Goal: Task Accomplishment & Management: Use online tool/utility

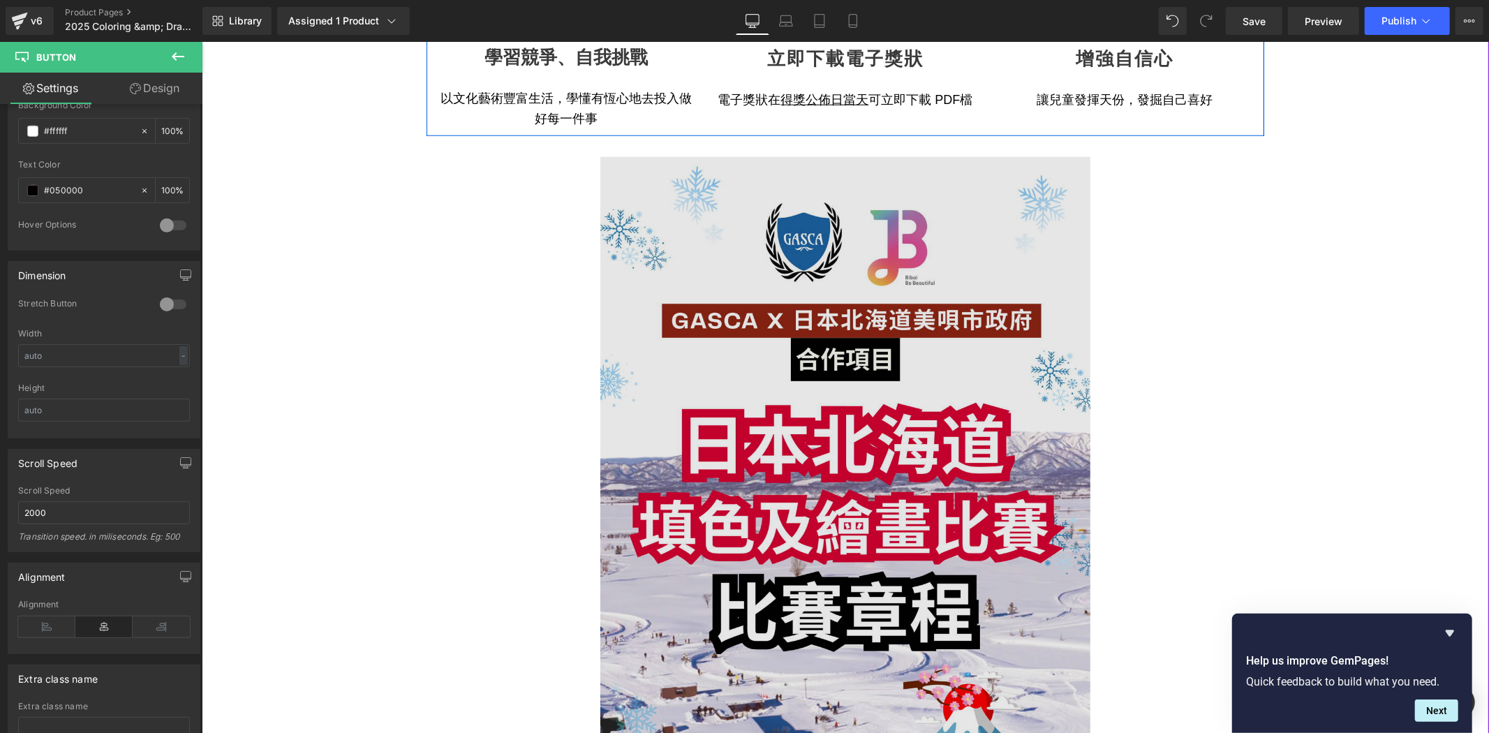
scroll to position [1448, 0]
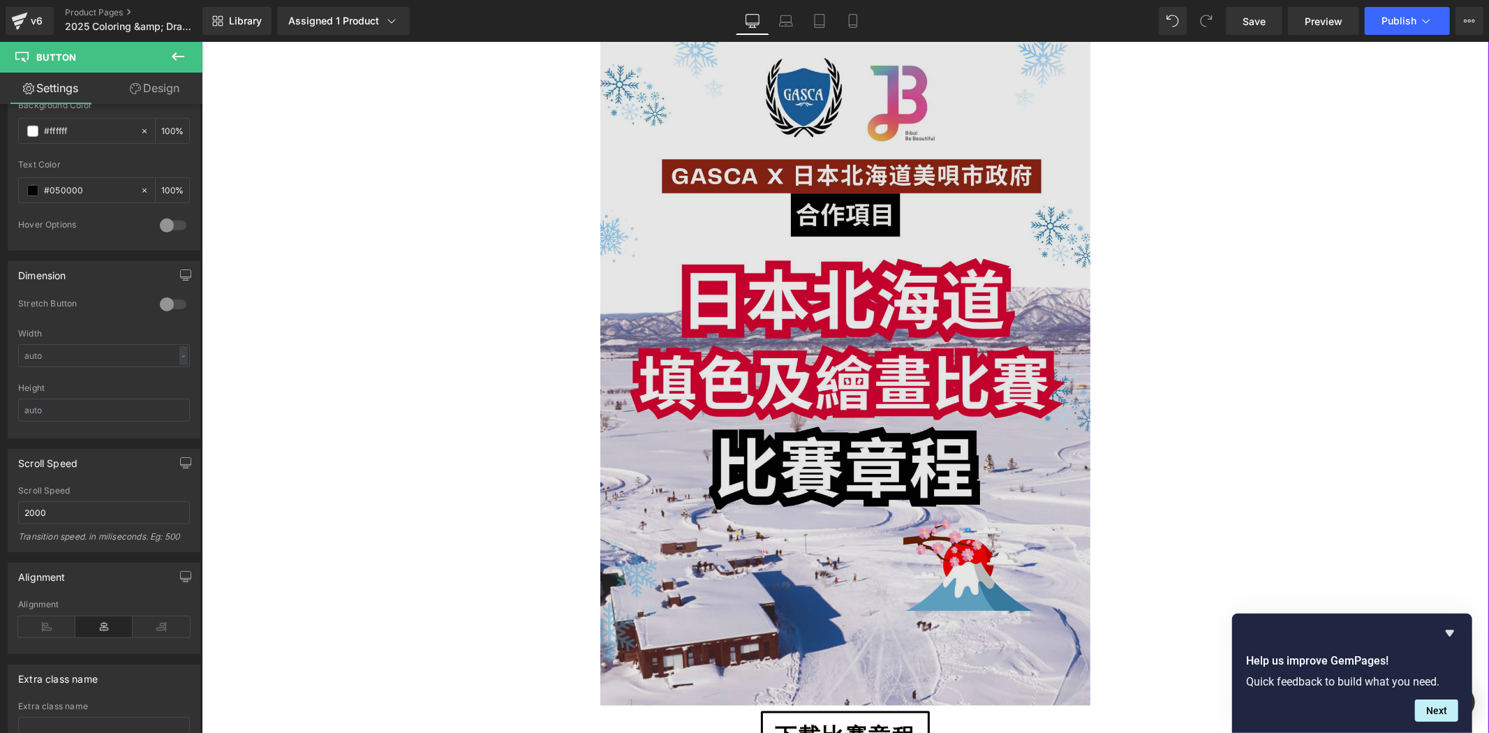
click at [891, 443] on img at bounding box center [845, 358] width 490 height 693
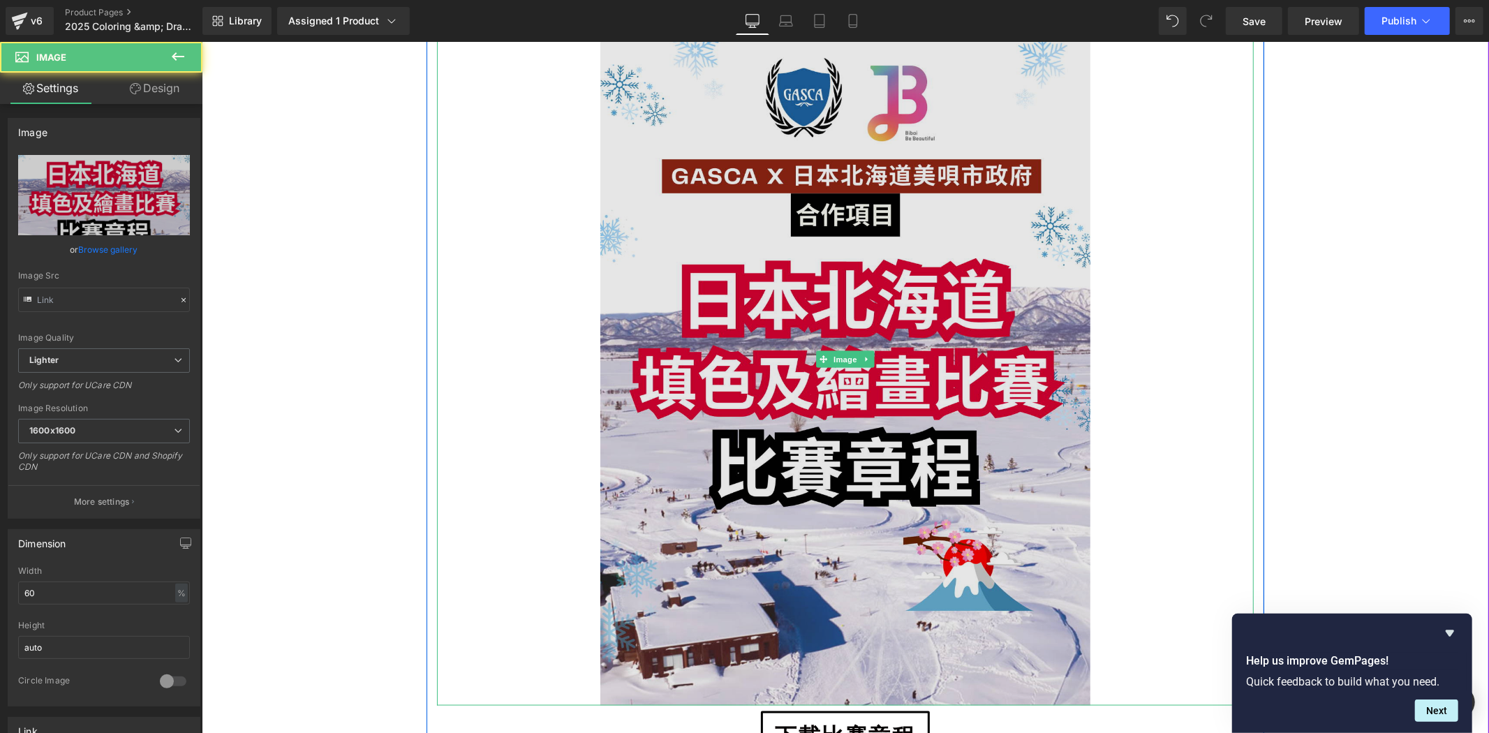
type input "[URL][DOMAIN_NAME]"
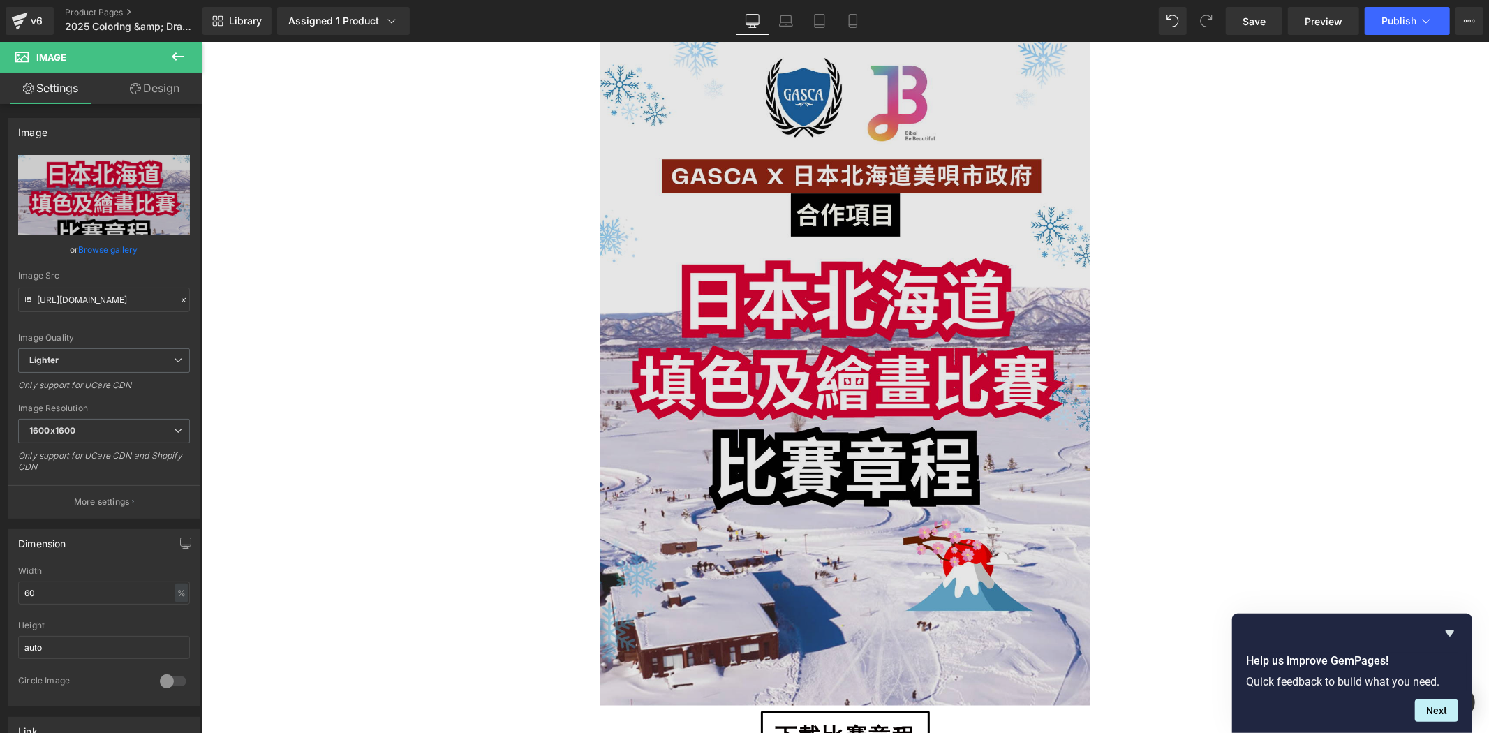
click at [624, 413] on img at bounding box center [845, 358] width 490 height 693
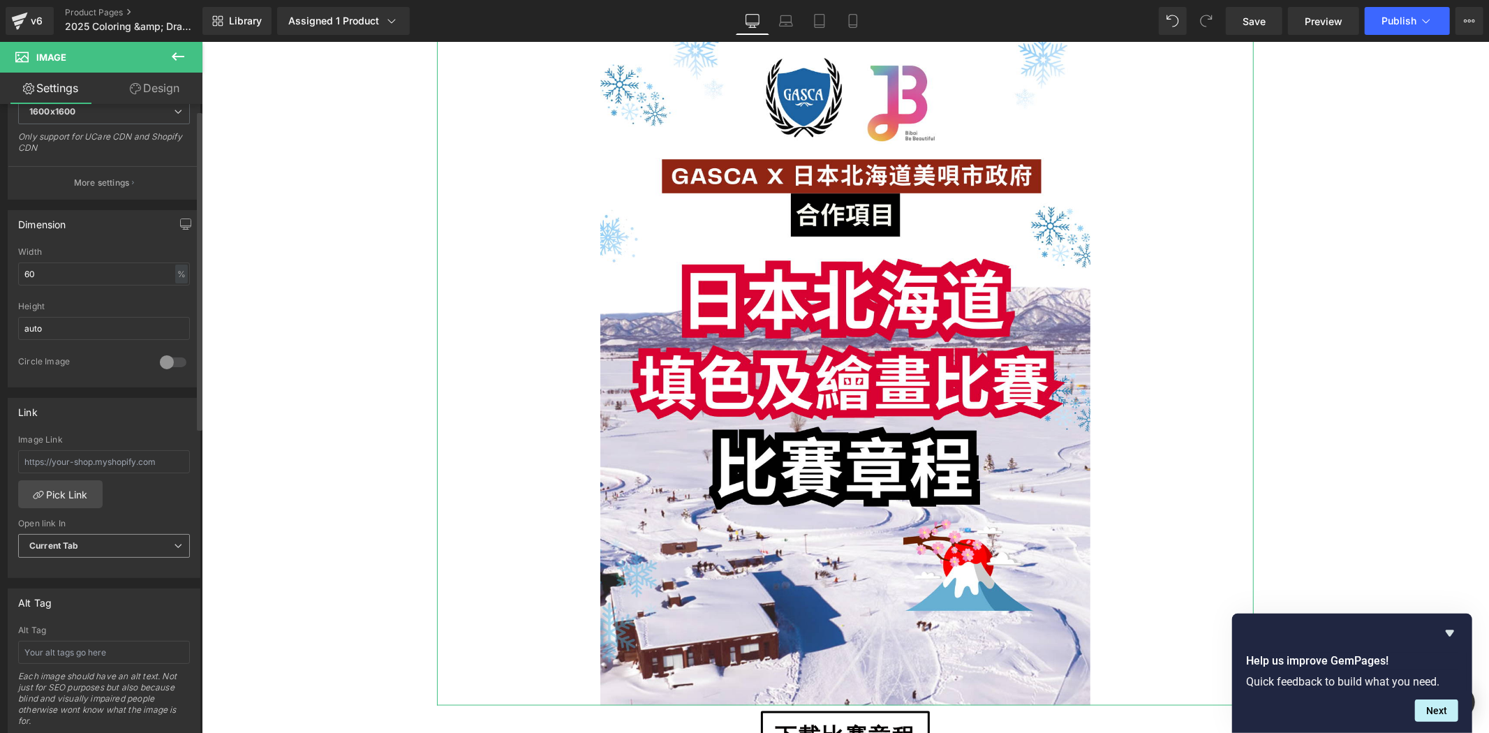
scroll to position [362, 0]
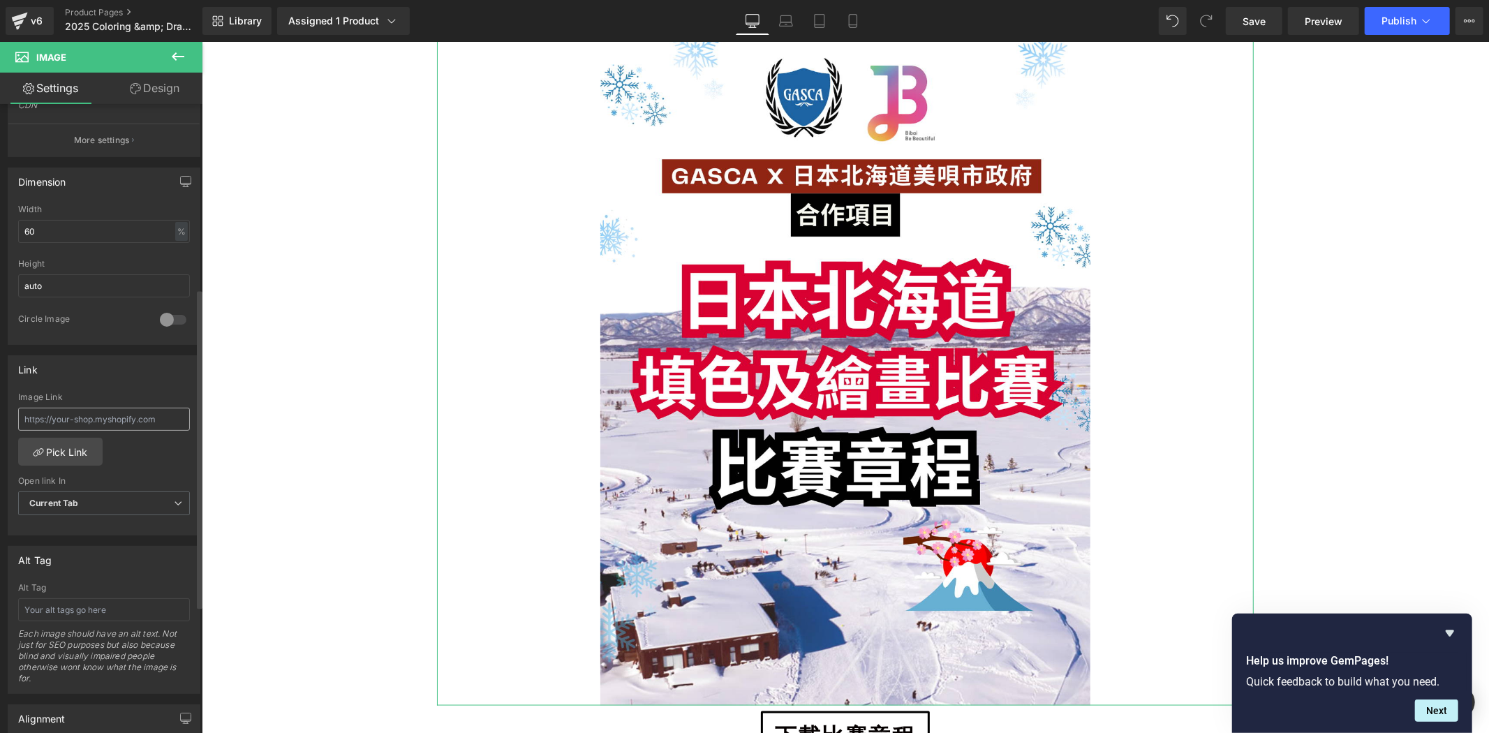
click at [147, 417] on input "text" at bounding box center [104, 419] width 172 height 23
type input "[URL][DOMAIN_NAME]"
click at [138, 507] on span "Current Tab" at bounding box center [104, 504] width 172 height 24
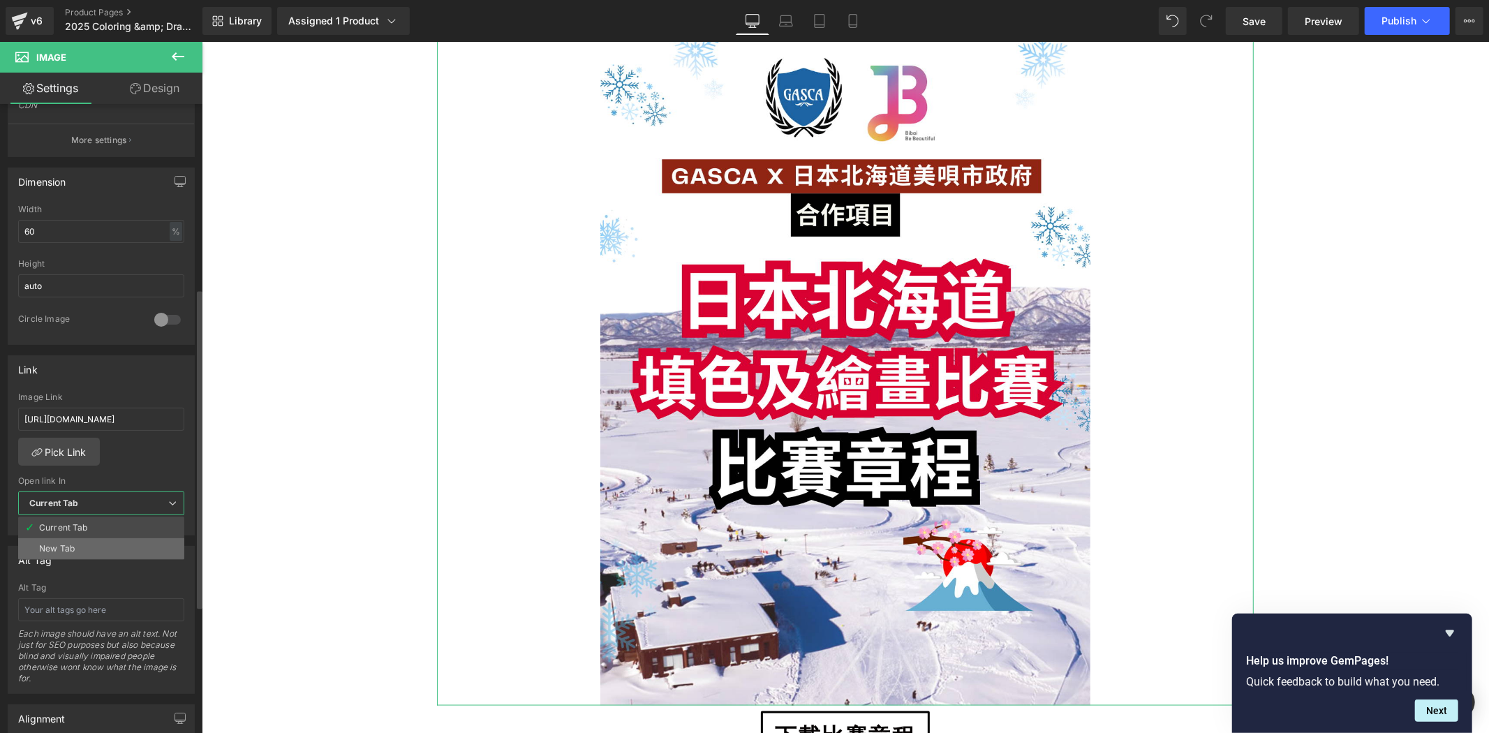
click at [128, 540] on li "New Tab" at bounding box center [101, 548] width 166 height 21
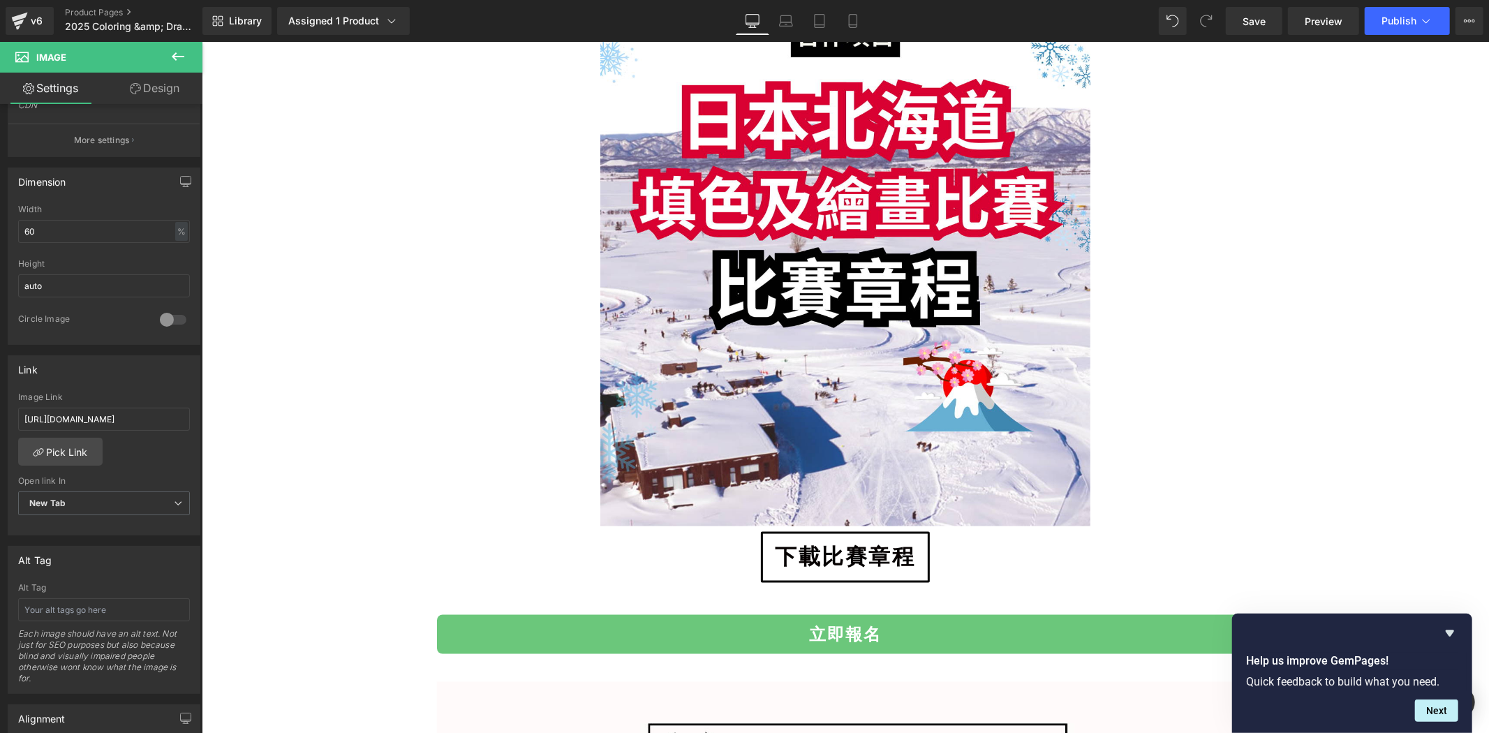
scroll to position [1629, 0]
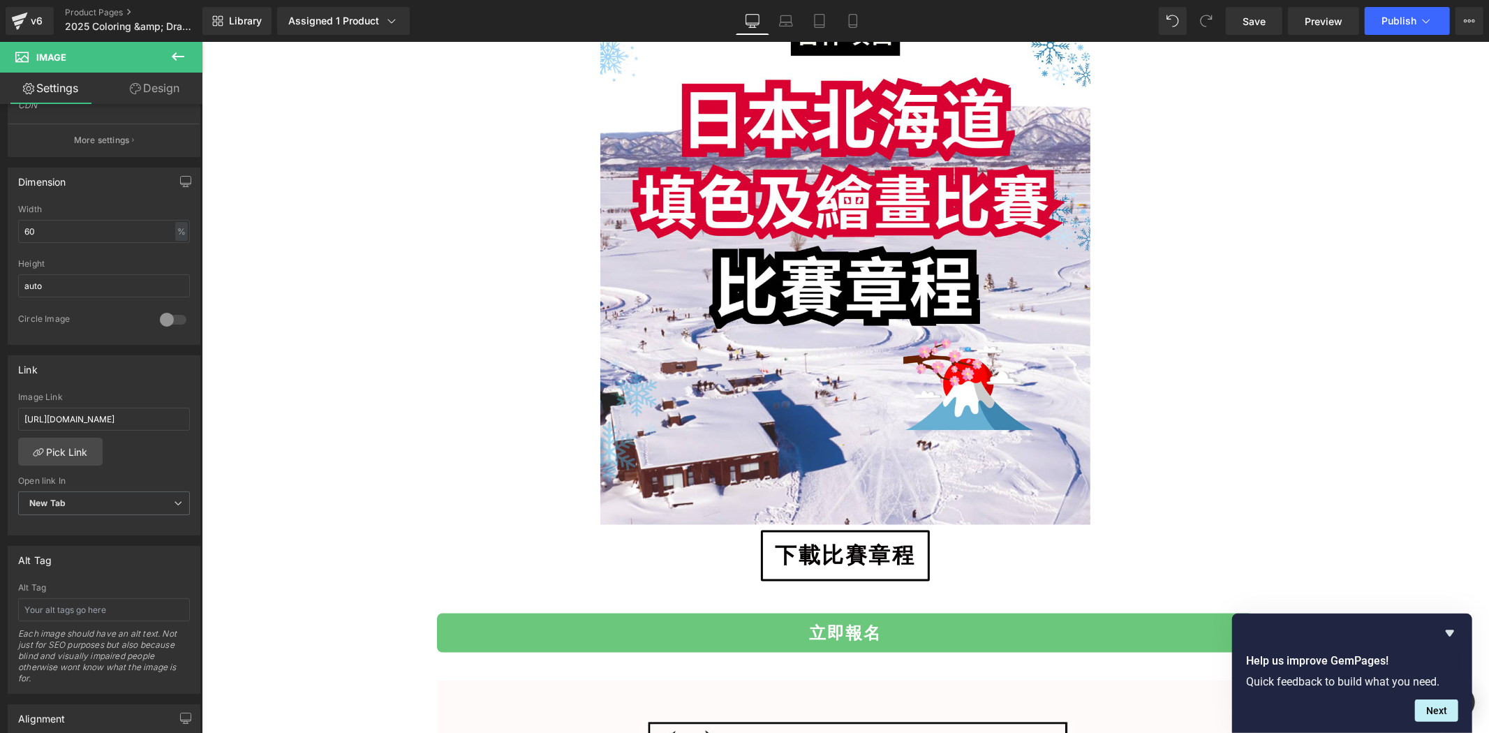
drag, startPoint x: 777, startPoint y: 595, endPoint x: 781, endPoint y: 586, distance: 10.0
click at [777, 595] on div "立即報名 Button Row" at bounding box center [845, 620] width 838 height 78
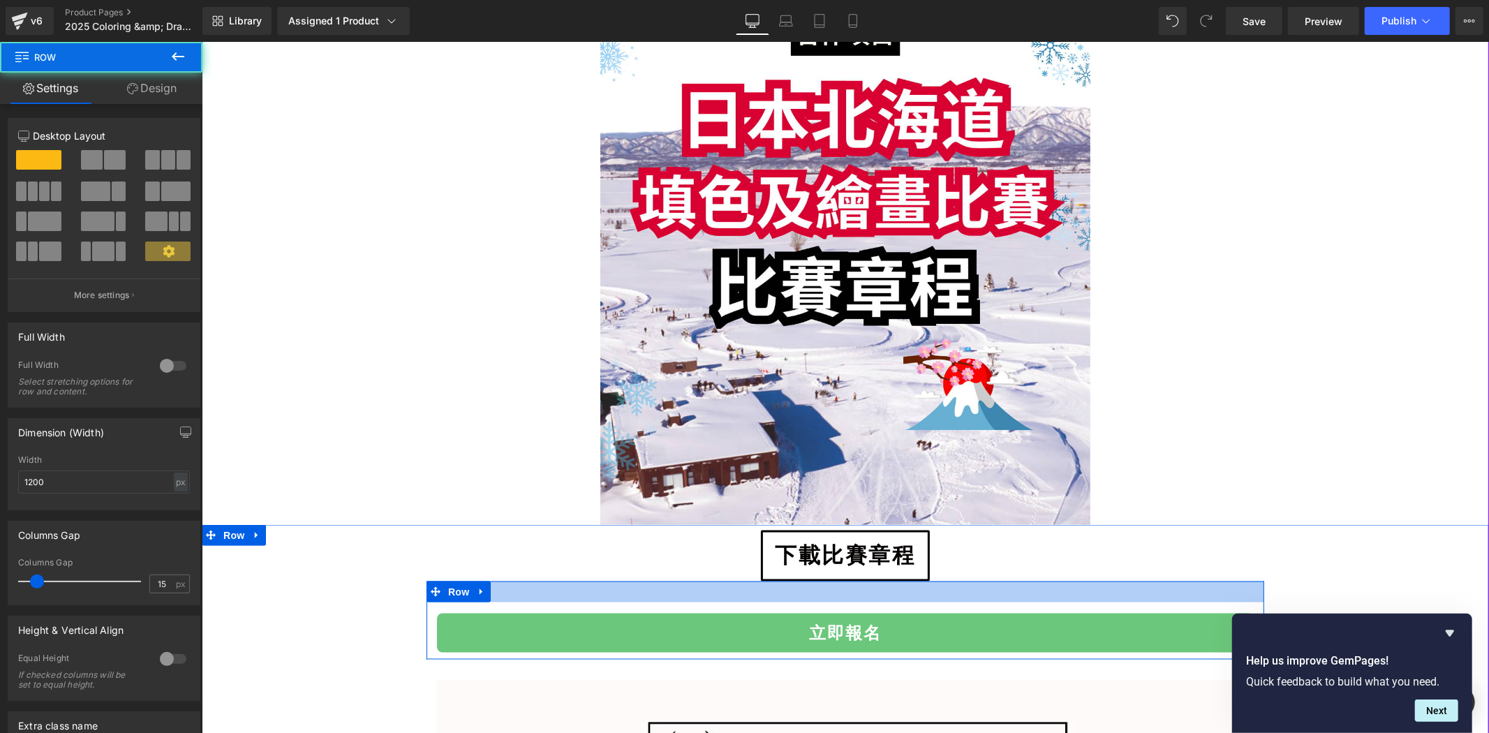
click at [785, 568] on span "下載比賽章程" at bounding box center [845, 555] width 140 height 33
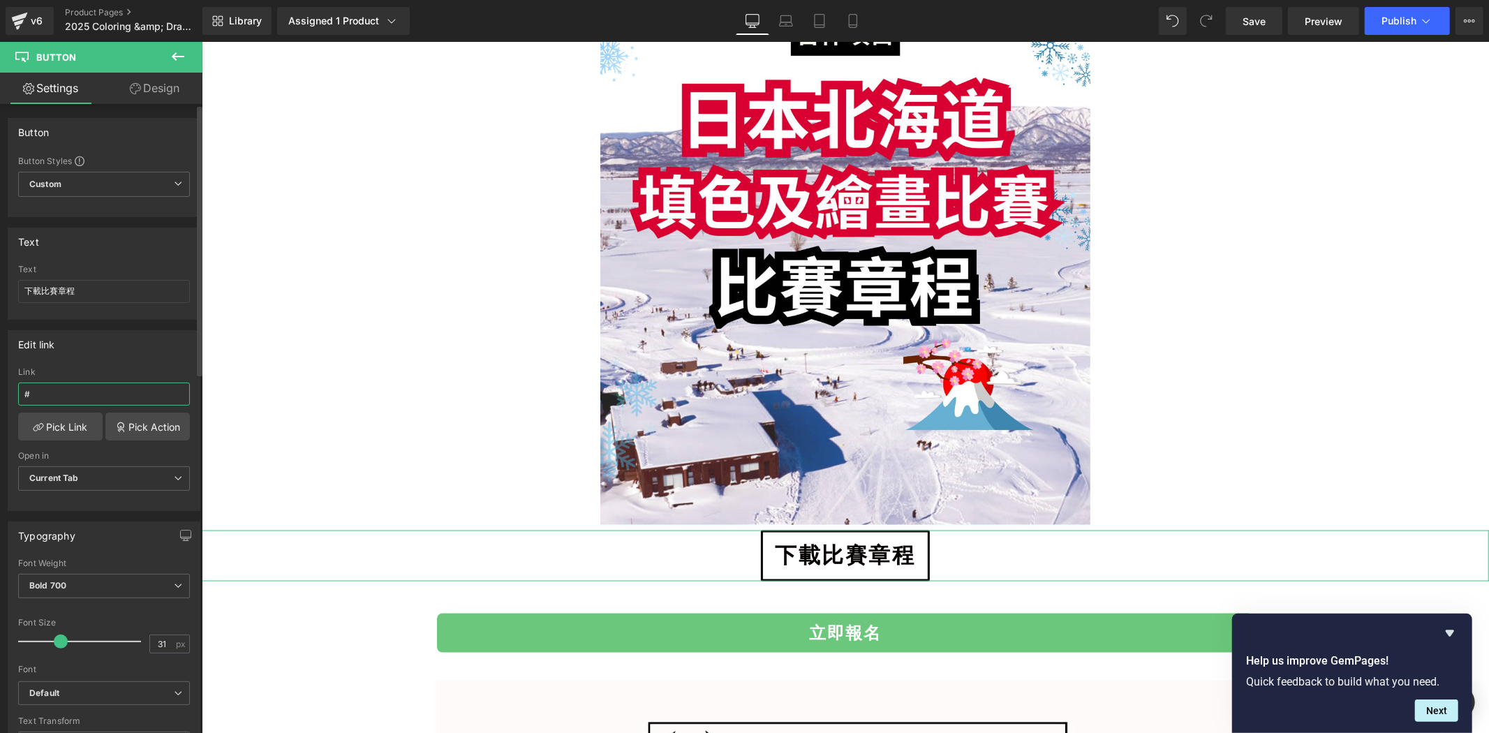
click at [114, 396] on input "#" at bounding box center [104, 394] width 172 height 23
click at [117, 393] on input "#" at bounding box center [104, 394] width 172 height 23
click at [121, 392] on input "#" at bounding box center [104, 394] width 172 height 23
click at [115, 392] on input "#" at bounding box center [104, 394] width 172 height 23
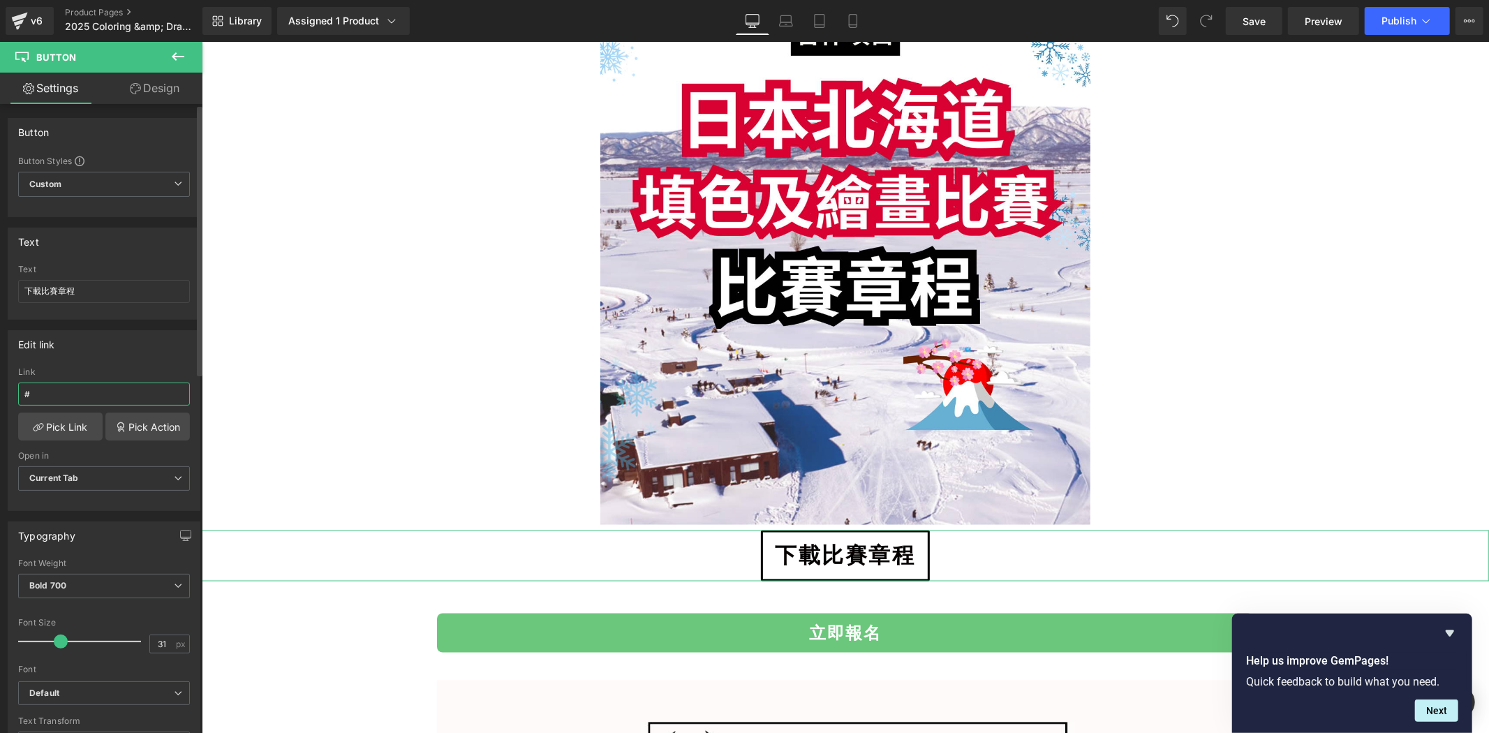
click at [116, 392] on input "#" at bounding box center [104, 394] width 172 height 23
paste input "[URL][DOMAIN_NAME]"
type input "[URL][DOMAIN_NAME]"
click at [130, 484] on span "Current Tab" at bounding box center [104, 478] width 172 height 24
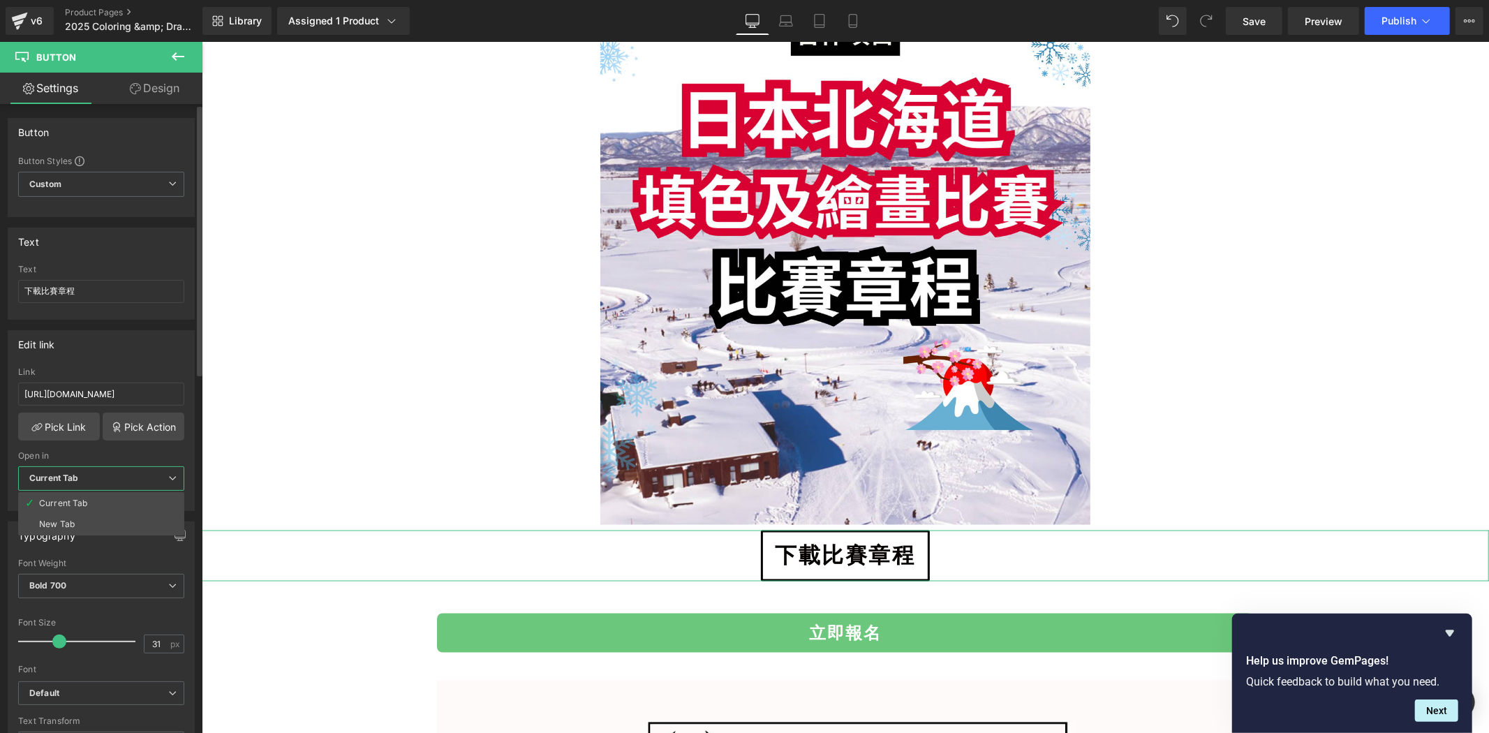
scroll to position [0, 0]
click at [112, 506] on li "Current Tab" at bounding box center [101, 503] width 166 height 21
click at [142, 487] on span "Current Tab" at bounding box center [104, 478] width 172 height 24
click at [122, 526] on li "New Tab" at bounding box center [101, 524] width 166 height 21
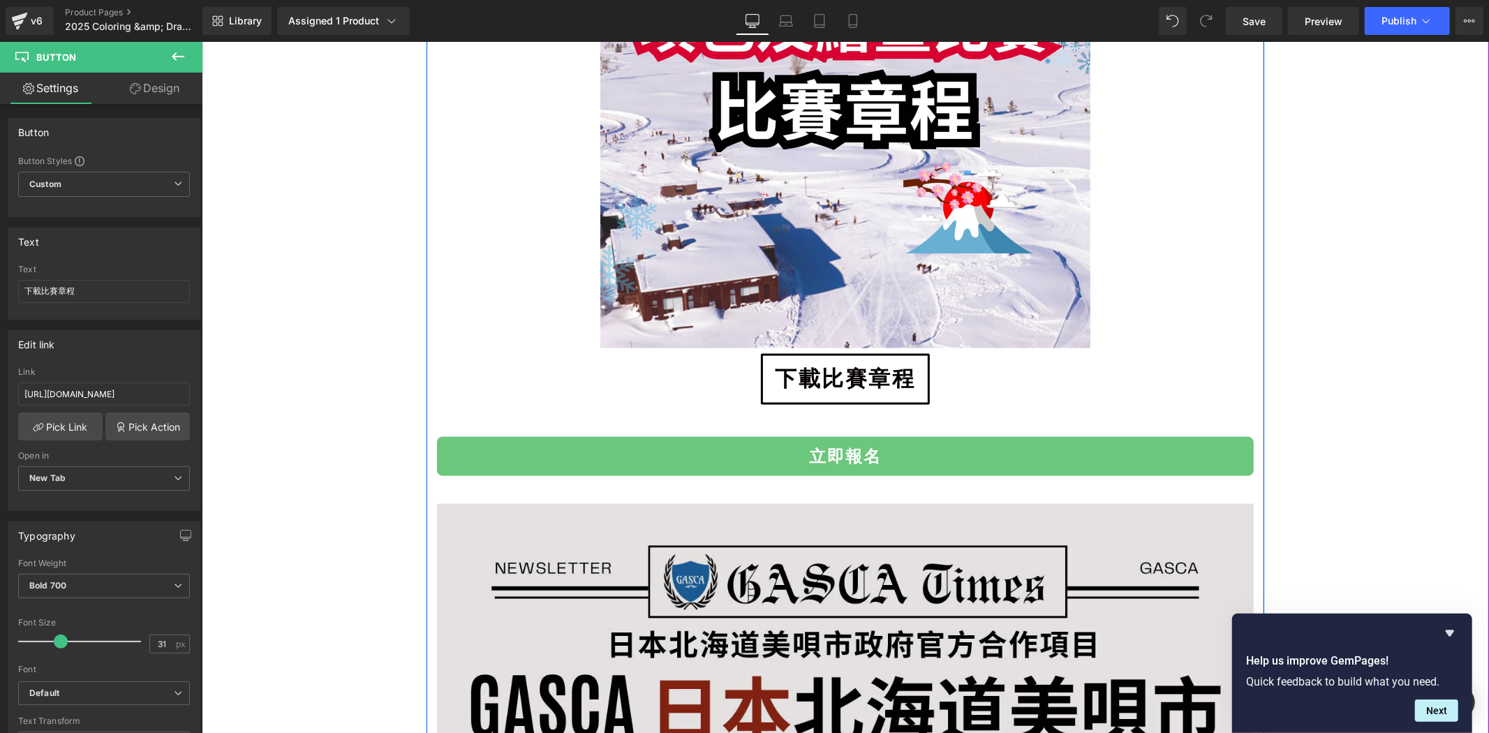
scroll to position [1991, 0]
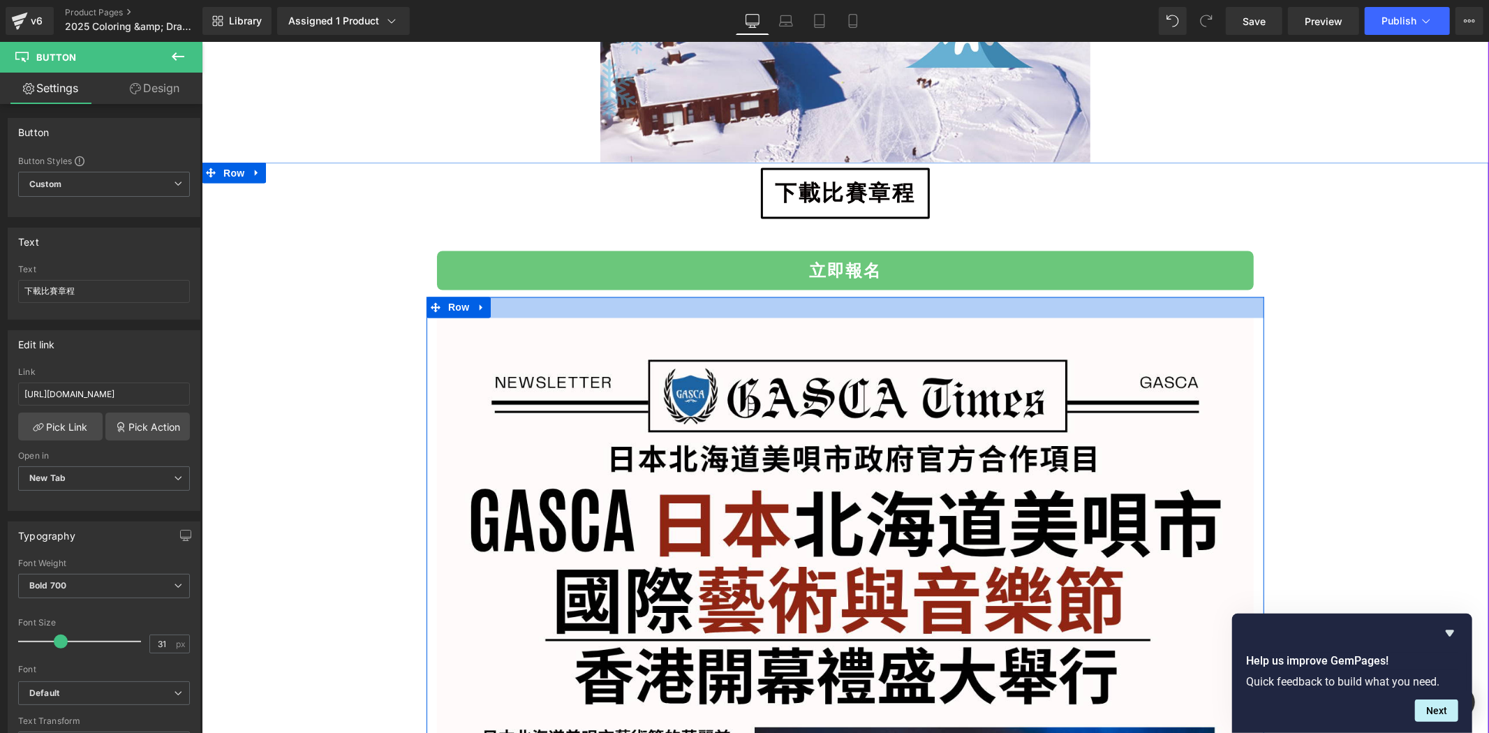
click at [1200, 276] on link "立即報名" at bounding box center [844, 270] width 817 height 39
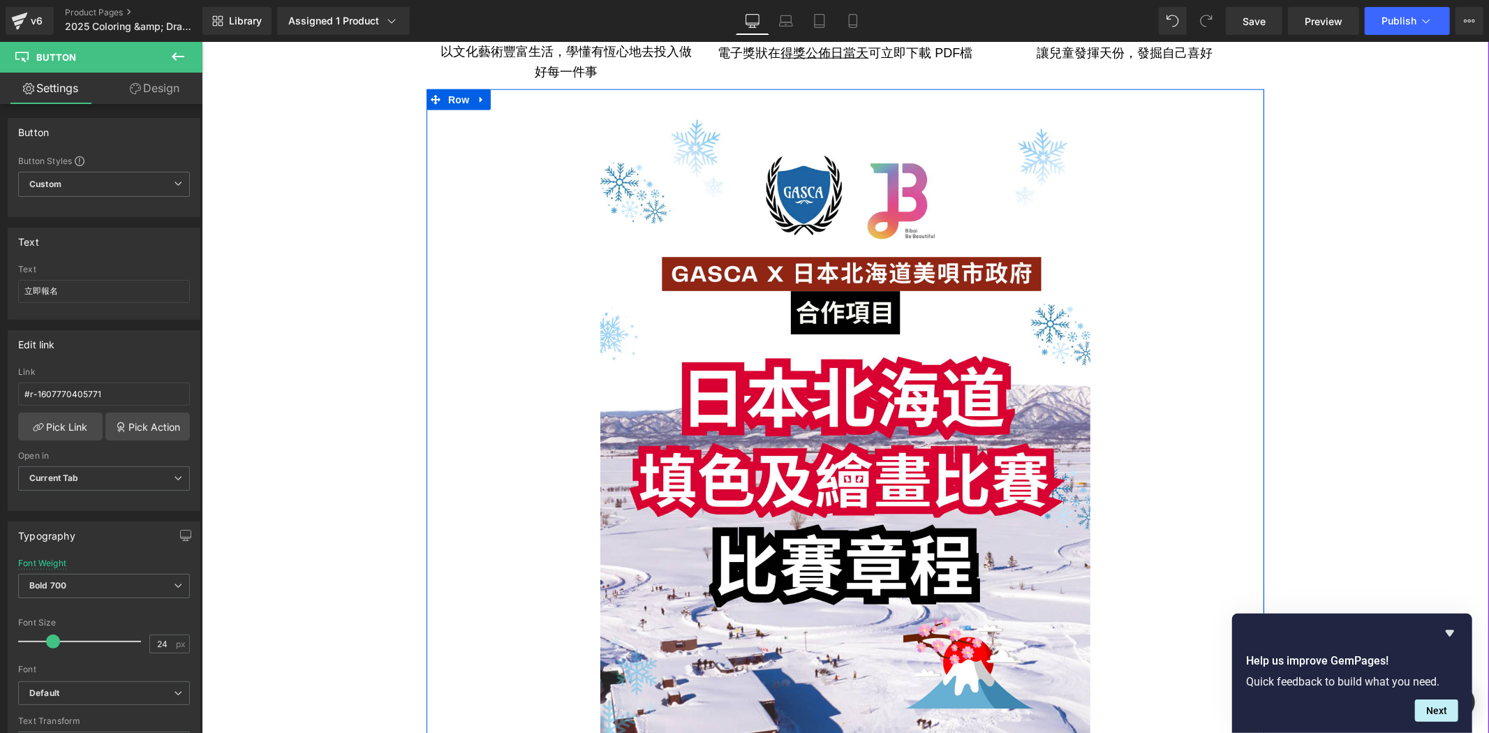
scroll to position [905, 0]
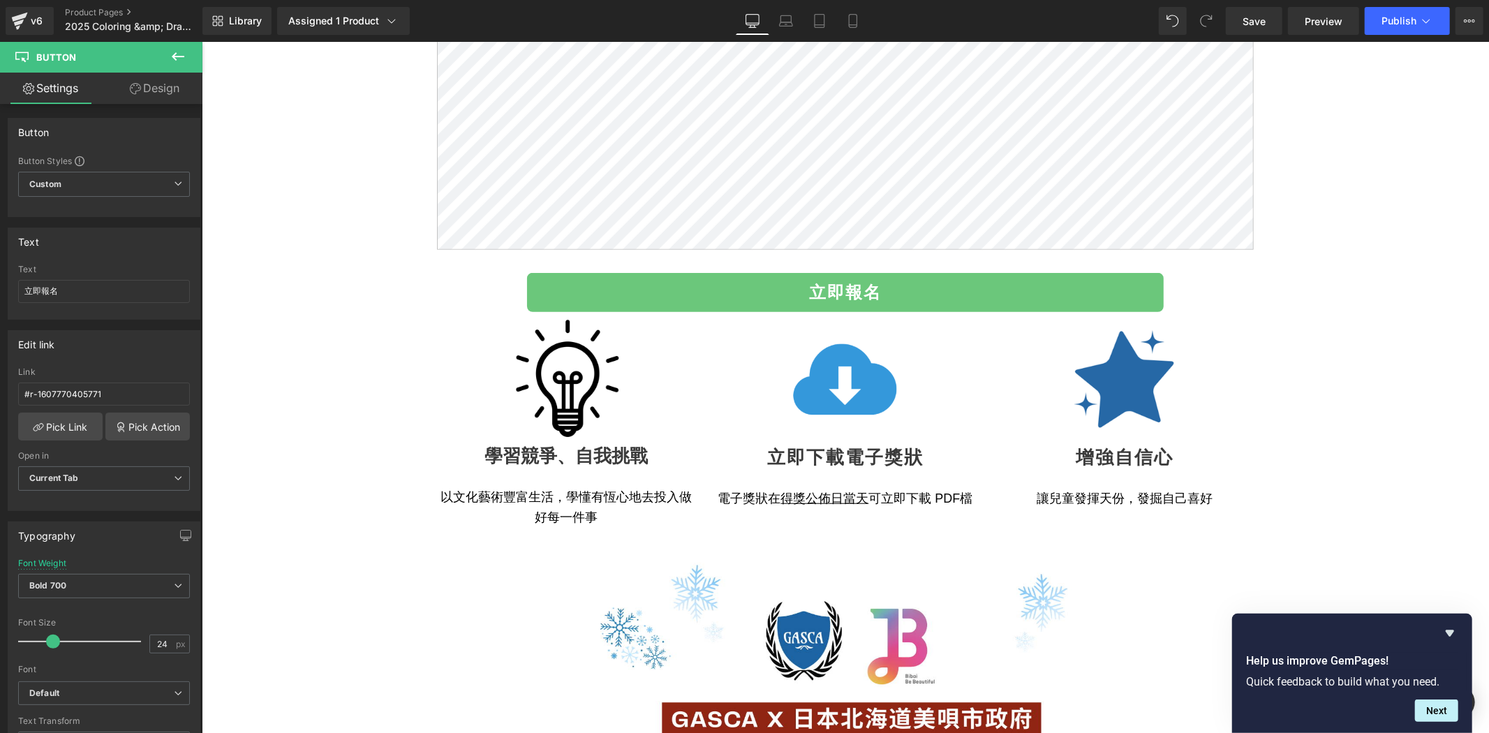
click at [196, 61] on button at bounding box center [178, 57] width 49 height 31
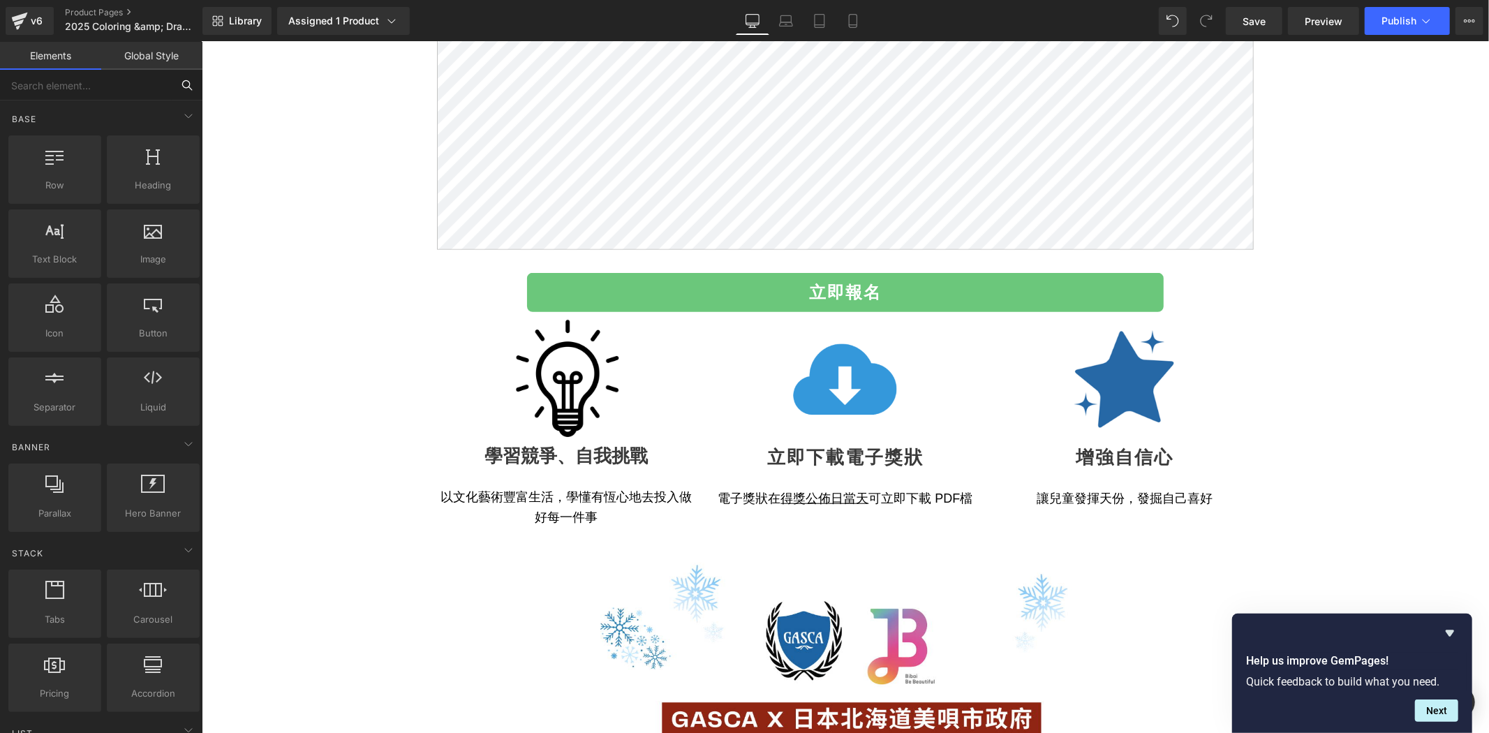
click at [152, 94] on input "text" at bounding box center [86, 85] width 172 height 31
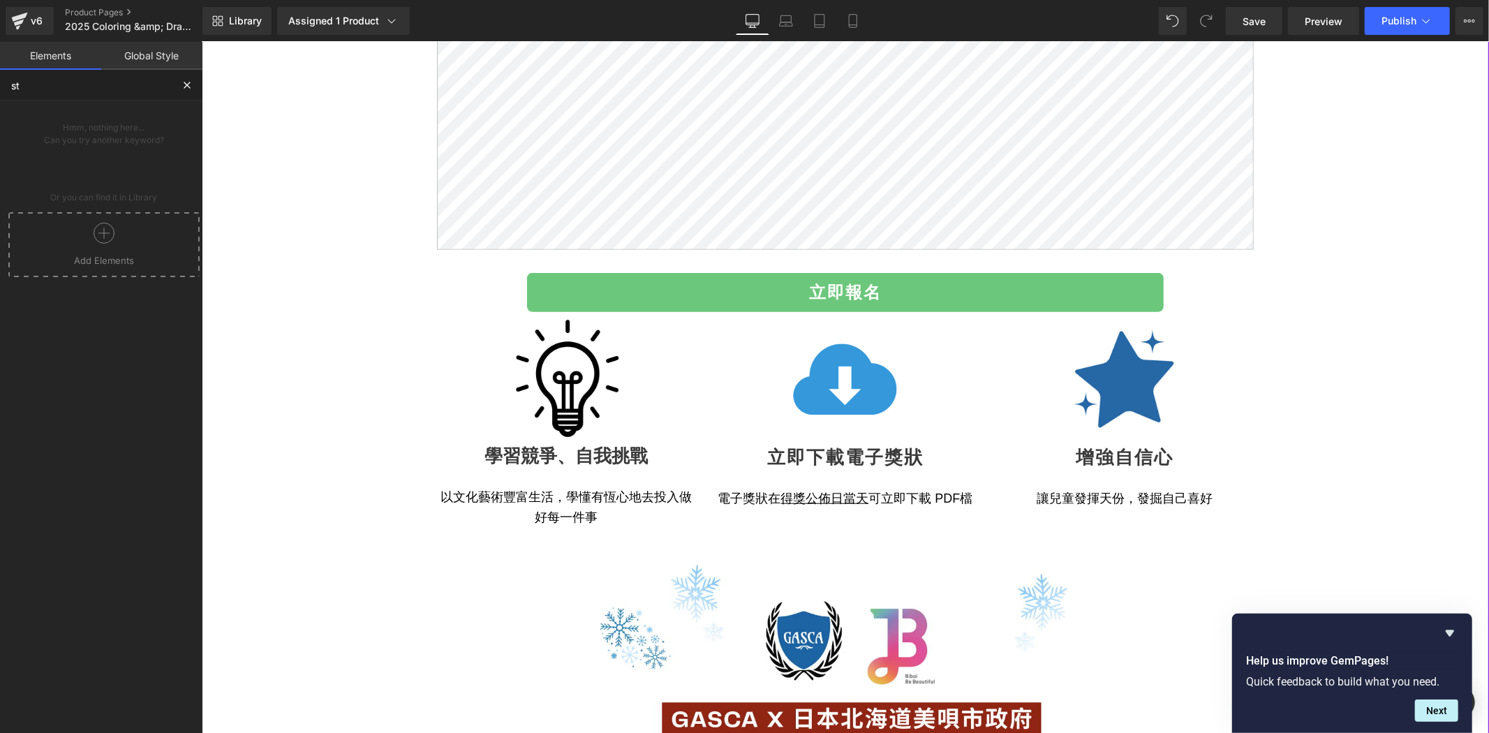
type input "s"
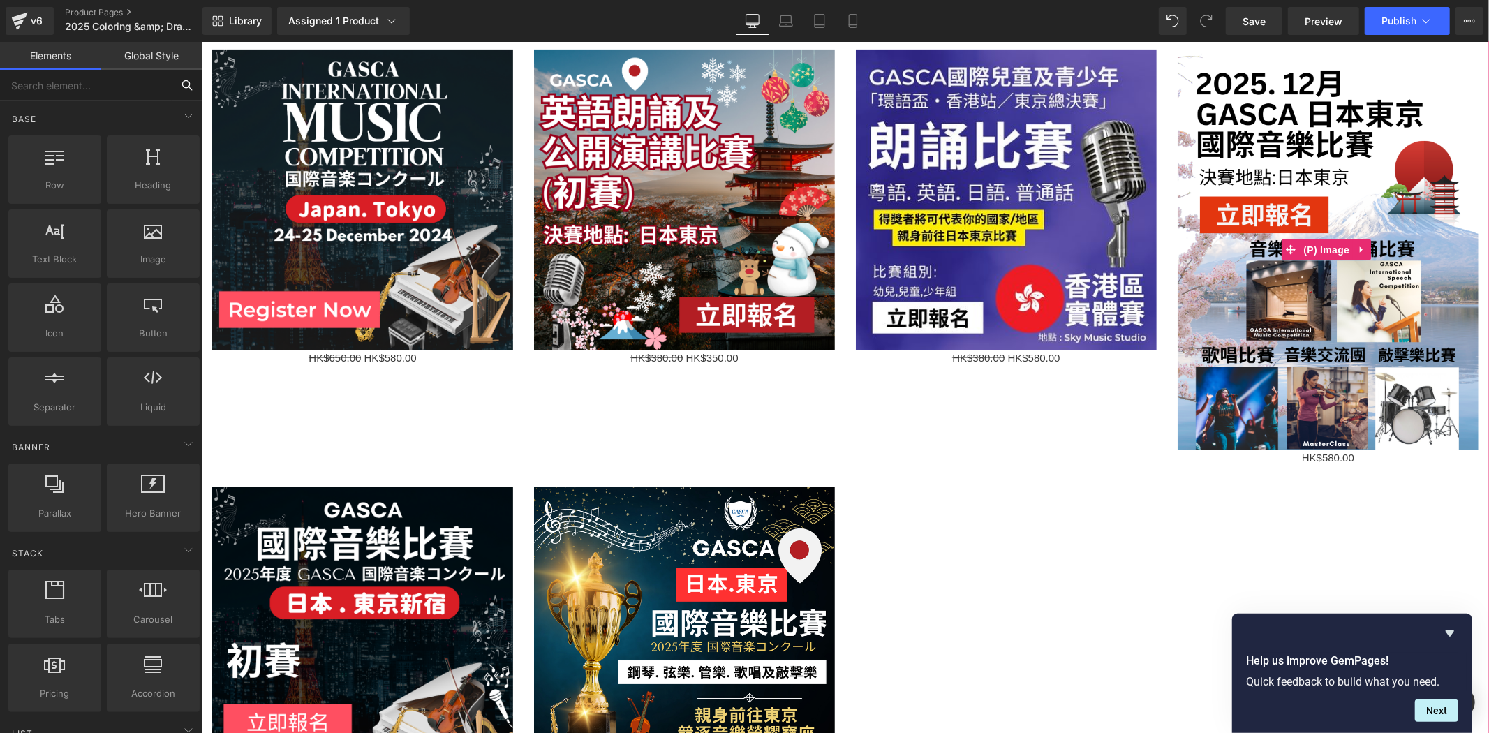
scroll to position [5756, 0]
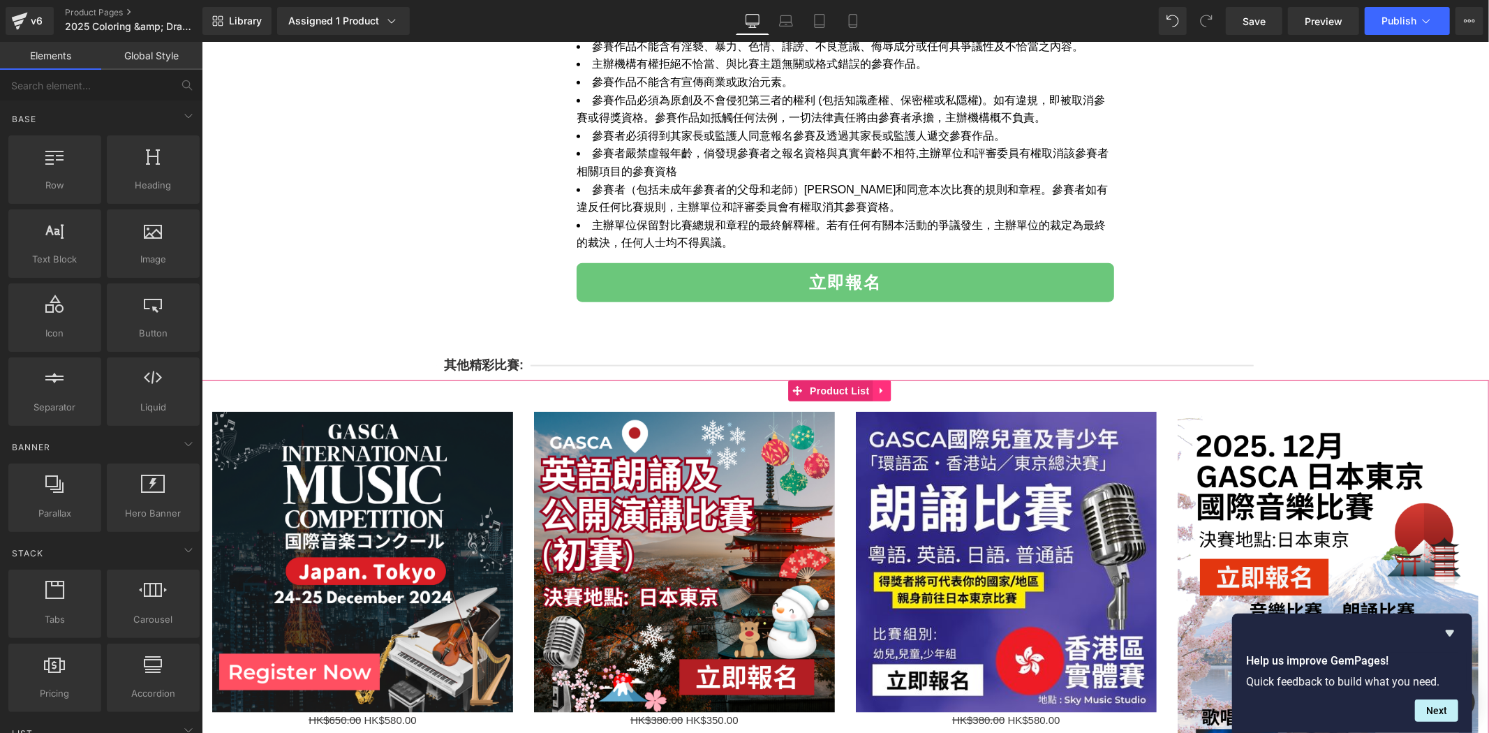
click at [879, 392] on icon at bounding box center [880, 390] width 3 height 6
click at [890, 388] on icon at bounding box center [891, 390] width 10 height 10
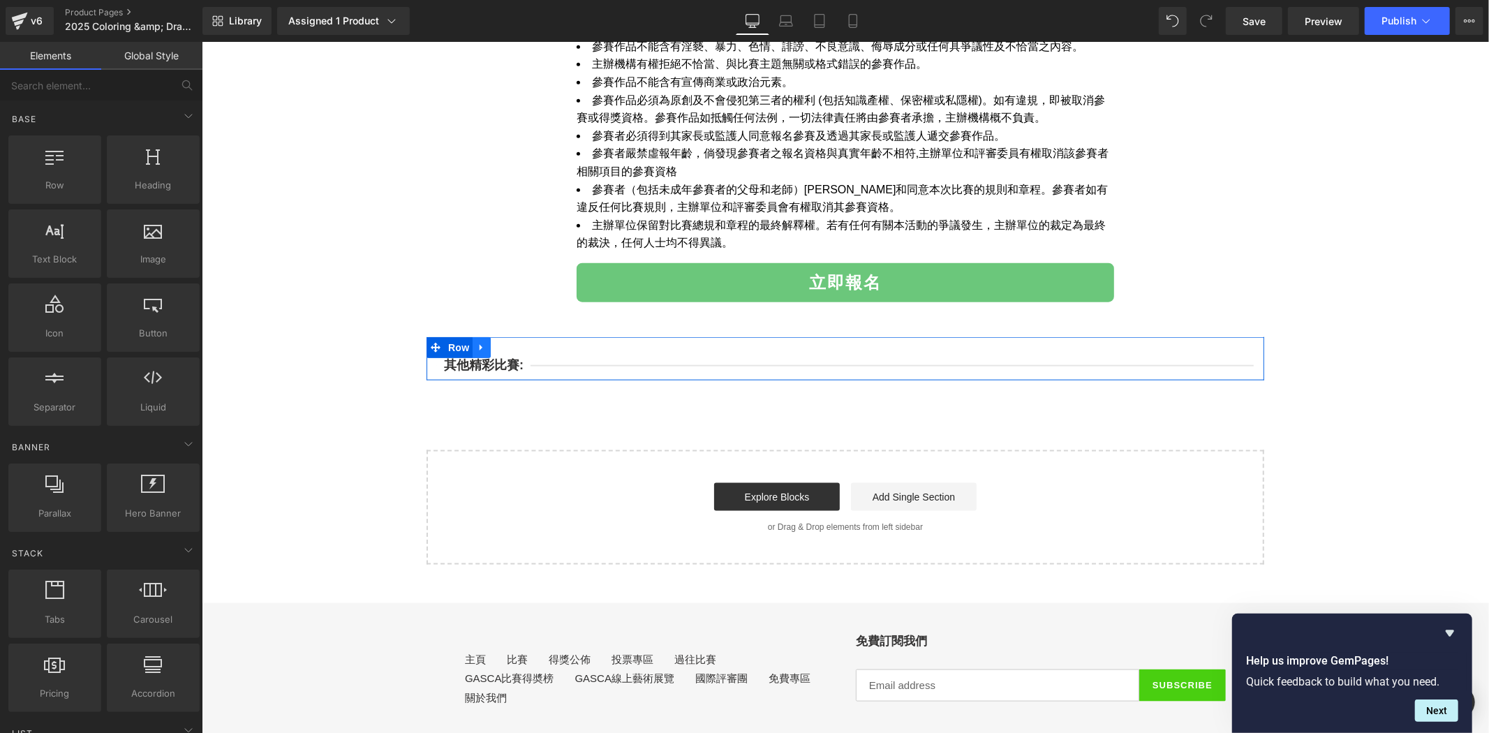
click at [478, 349] on icon at bounding box center [481, 347] width 10 height 10
click at [509, 356] on link at bounding box center [517, 347] width 18 height 21
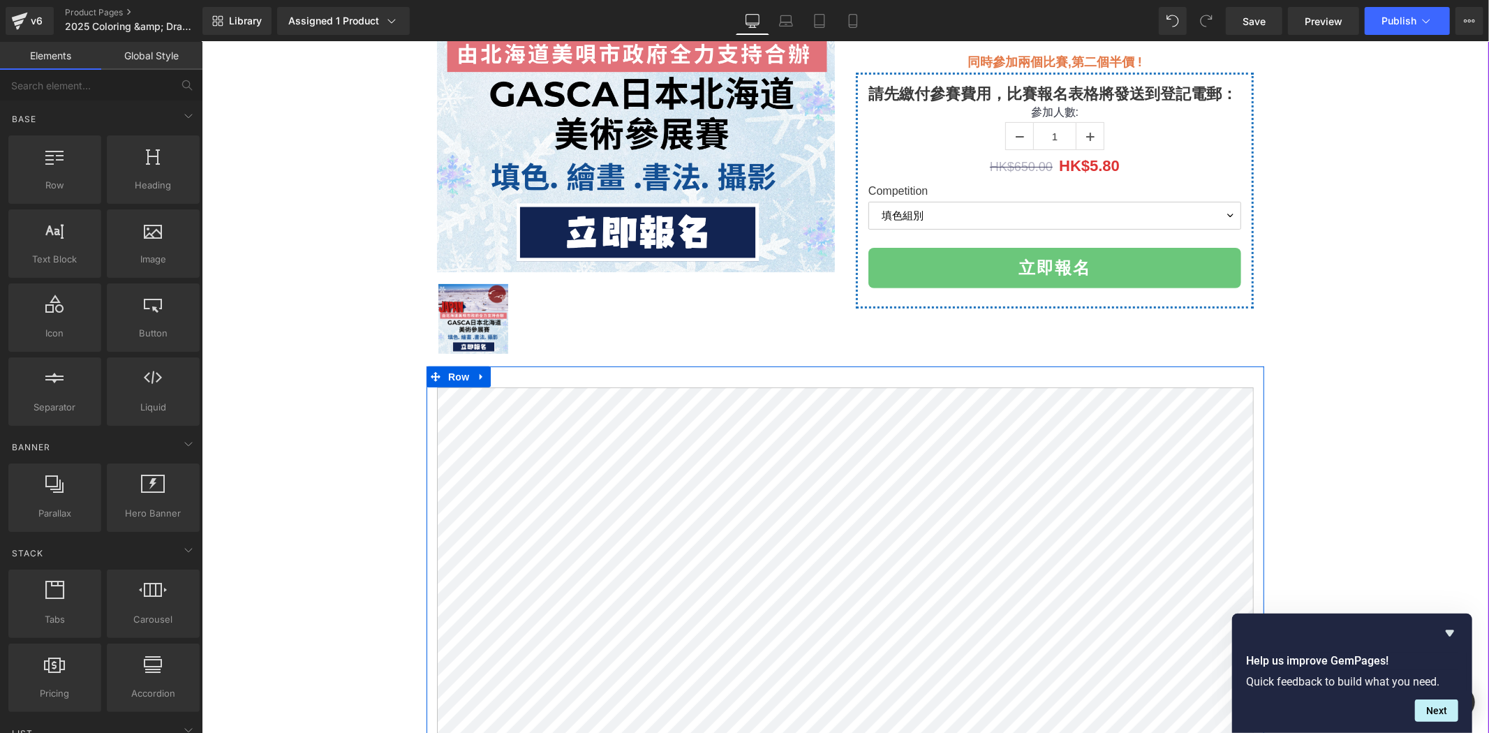
scroll to position [144, 0]
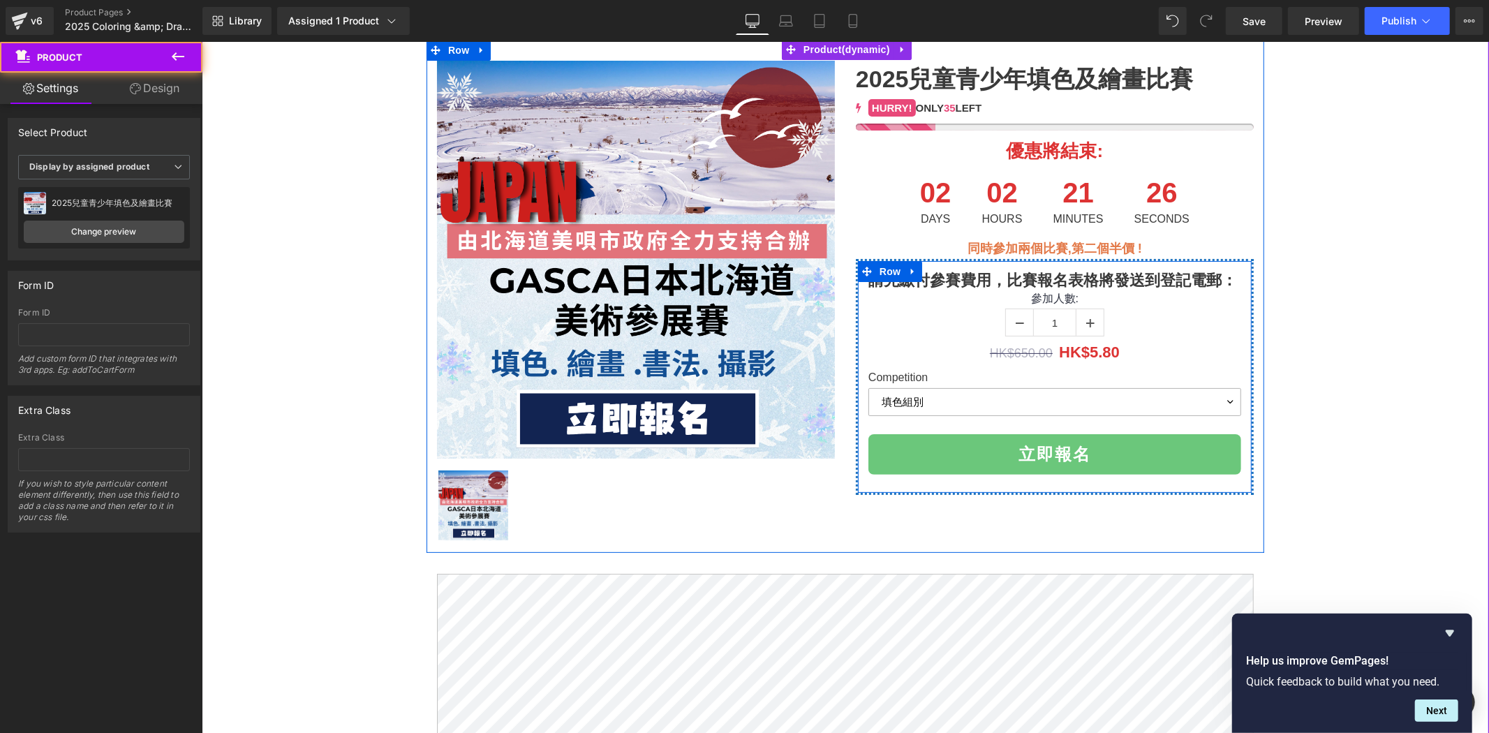
click at [1207, 399] on select "填色組別 繪畫組別 書法組別 攝影組別" at bounding box center [1054, 402] width 373 height 28
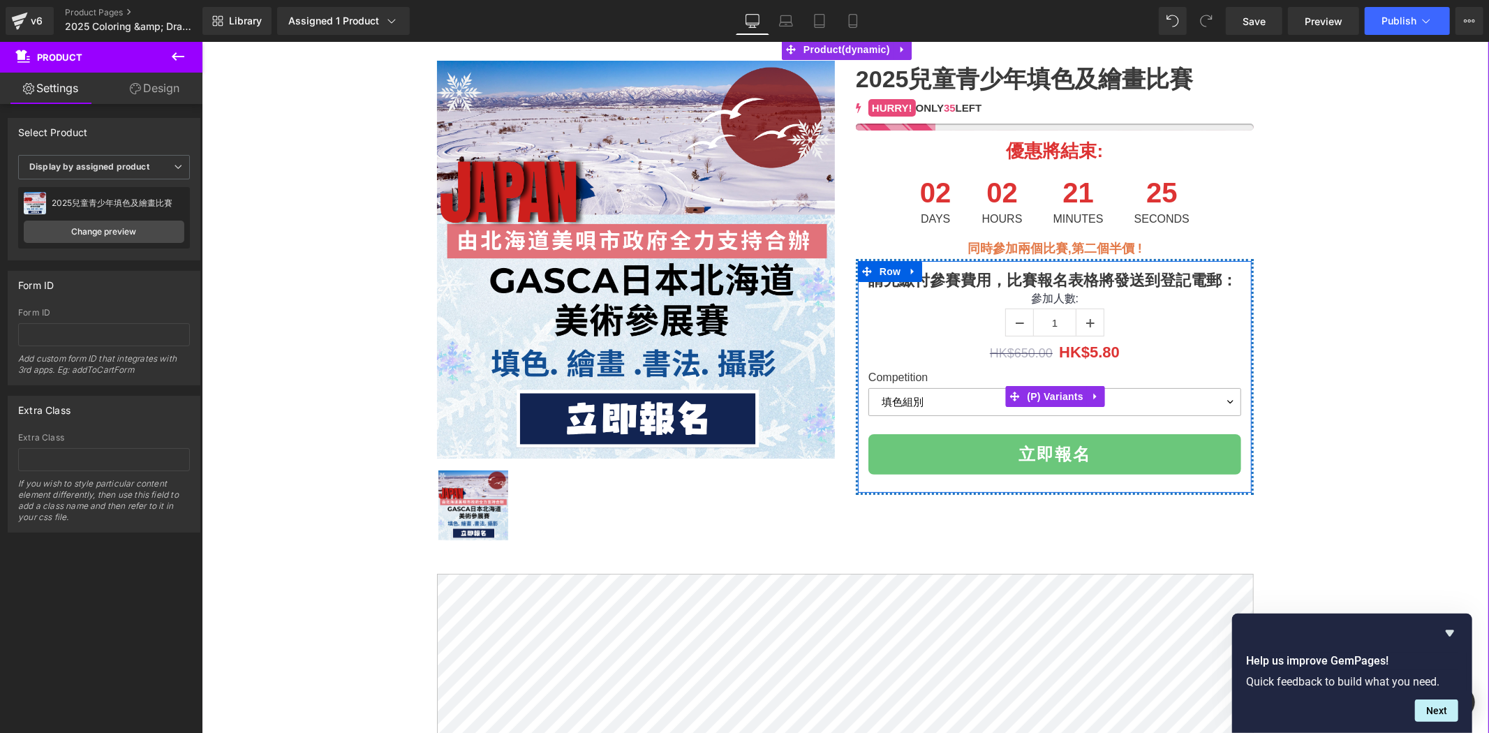
click at [1207, 398] on select "填色組別 繪畫組別 書法組別 攝影組別" at bounding box center [1054, 402] width 373 height 28
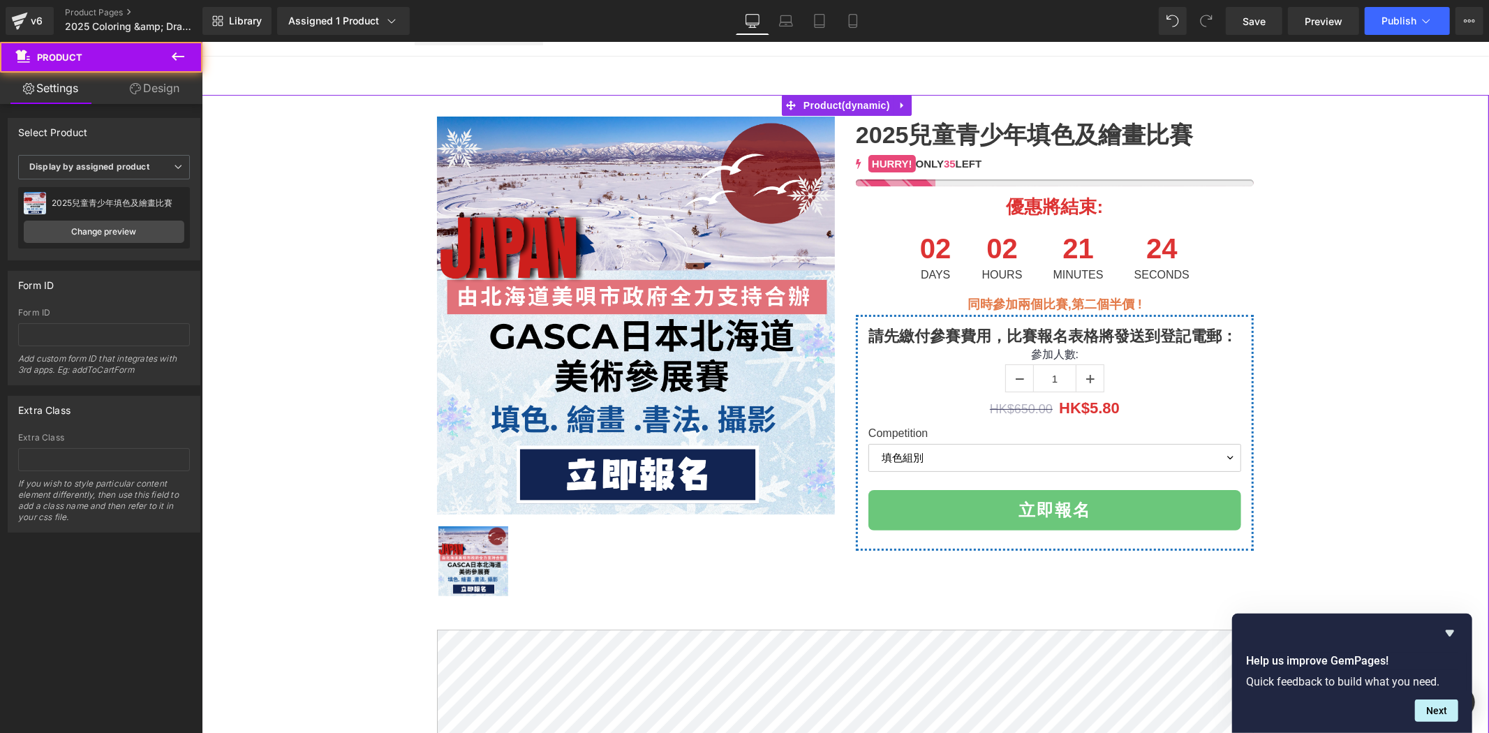
scroll to position [0, 0]
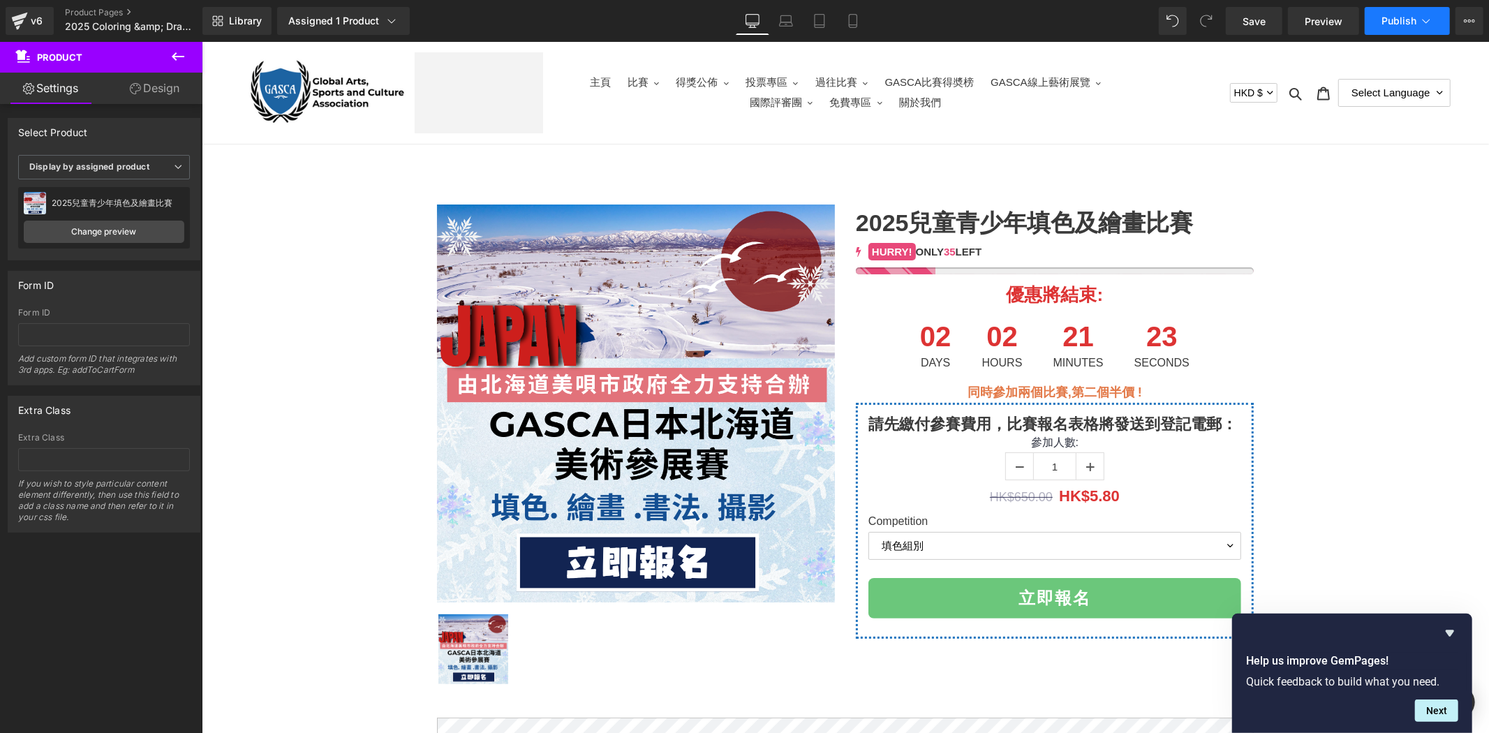
click at [1417, 20] on button "Publish" at bounding box center [1407, 21] width 85 height 28
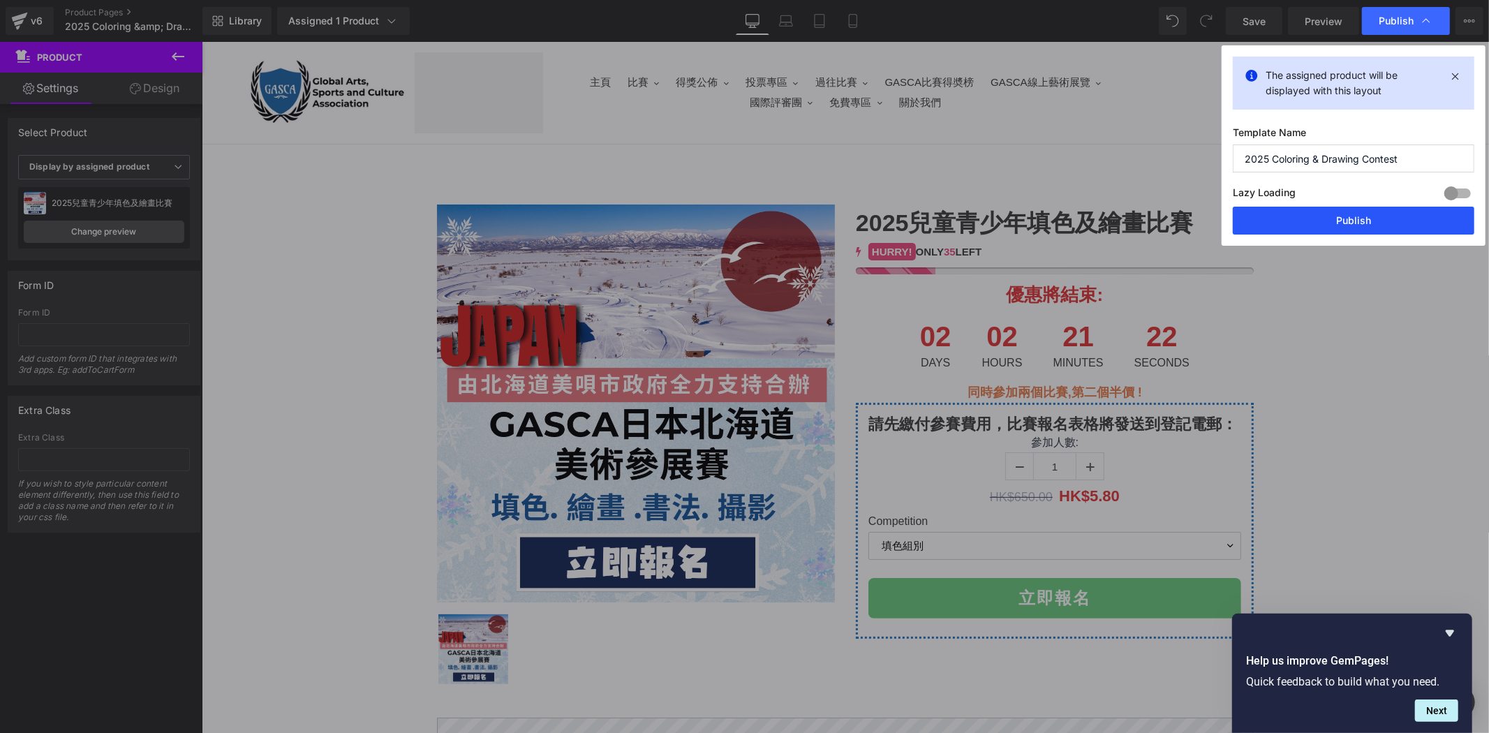
click at [1401, 221] on button "Publish" at bounding box center [1354, 221] width 242 height 28
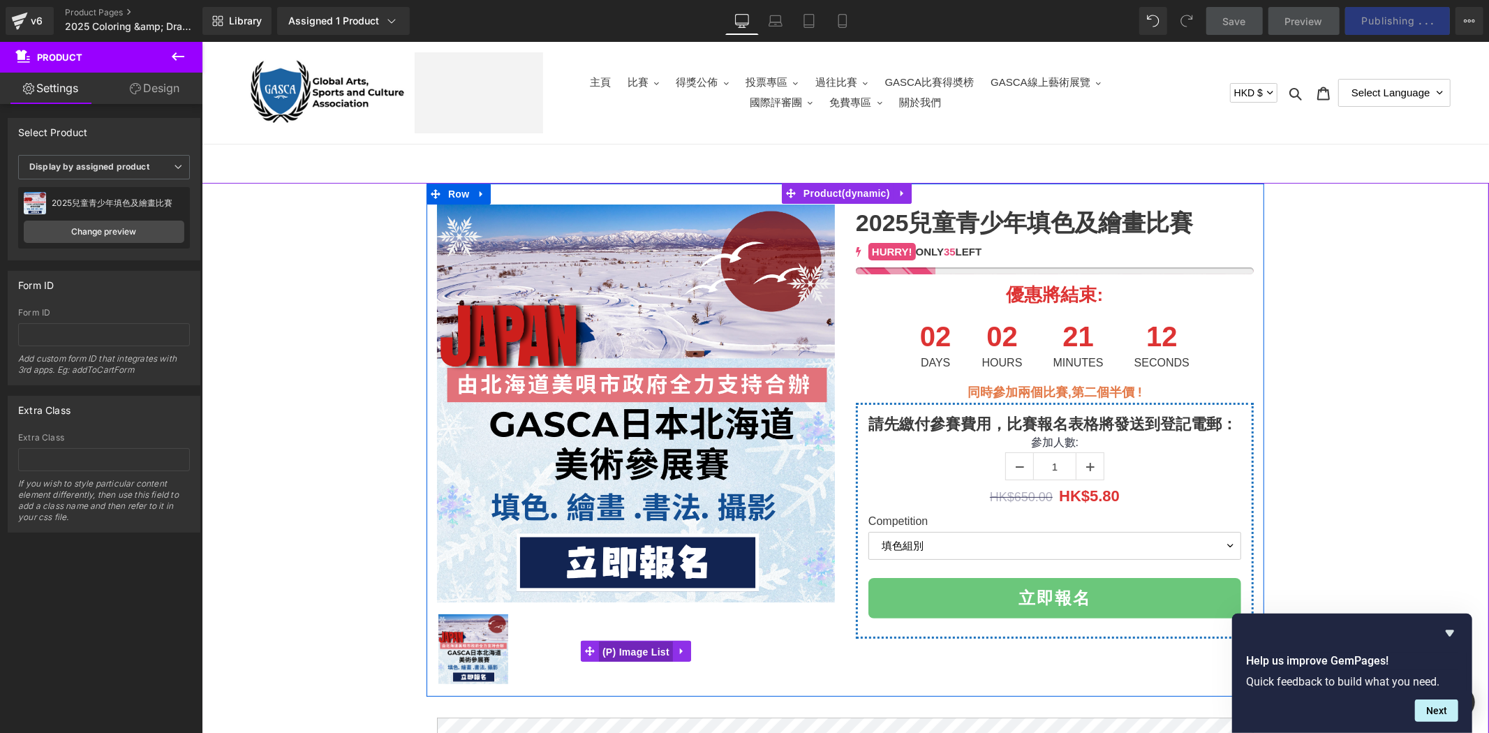
click at [638, 649] on span "(P) Image List" at bounding box center [635, 651] width 74 height 21
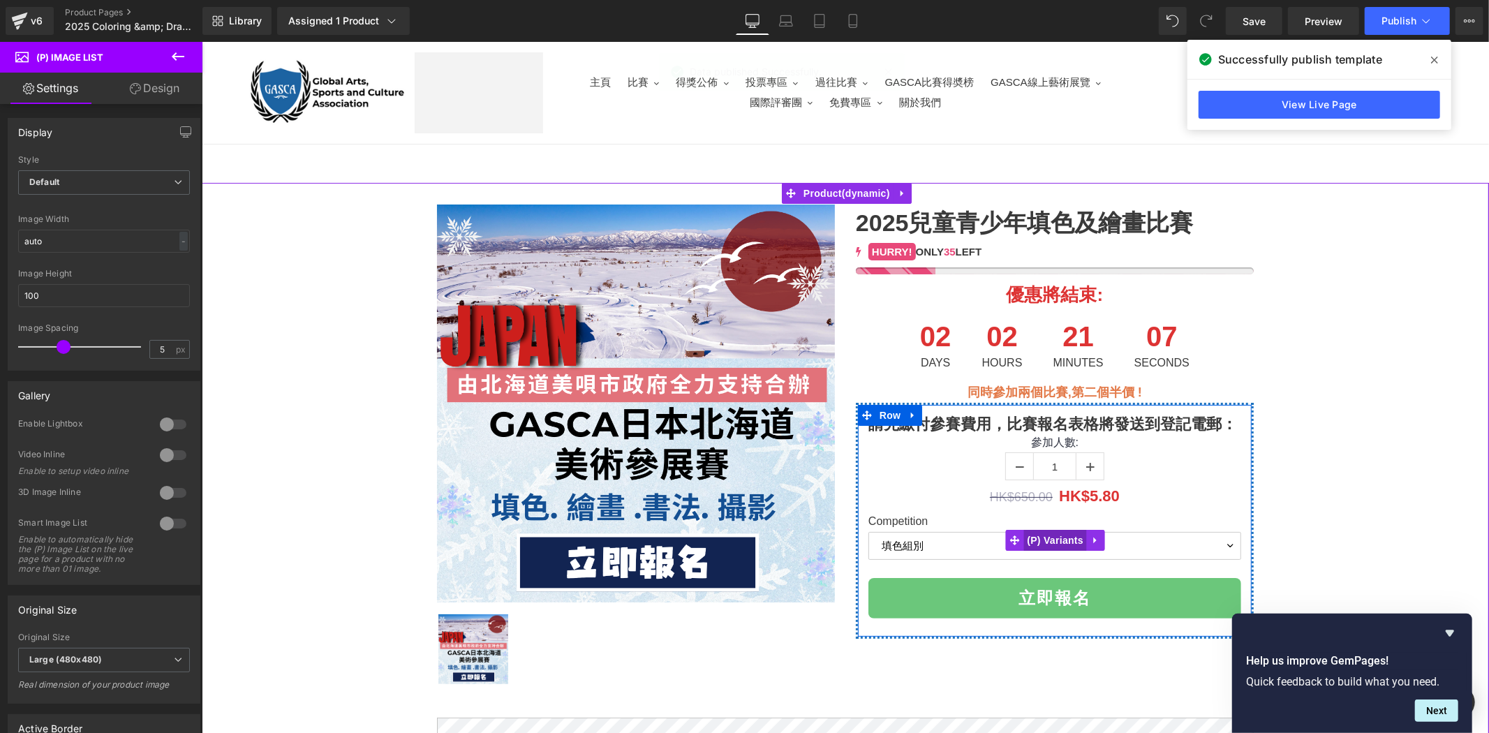
click at [1045, 536] on span "(P) Variants" at bounding box center [1055, 539] width 64 height 21
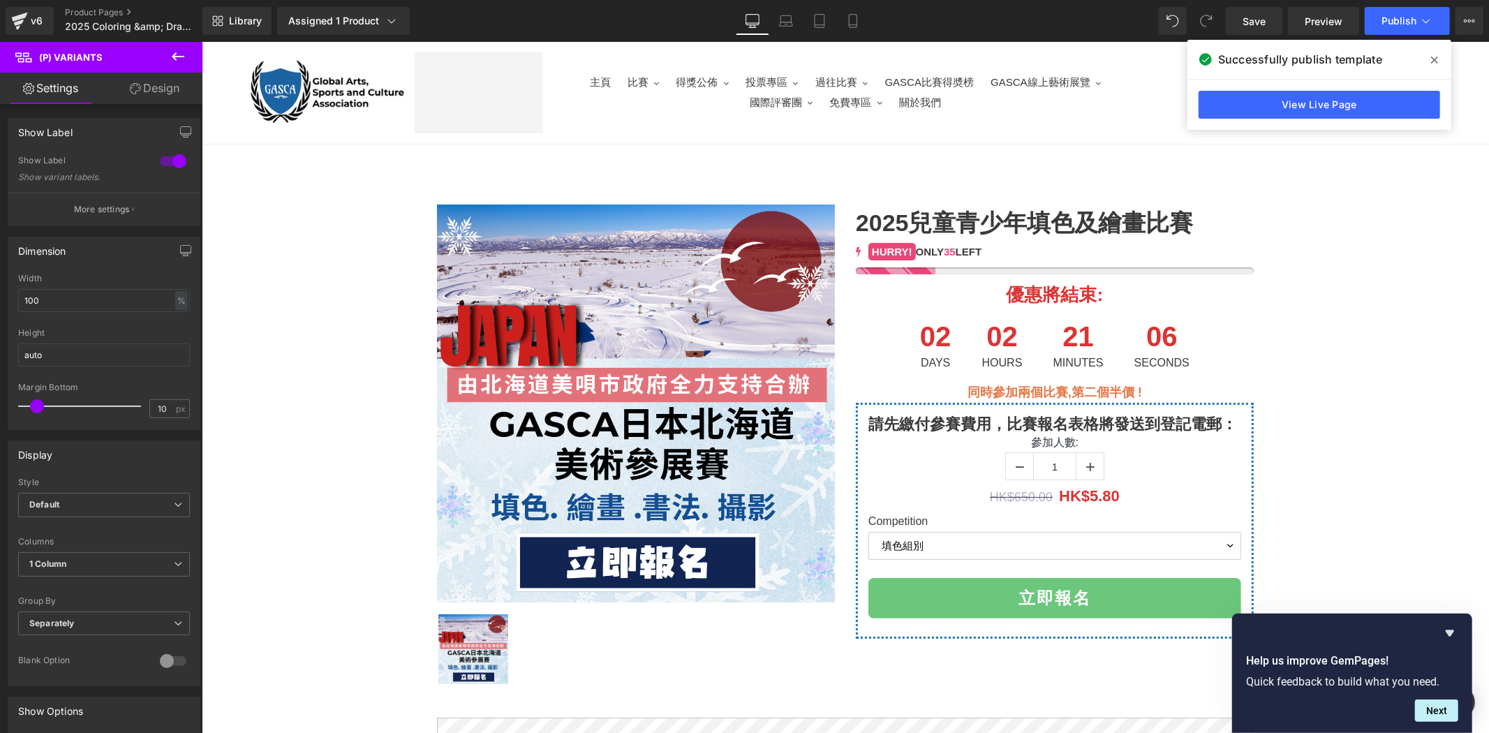
click at [191, 56] on button at bounding box center [178, 57] width 49 height 31
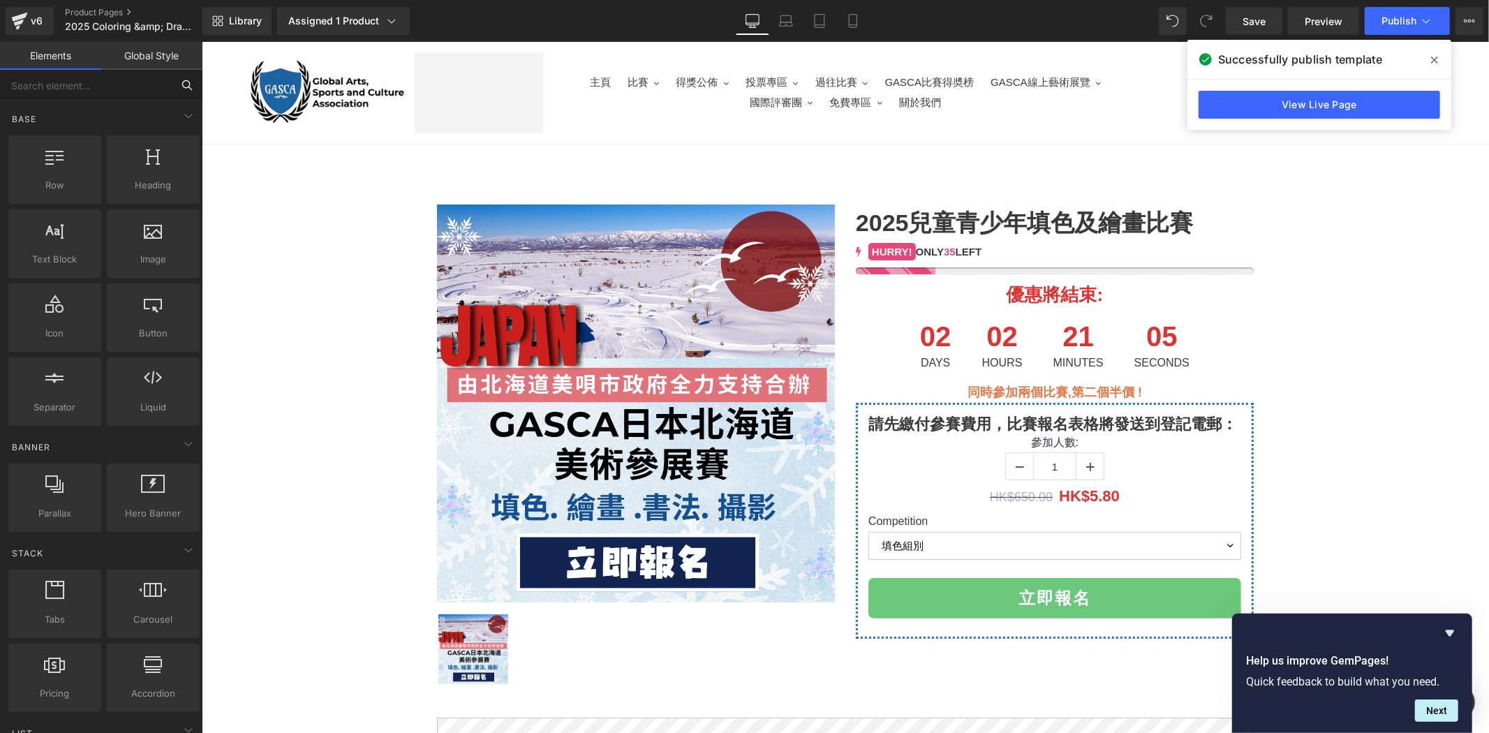
click at [169, 89] on input "text" at bounding box center [86, 85] width 172 height 31
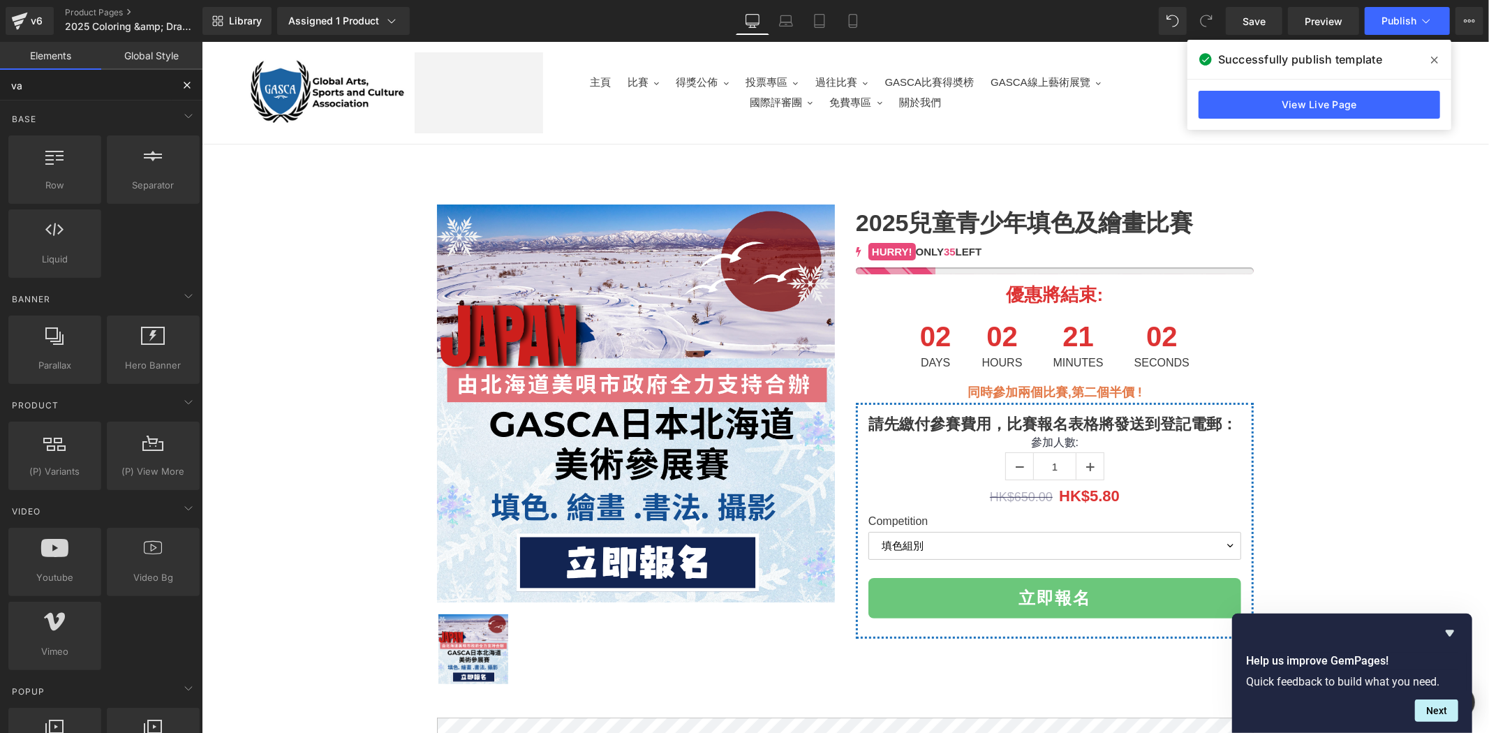
type input "var"
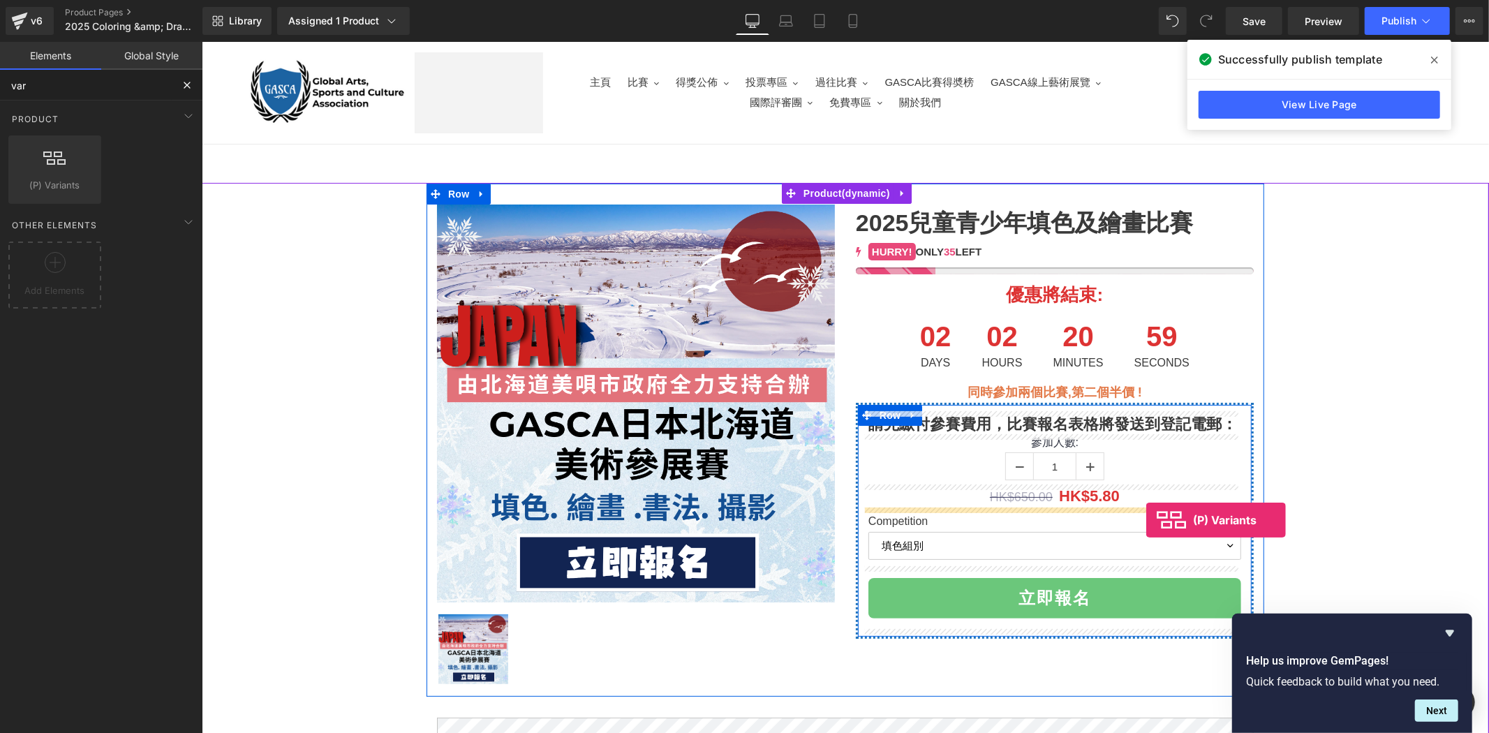
drag, startPoint x: 283, startPoint y: 217, endPoint x: 1146, endPoint y: 520, distance: 913.8
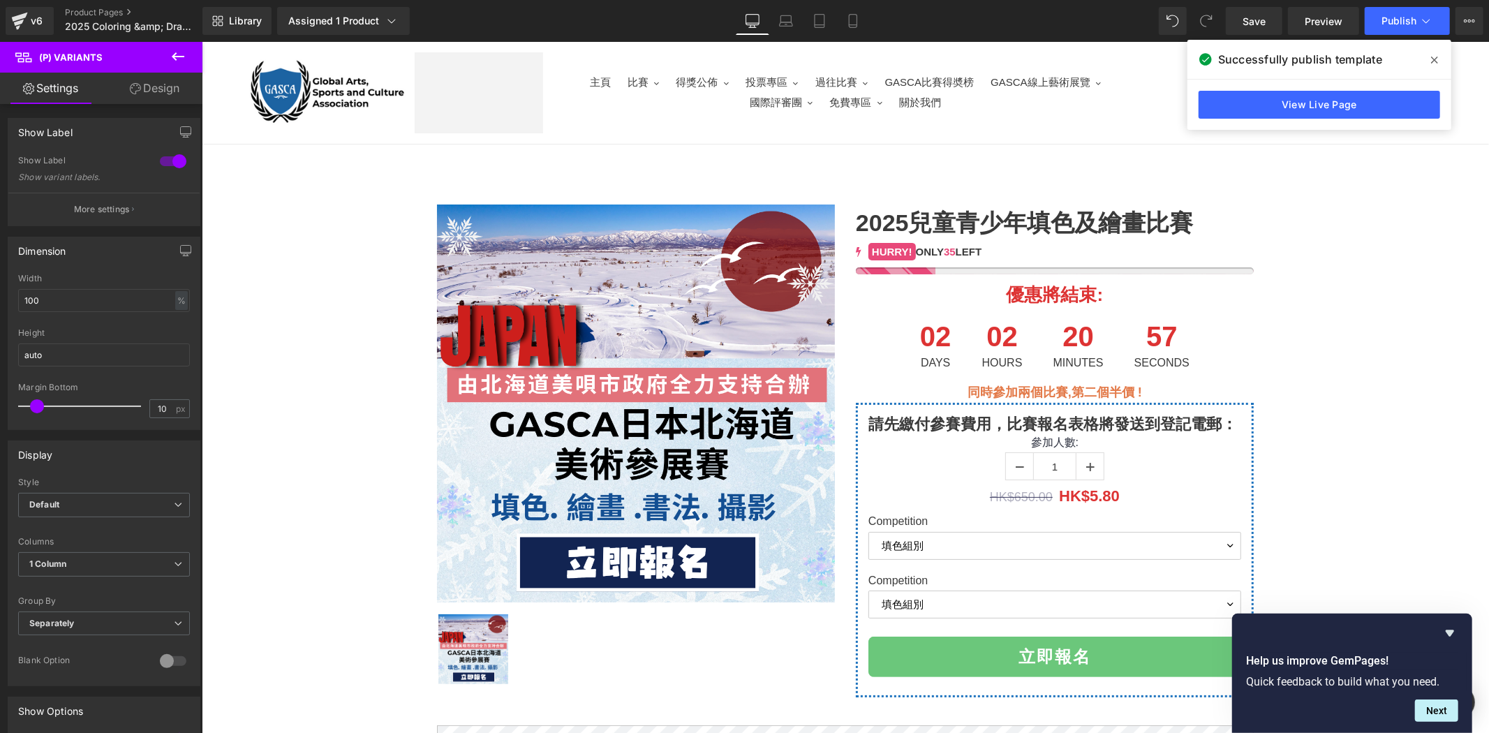
click at [175, 64] on icon at bounding box center [178, 56] width 17 height 17
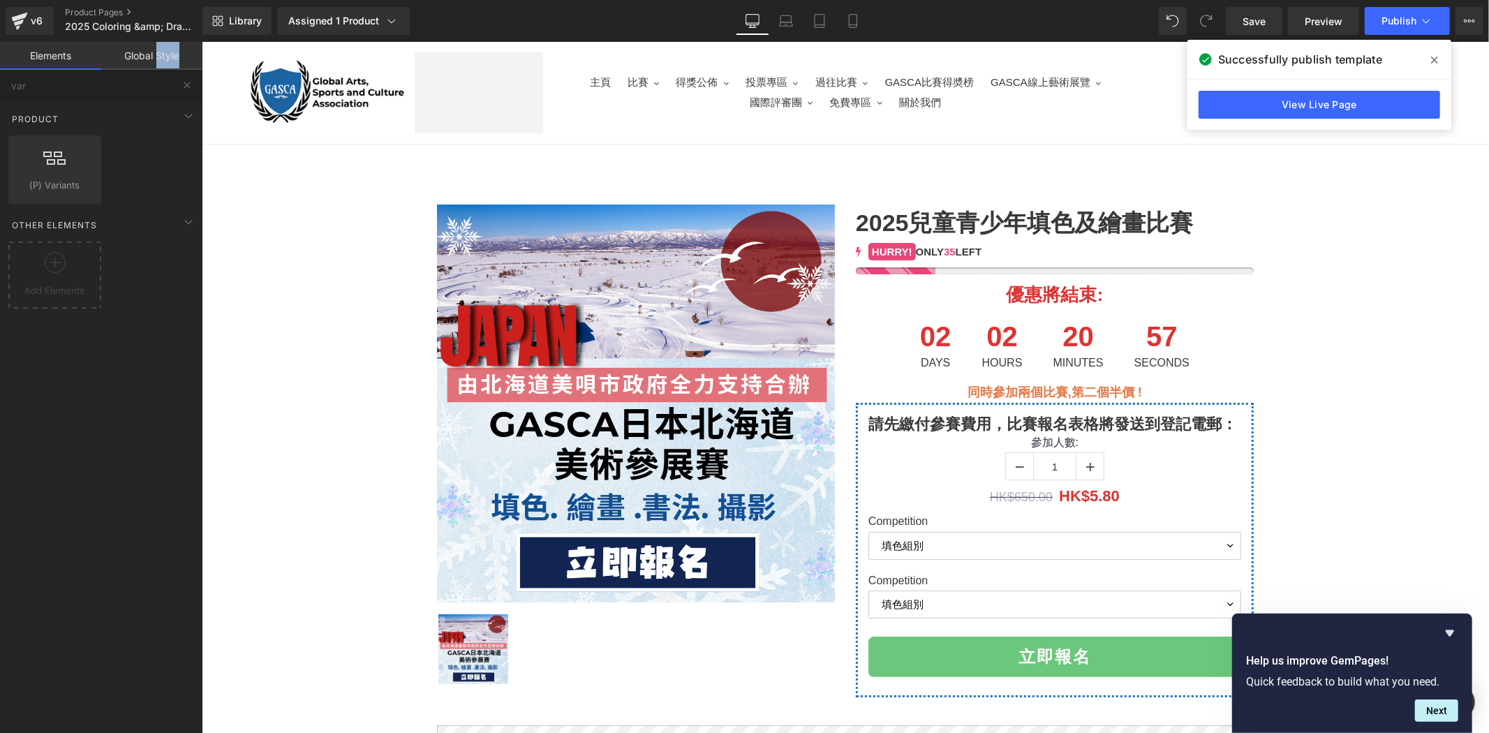
click at [175, 64] on link "Global Style" at bounding box center [151, 56] width 101 height 28
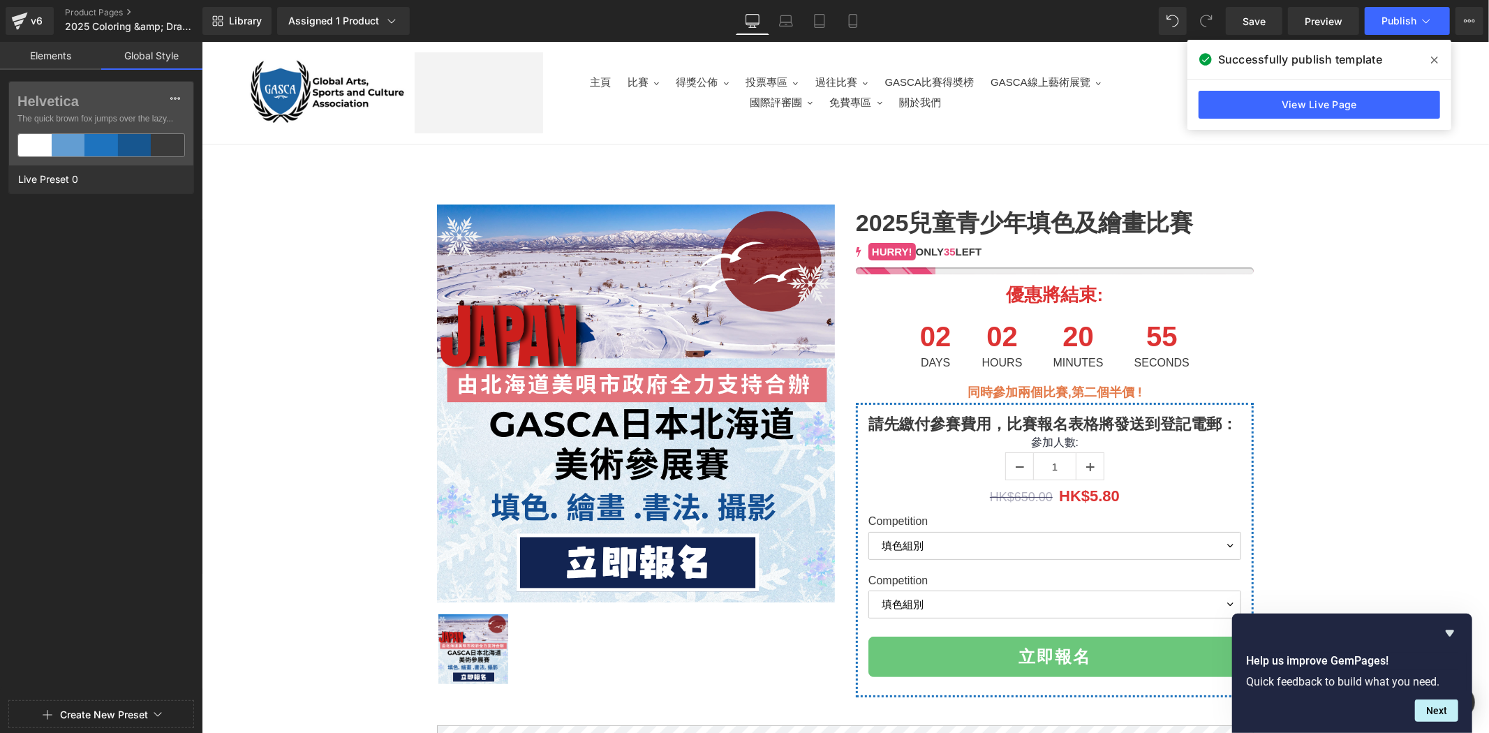
click at [85, 79] on div "Elements Global Style var Base Row rows, columns, layouts, div Heading headings…" at bounding box center [101, 391] width 202 height 698
click at [77, 58] on link "Elements" at bounding box center [50, 56] width 101 height 28
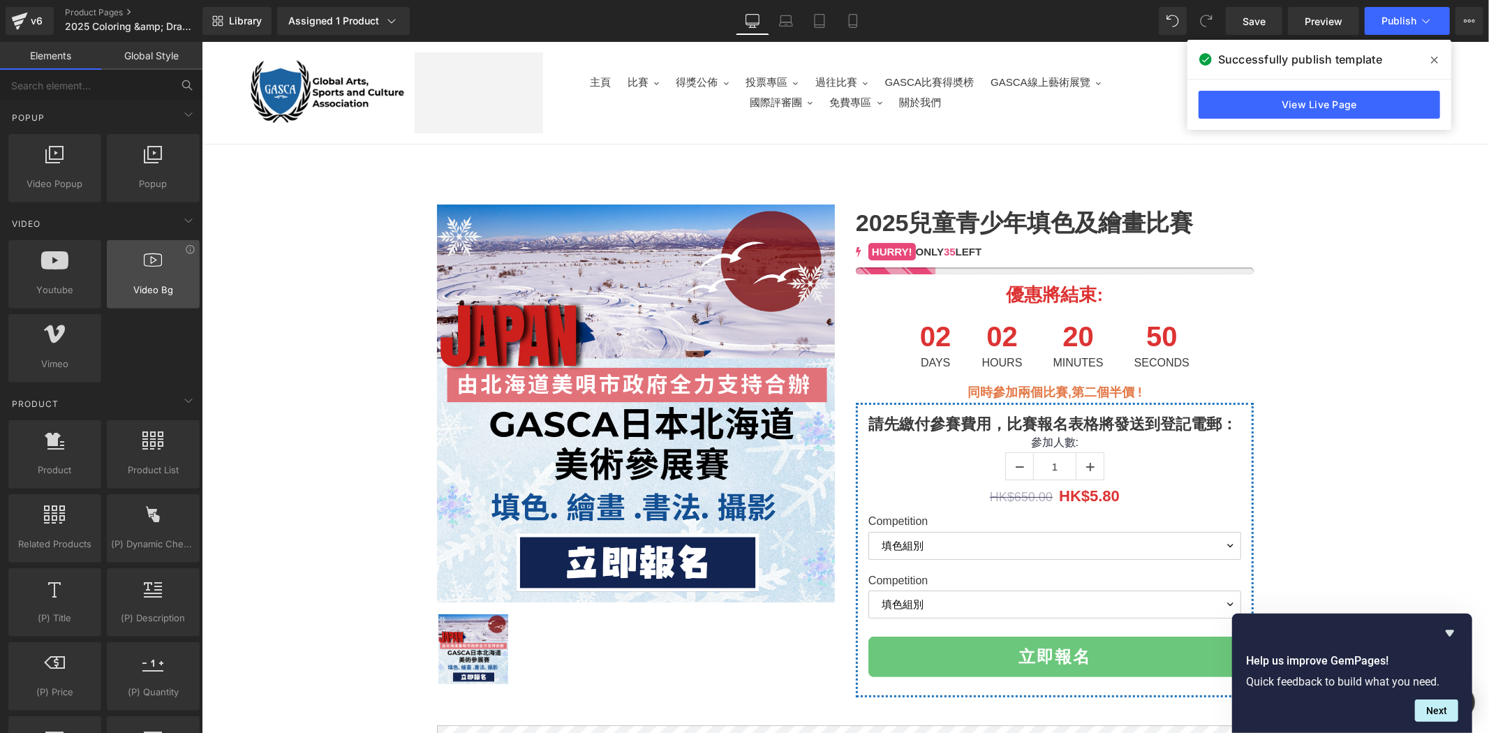
scroll to position [905, 0]
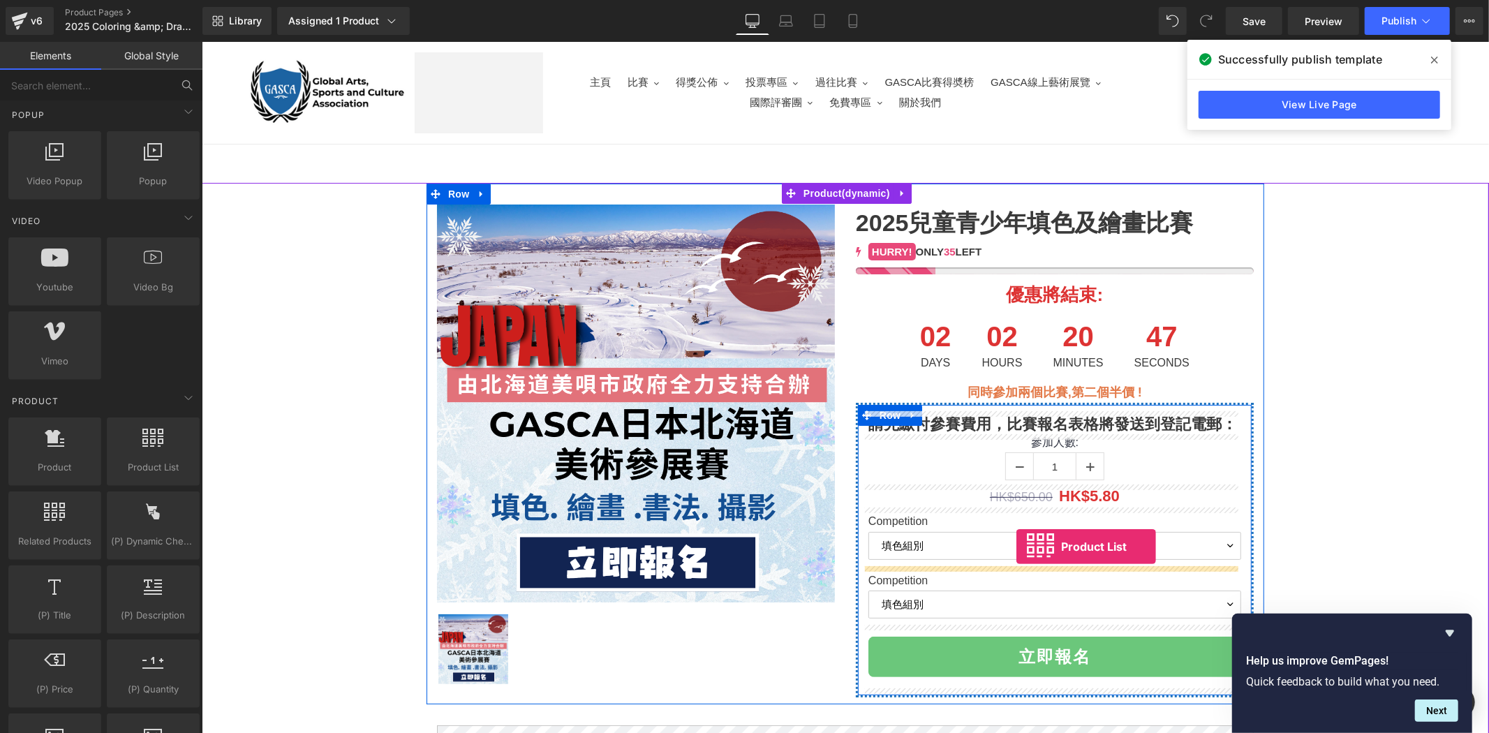
drag, startPoint x: 352, startPoint y: 493, endPoint x: 1016, endPoint y: 546, distance: 666.2
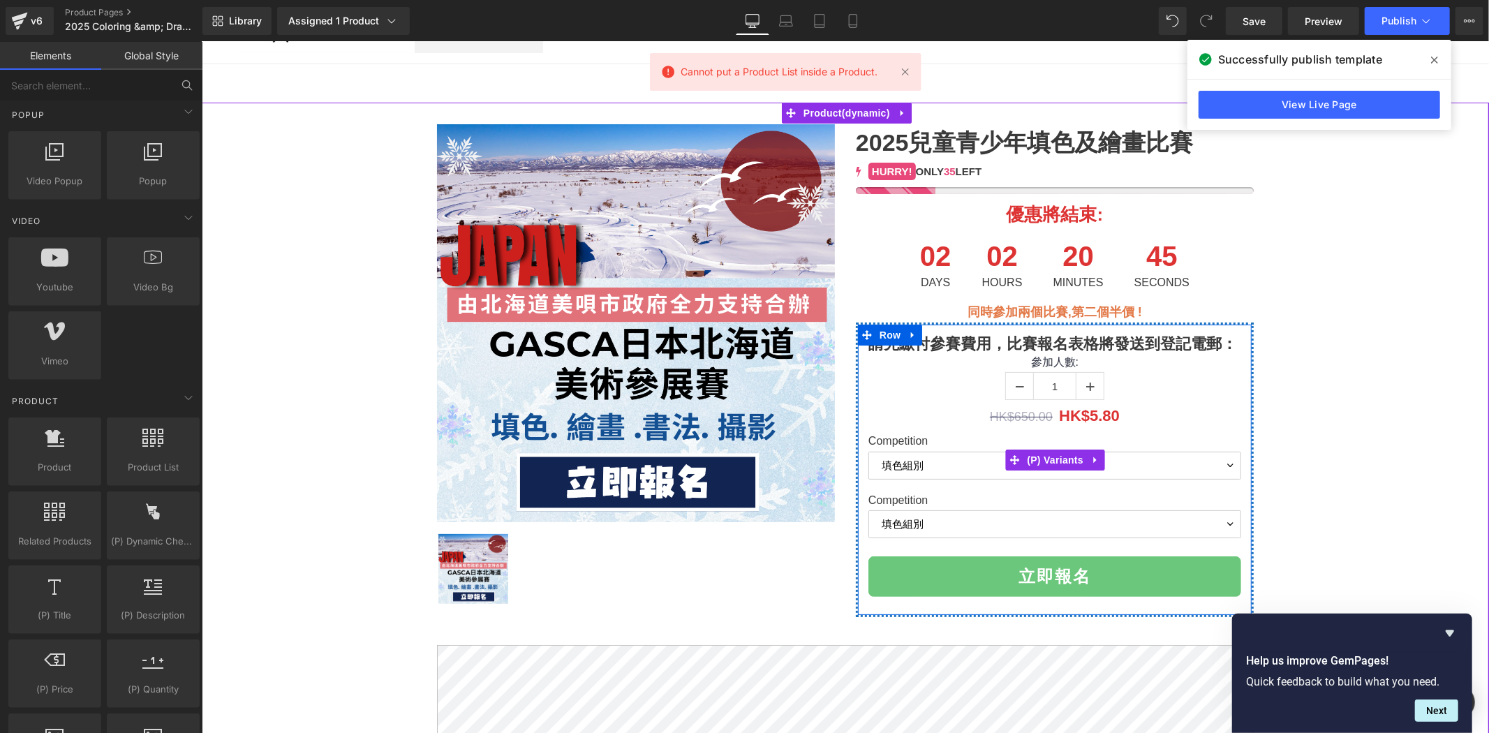
scroll to position [180, 0]
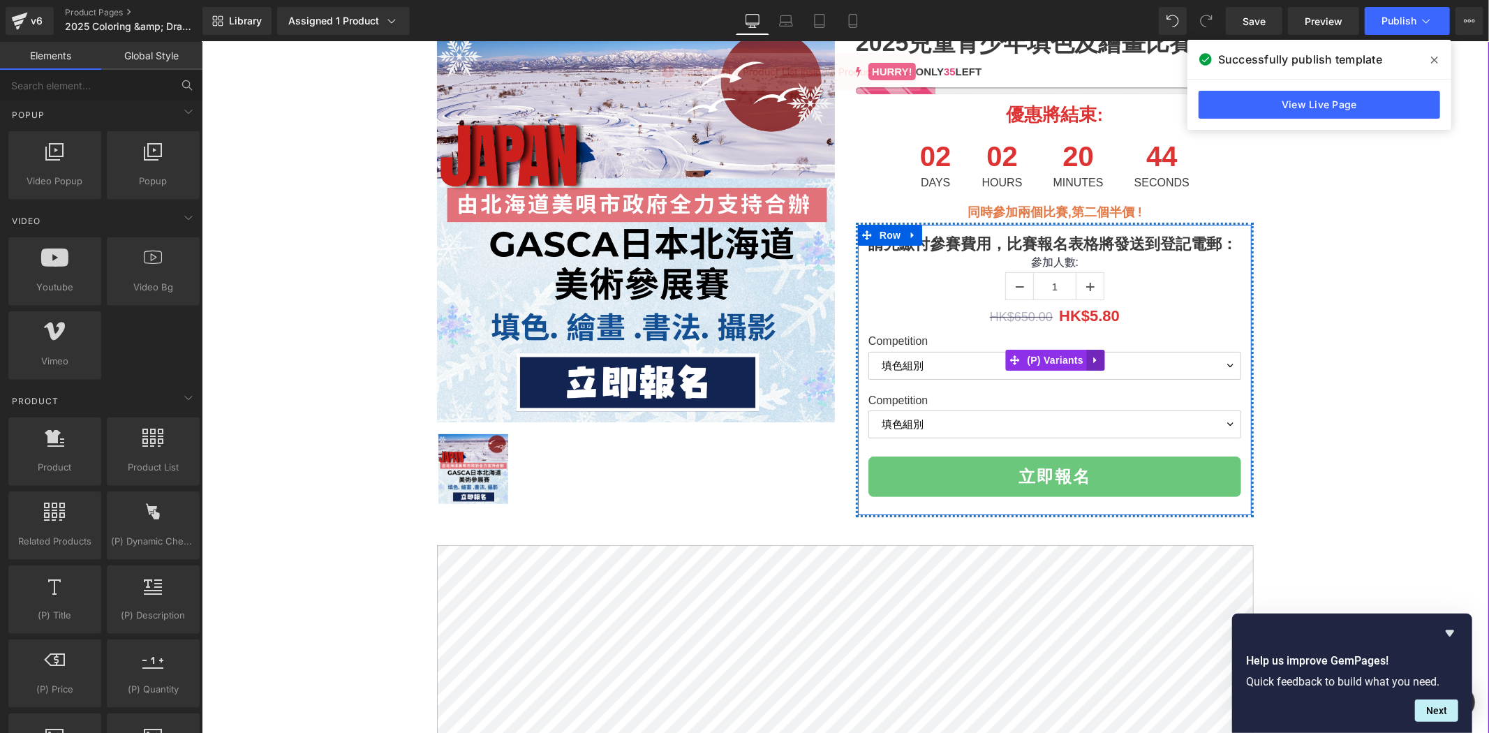
click at [1093, 357] on icon at bounding box center [1094, 360] width 3 height 6
click at [1100, 359] on icon at bounding box center [1105, 360] width 10 height 10
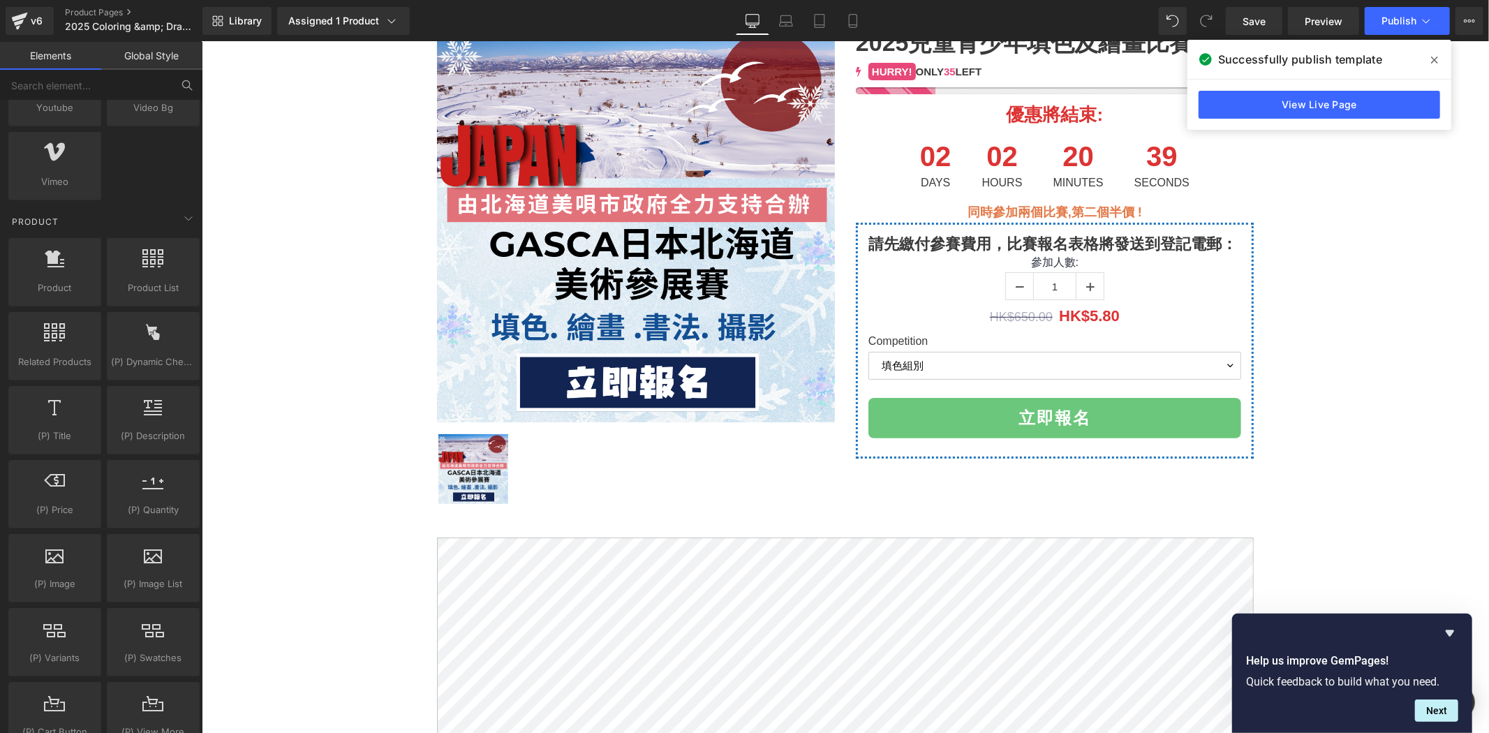
scroll to position [1086, 0]
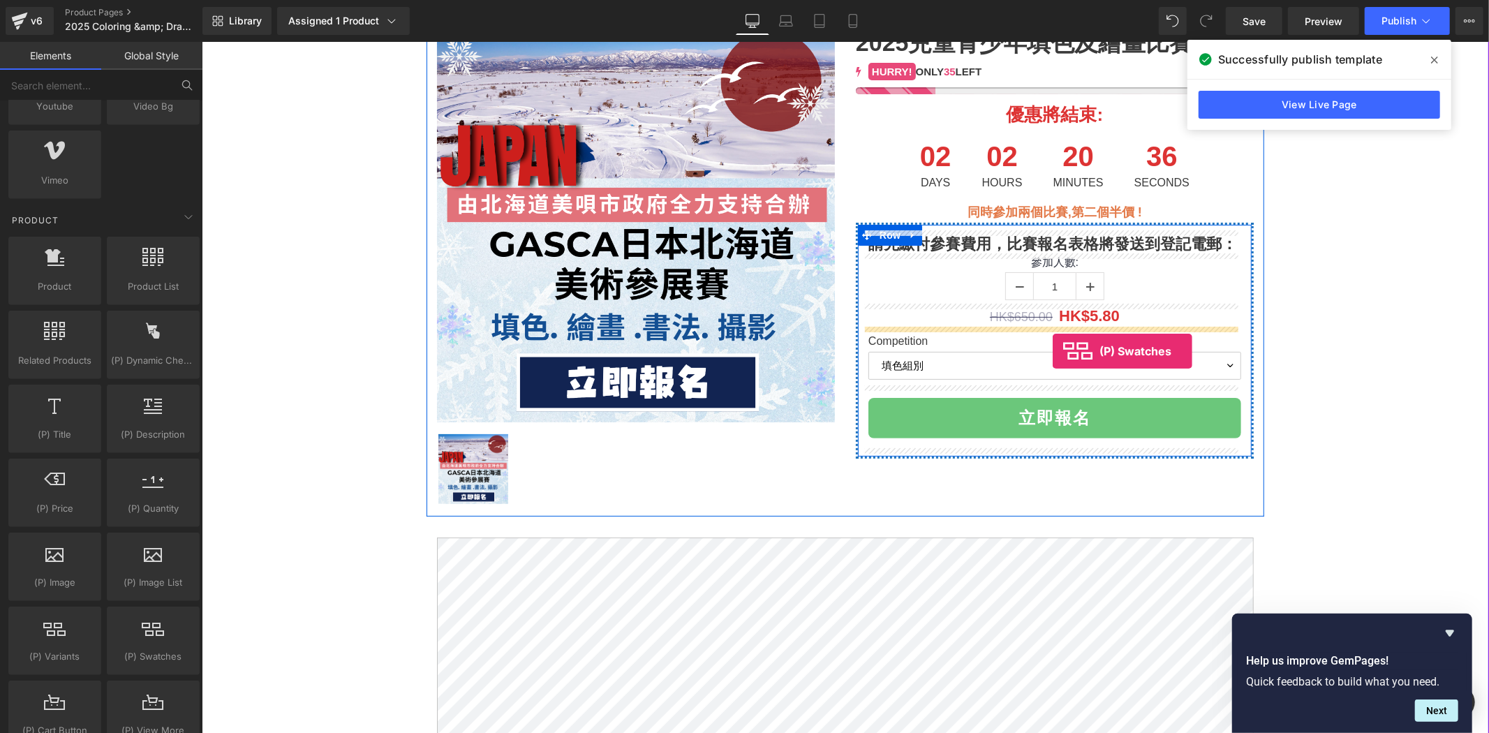
drag, startPoint x: 359, startPoint y: 706, endPoint x: 1052, endPoint y: 351, distance: 779.2
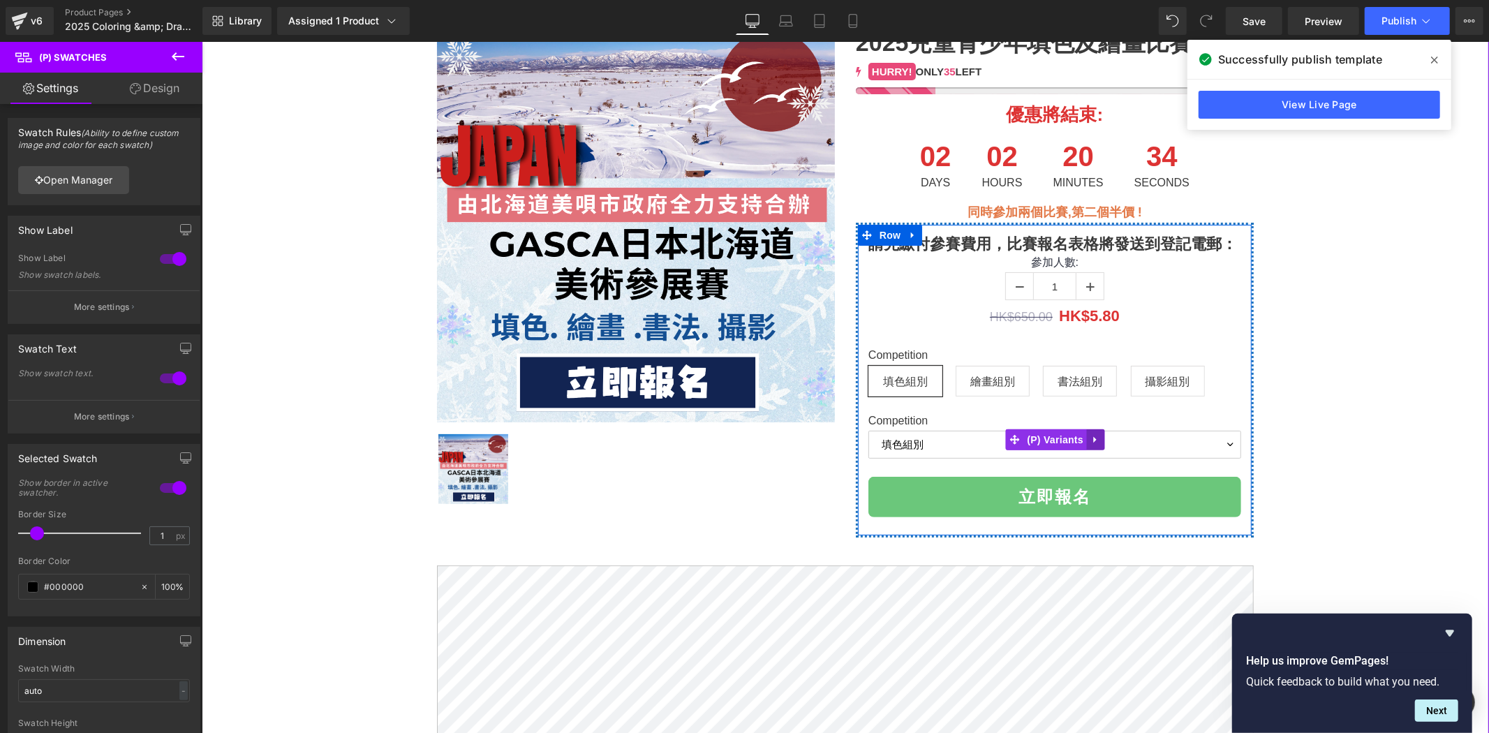
click at [1091, 435] on icon at bounding box center [1096, 439] width 10 height 10
click at [1100, 437] on icon at bounding box center [1105, 439] width 10 height 10
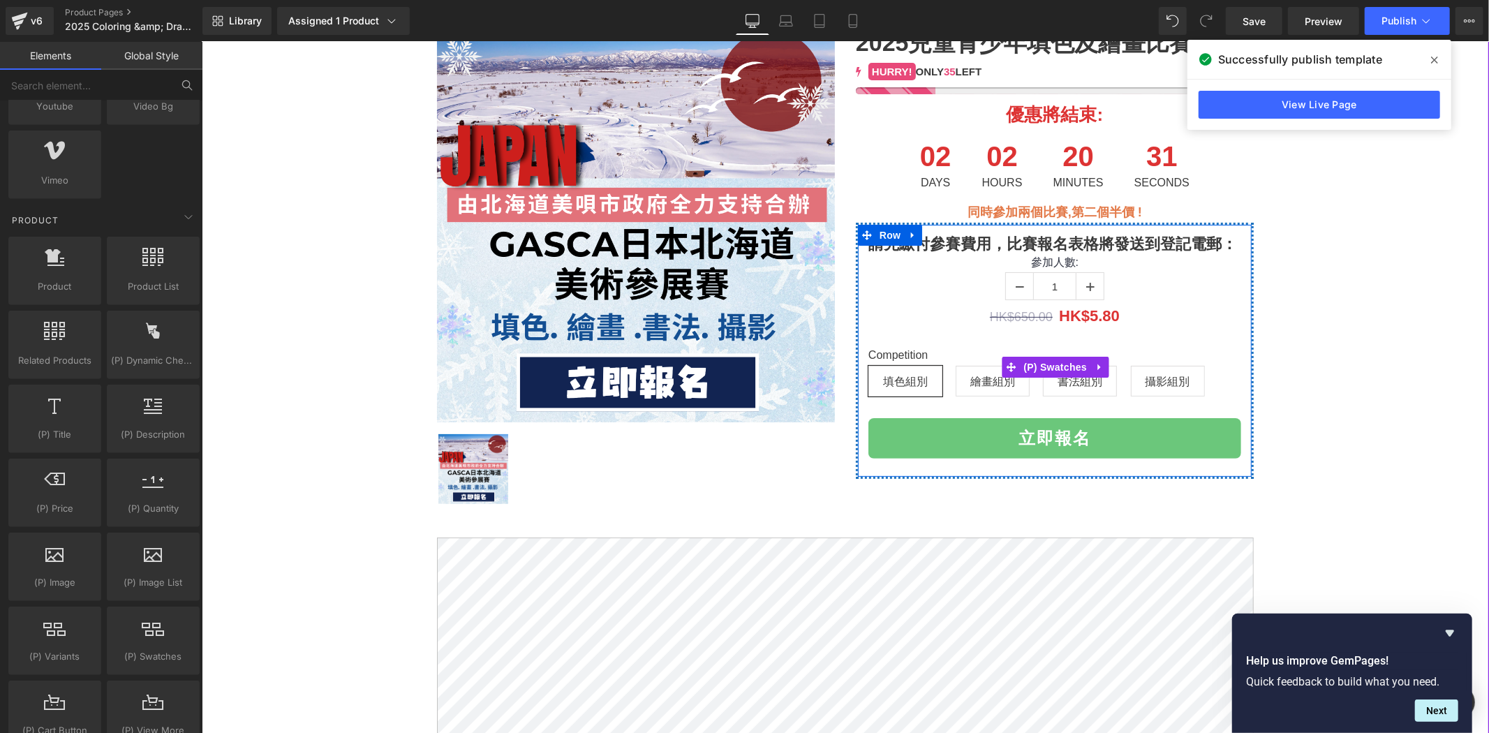
click at [970, 370] on span "繪畫組別" at bounding box center [992, 380] width 45 height 29
click at [904, 374] on span "填色組別" at bounding box center [905, 380] width 45 height 29
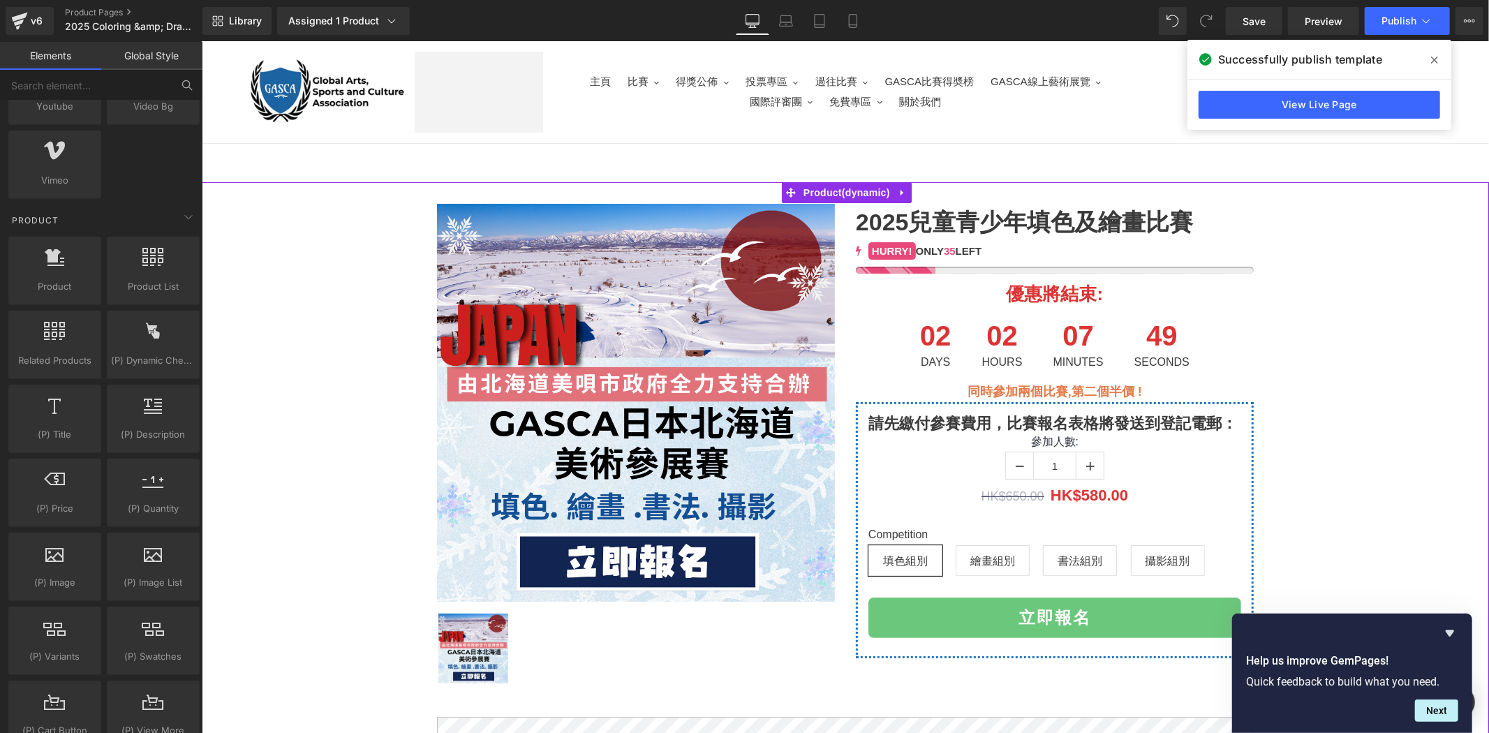
scroll to position [0, 0]
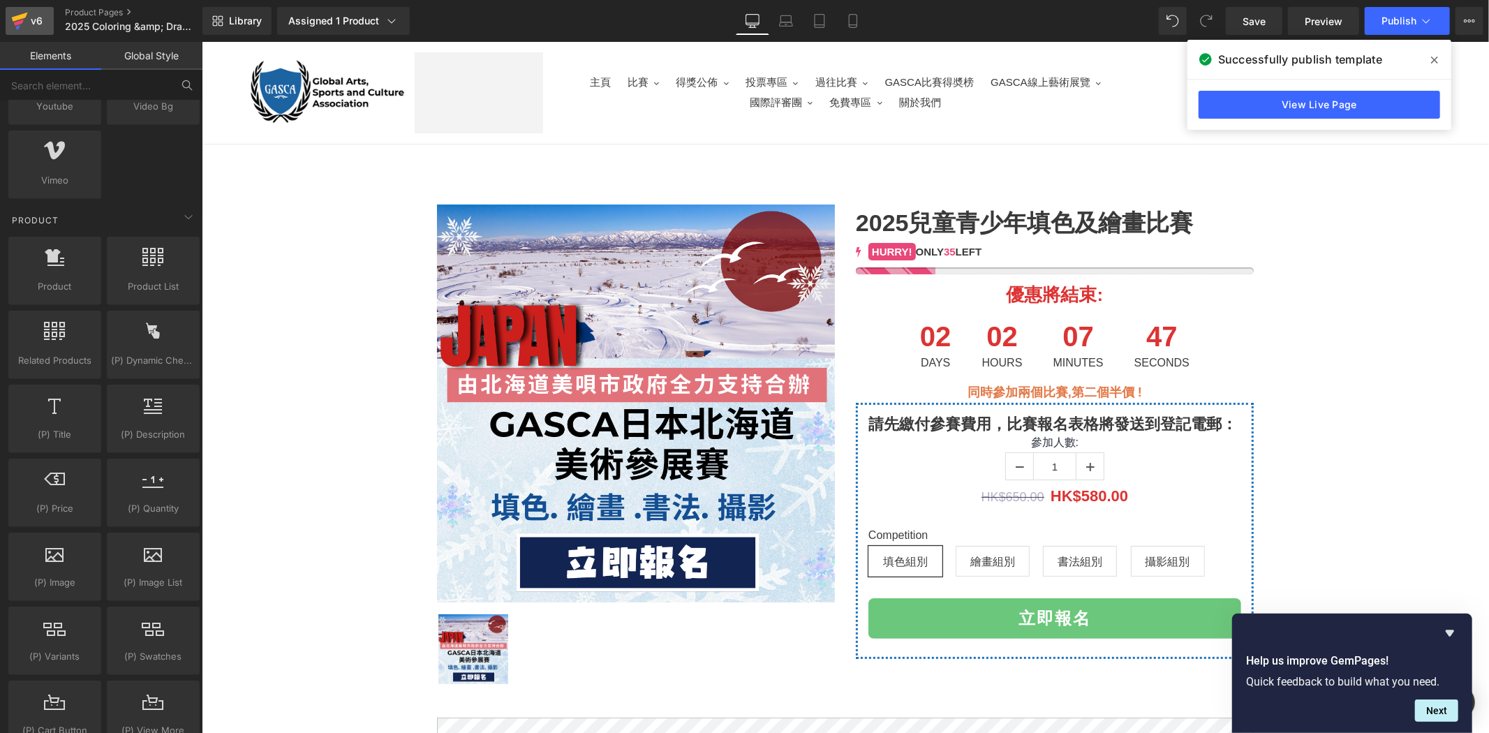
click at [32, 22] on div "v6" at bounding box center [36, 21] width 17 height 18
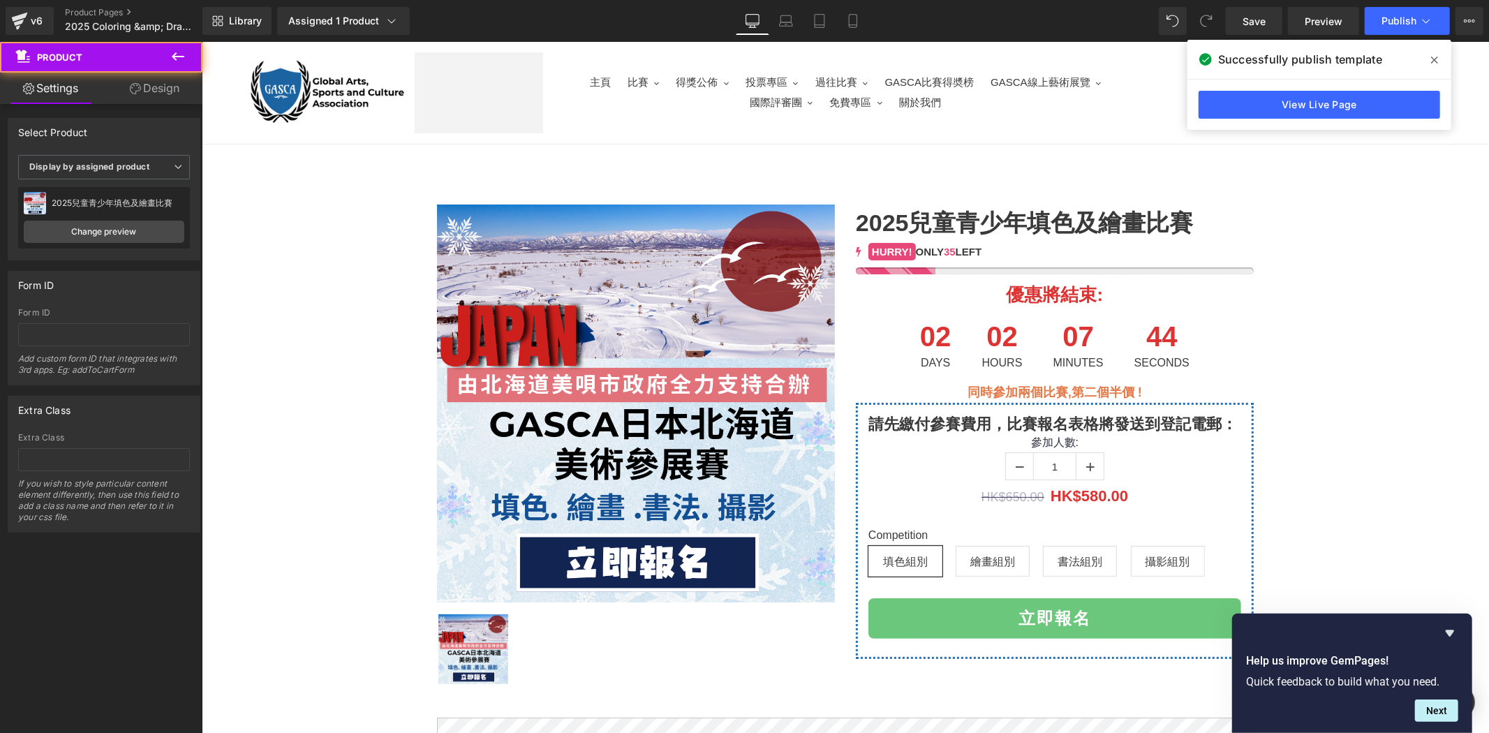
click at [1431, 59] on icon at bounding box center [1434, 59] width 7 height 11
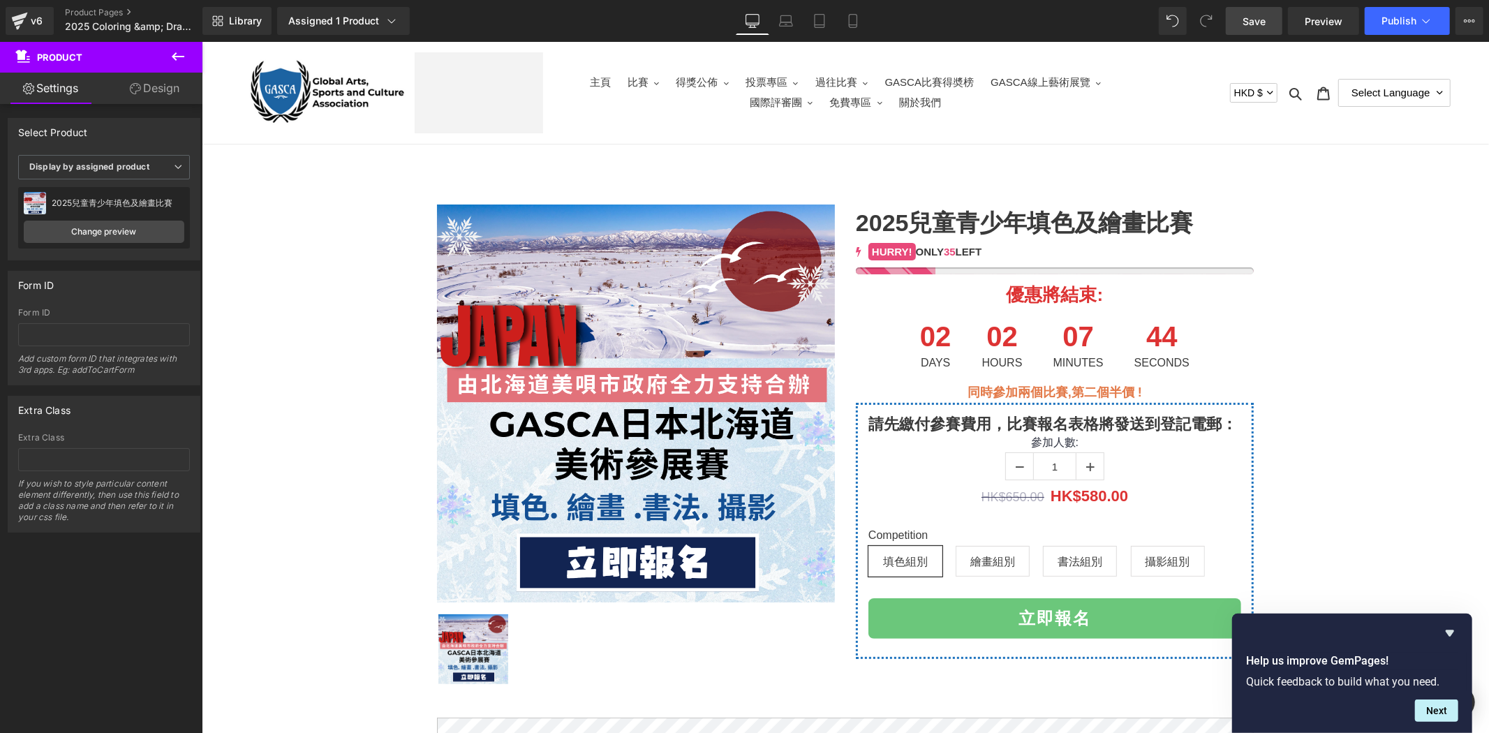
drag, startPoint x: 1262, startPoint y: 26, endPoint x: 1188, endPoint y: 112, distance: 114.4
click at [1262, 26] on span "Save" at bounding box center [1254, 21] width 23 height 15
click at [1391, 25] on span "Publish" at bounding box center [1399, 20] width 35 height 11
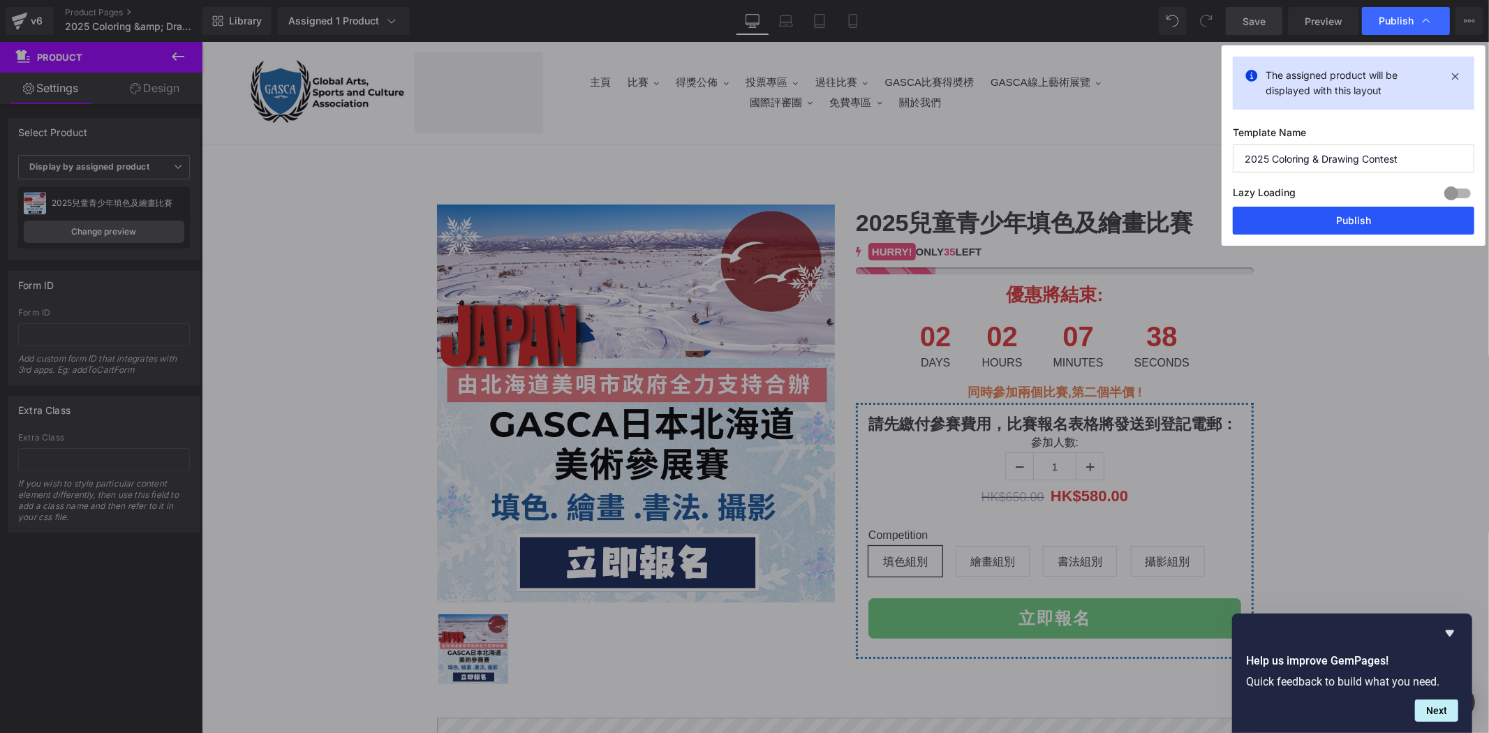
drag, startPoint x: 1422, startPoint y: 234, endPoint x: 1208, endPoint y: 196, distance: 217.1
click at [1422, 234] on button "Publish" at bounding box center [1354, 221] width 242 height 28
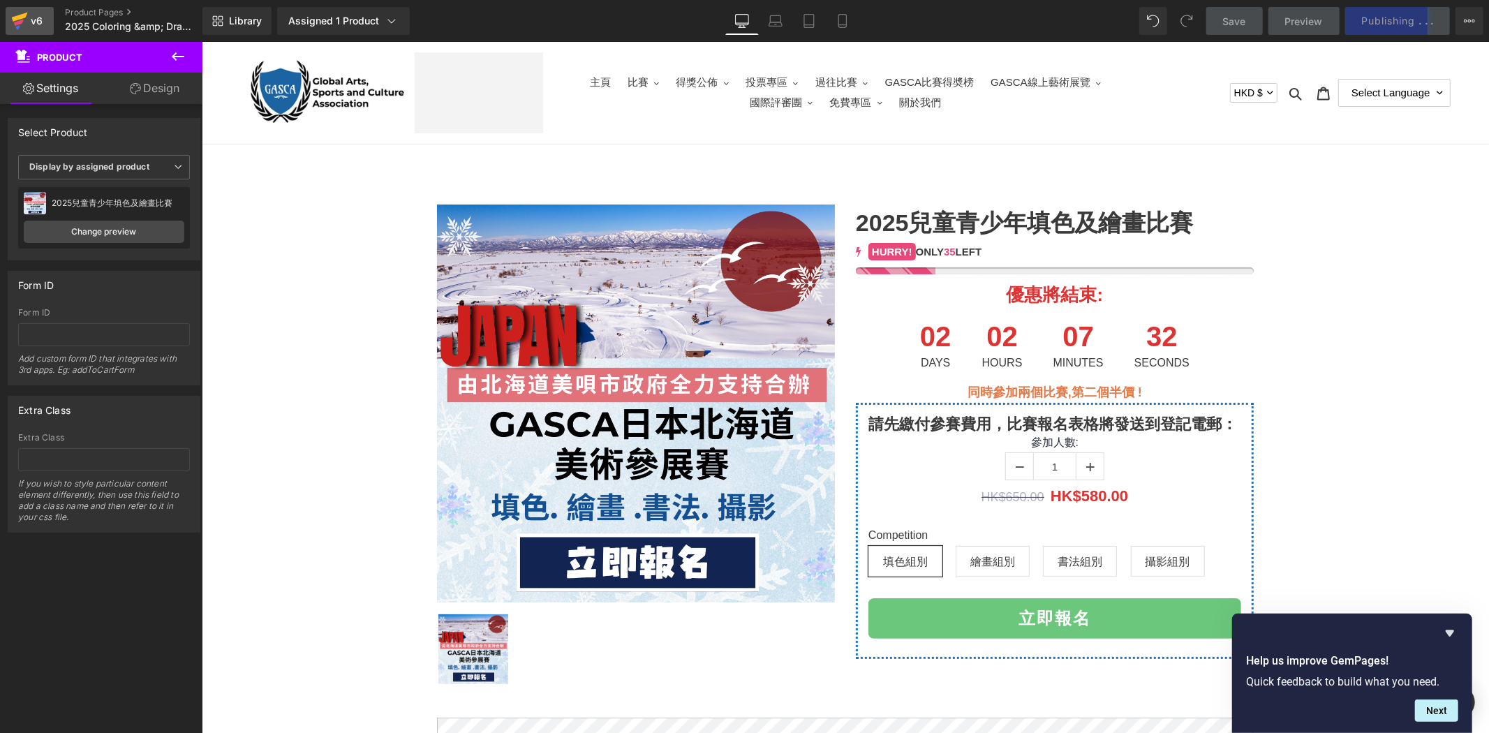
click at [36, 29] on div "v6" at bounding box center [36, 21] width 17 height 18
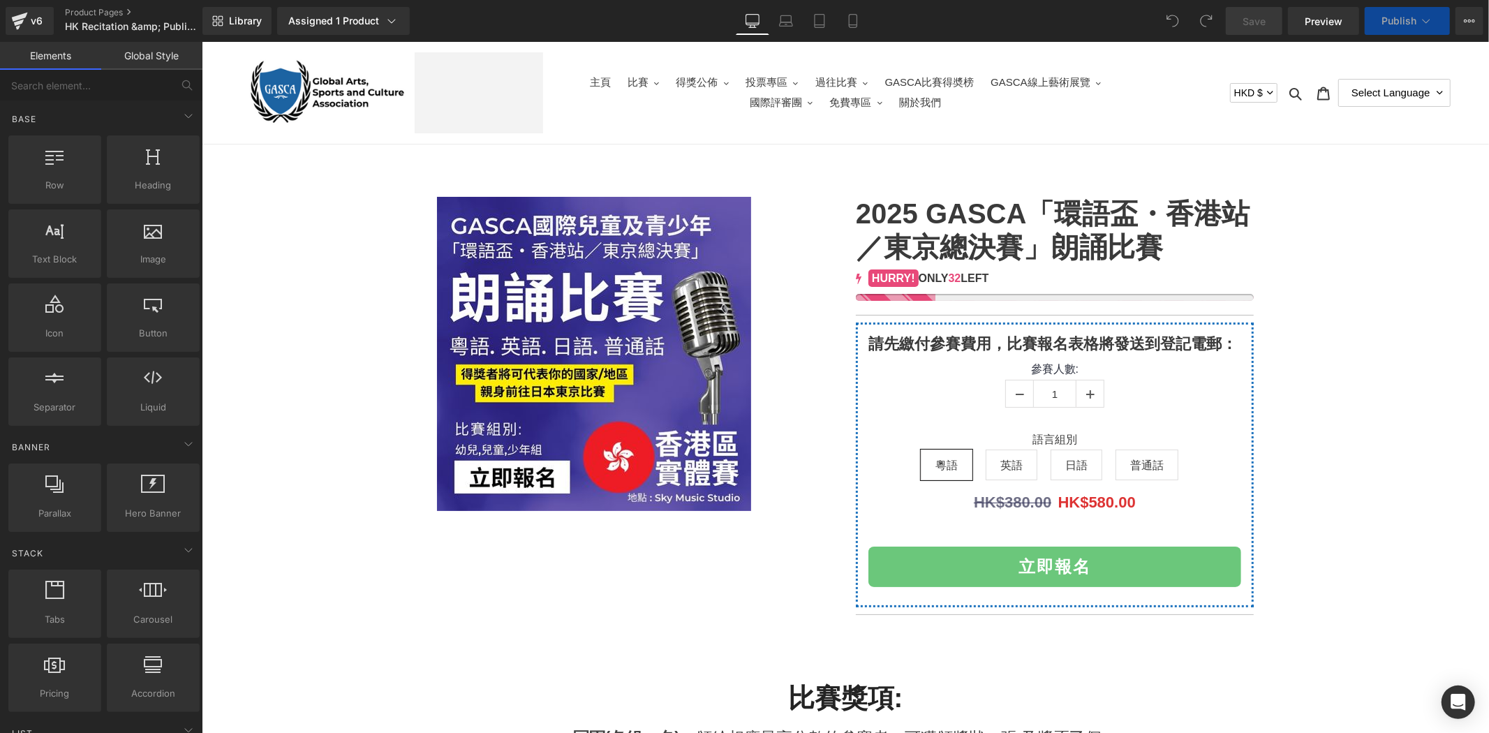
click at [809, 238] on link at bounding box center [635, 353] width 398 height 314
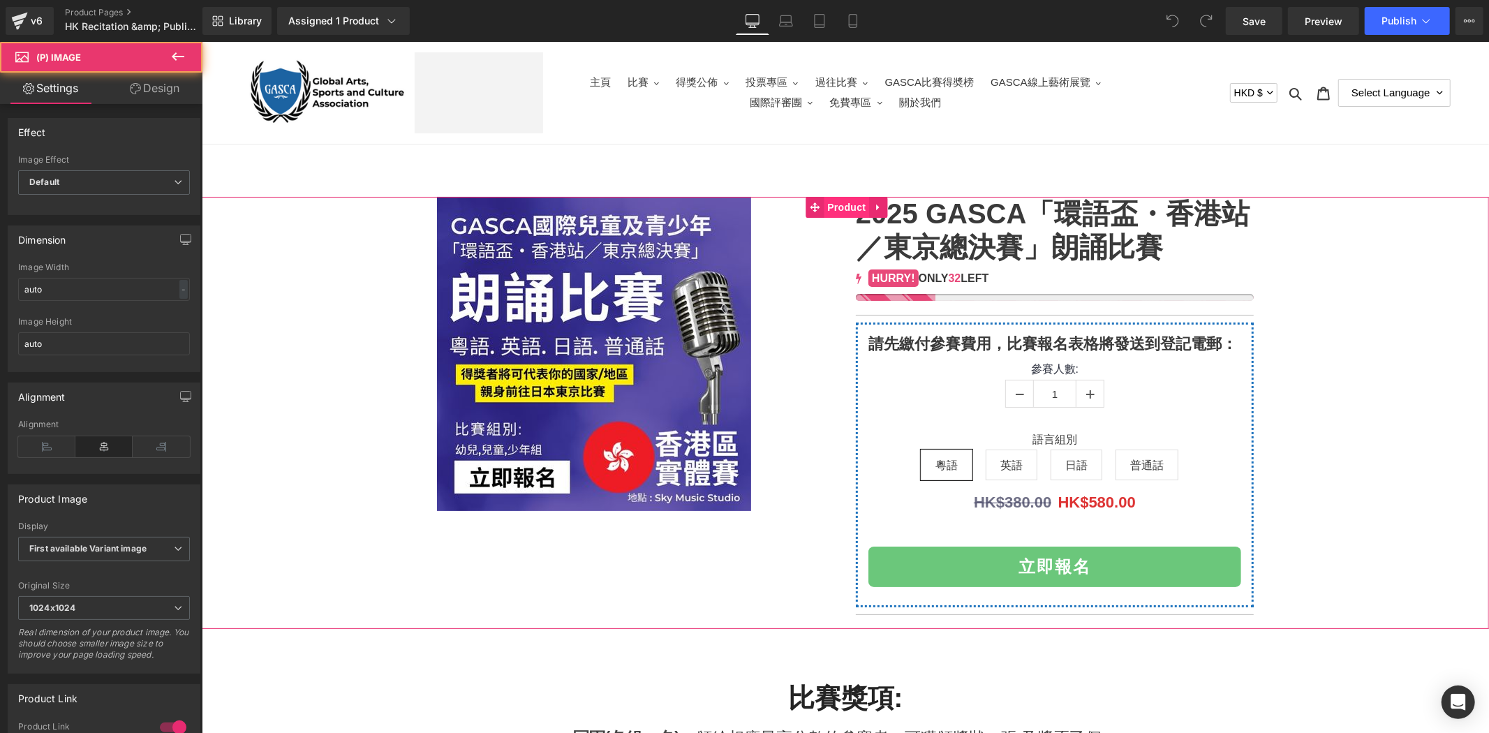
click at [857, 207] on span "Product" at bounding box center [845, 206] width 45 height 21
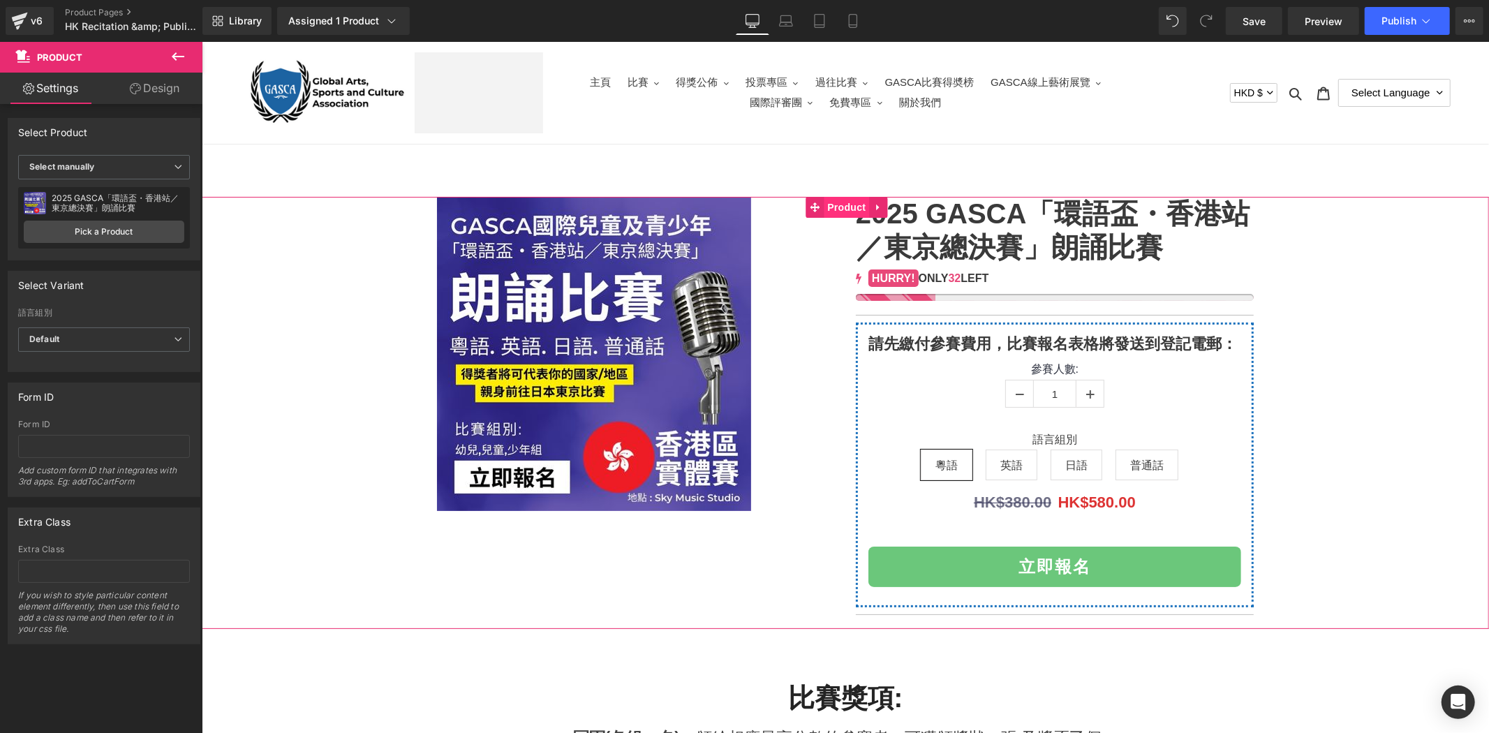
click at [848, 214] on span "Product" at bounding box center [845, 206] width 45 height 21
click at [159, 237] on link "Pick a Product" at bounding box center [104, 232] width 161 height 22
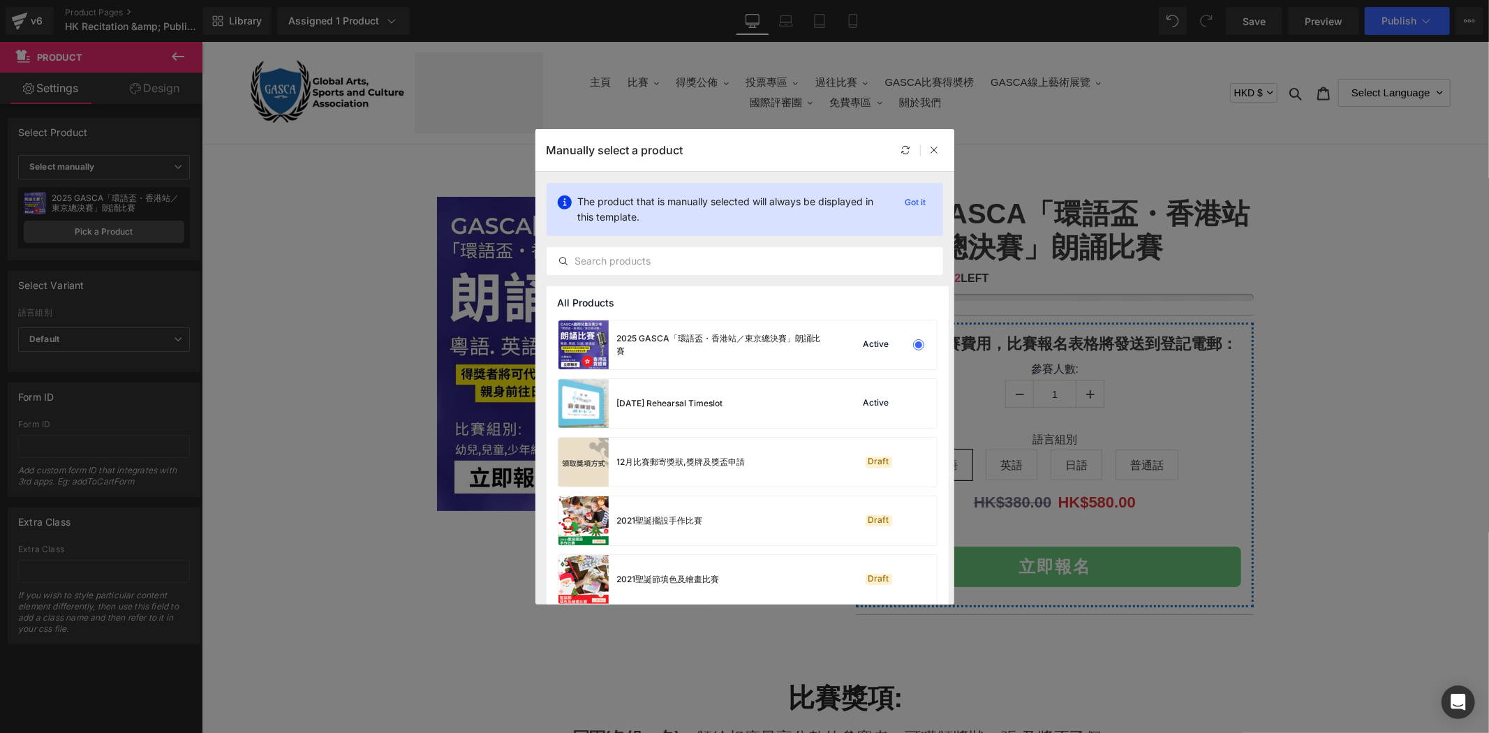
click at [850, 337] on div "Active" at bounding box center [889, 345] width 95 height 20
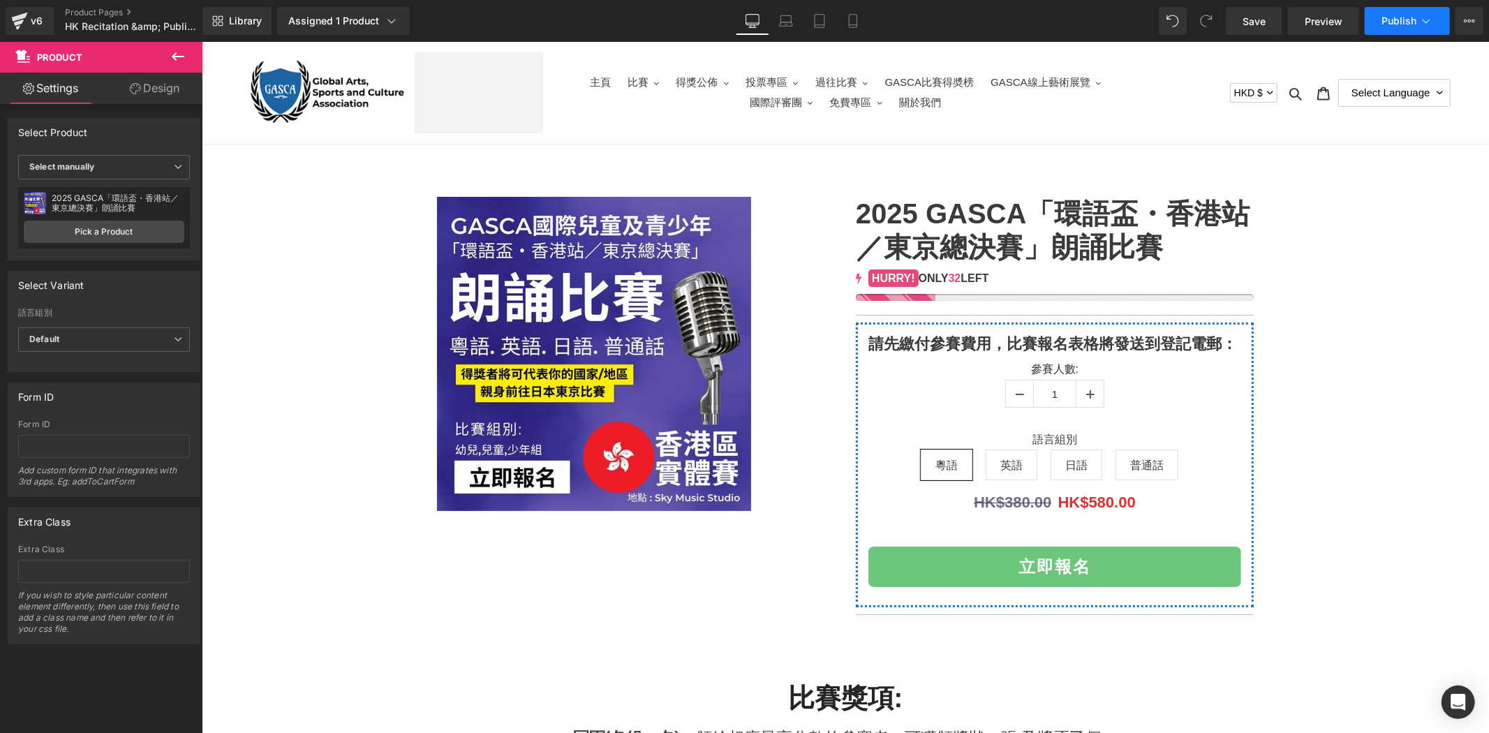
click at [1411, 17] on span "Publish" at bounding box center [1399, 20] width 35 height 11
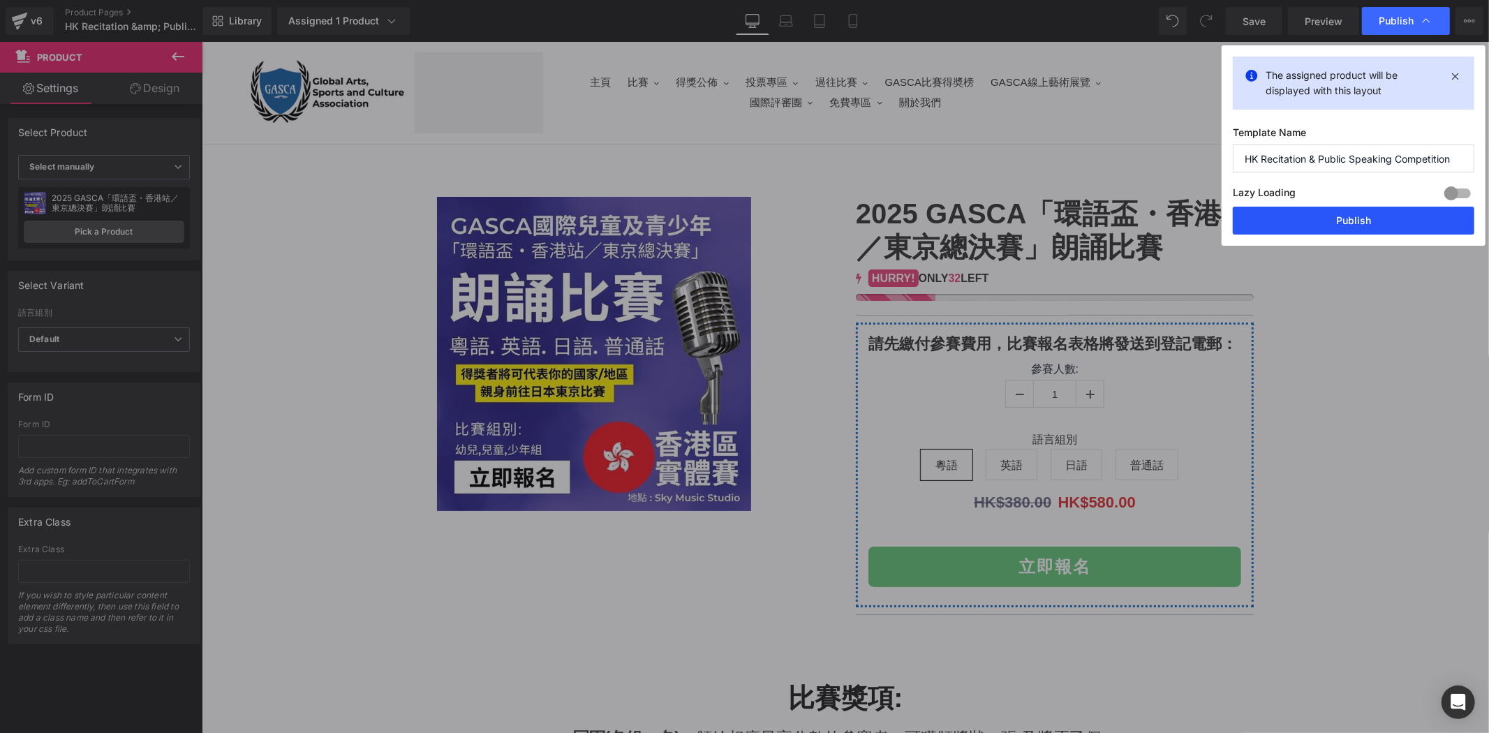
click at [1386, 213] on button "Publish" at bounding box center [1354, 221] width 242 height 28
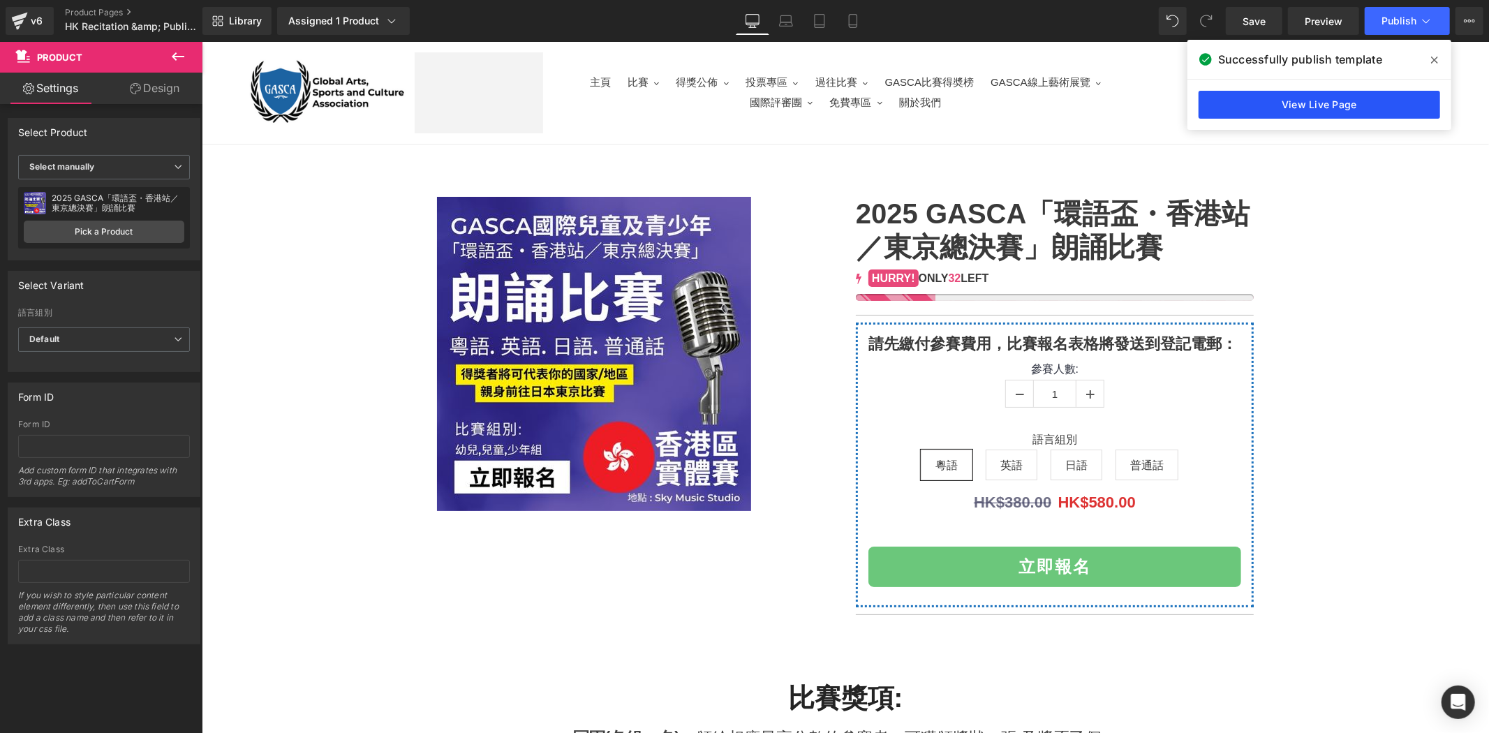
click at [1325, 96] on link "View Live Page" at bounding box center [1320, 105] width 242 height 28
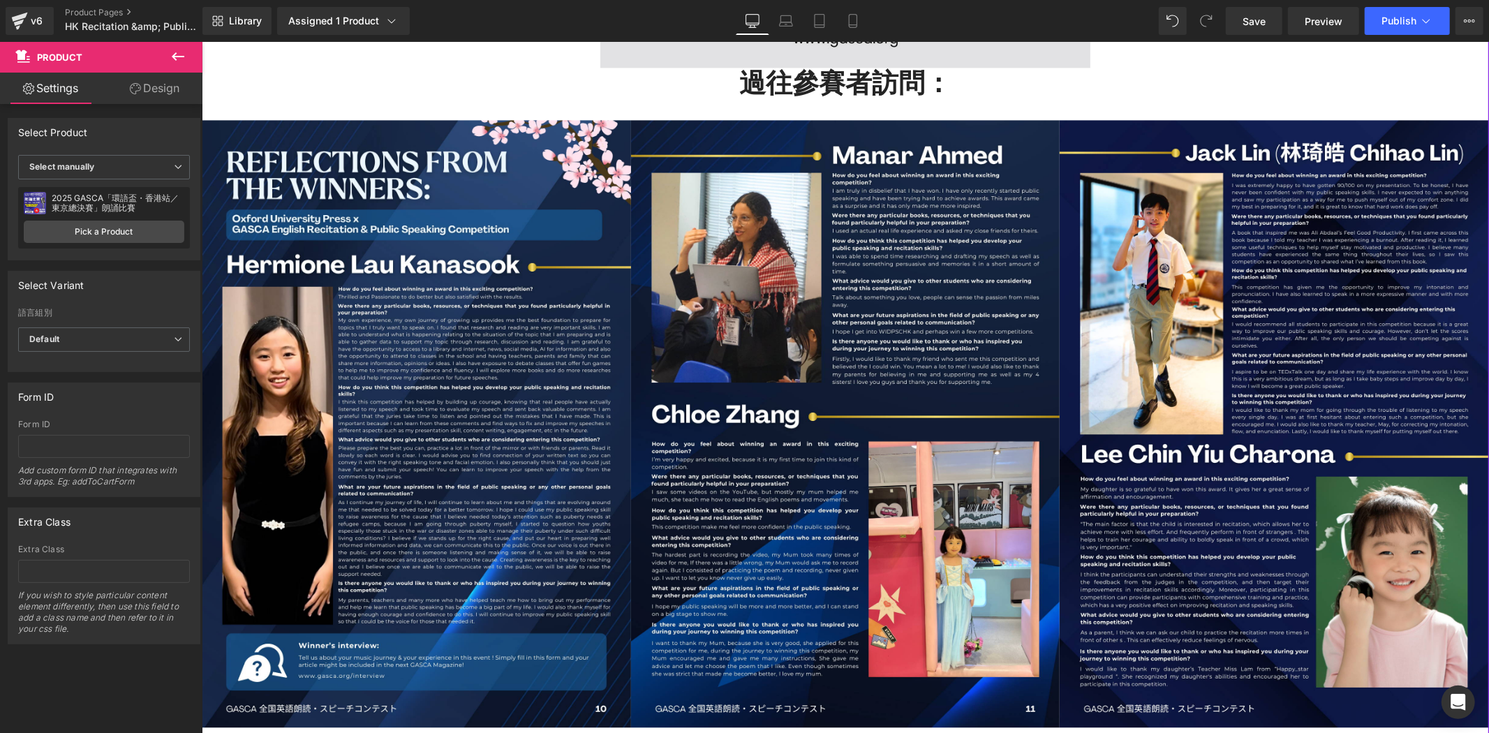
scroll to position [2535, 0]
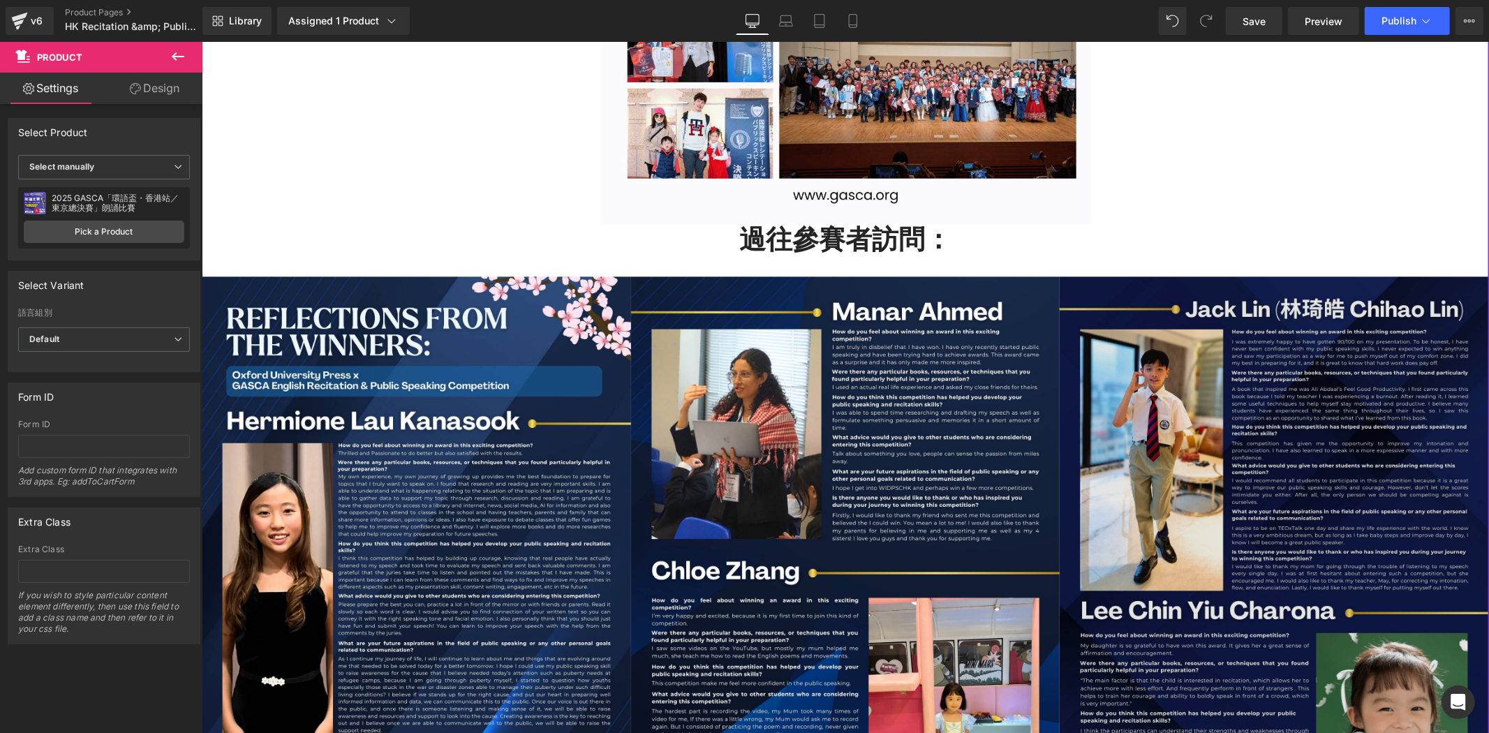
click at [1262, 324] on img at bounding box center [1273, 579] width 429 height 607
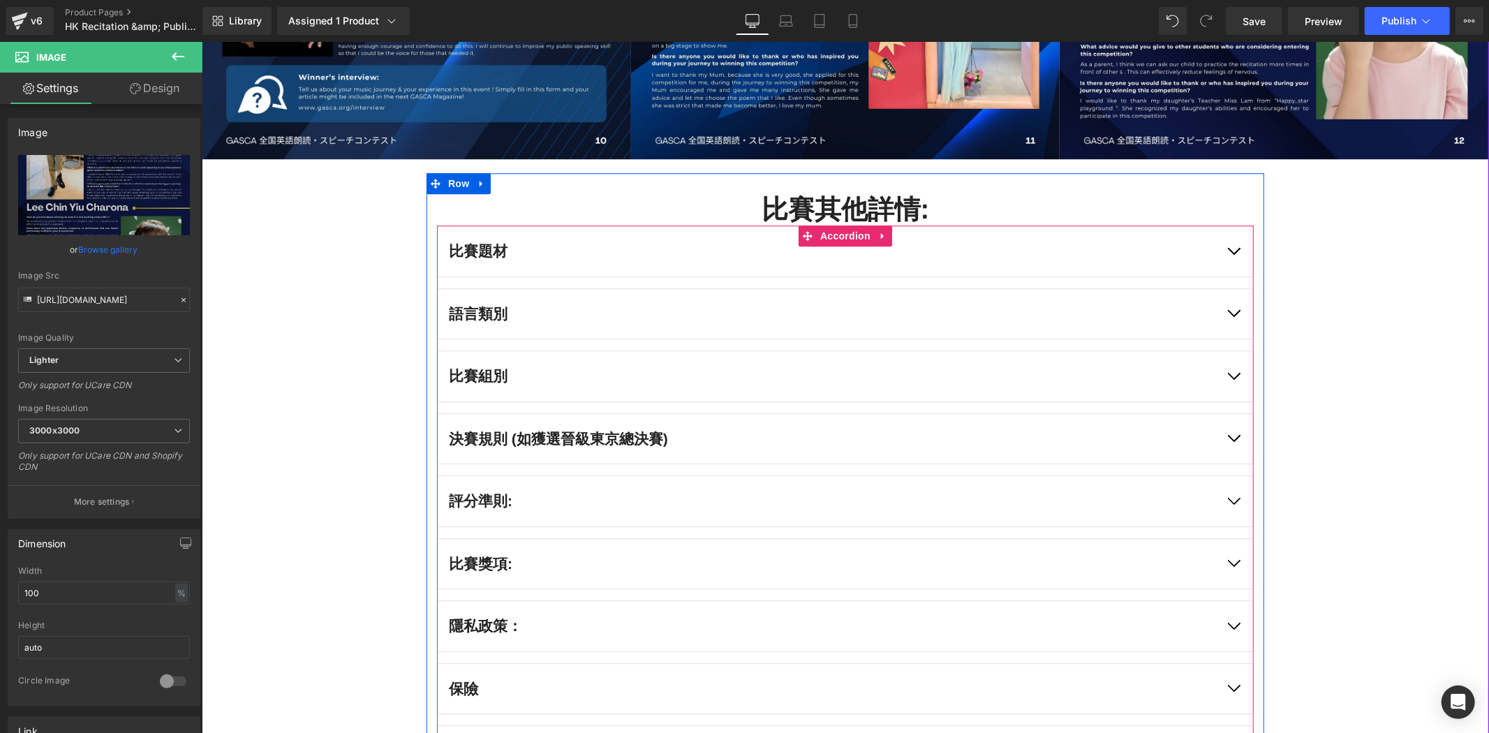
scroll to position [3258, 0]
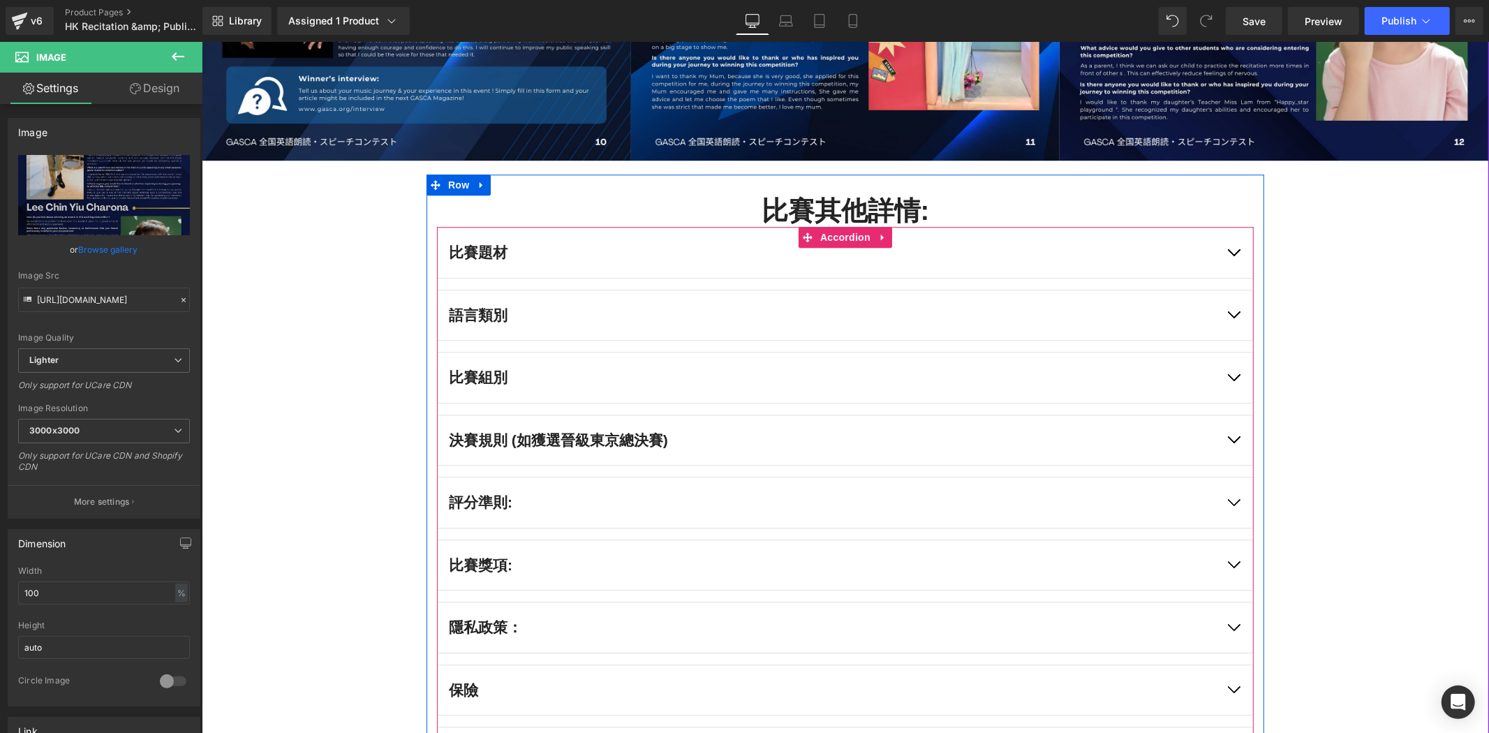
click at [1233, 318] on span "button" at bounding box center [1233, 318] width 0 height 0
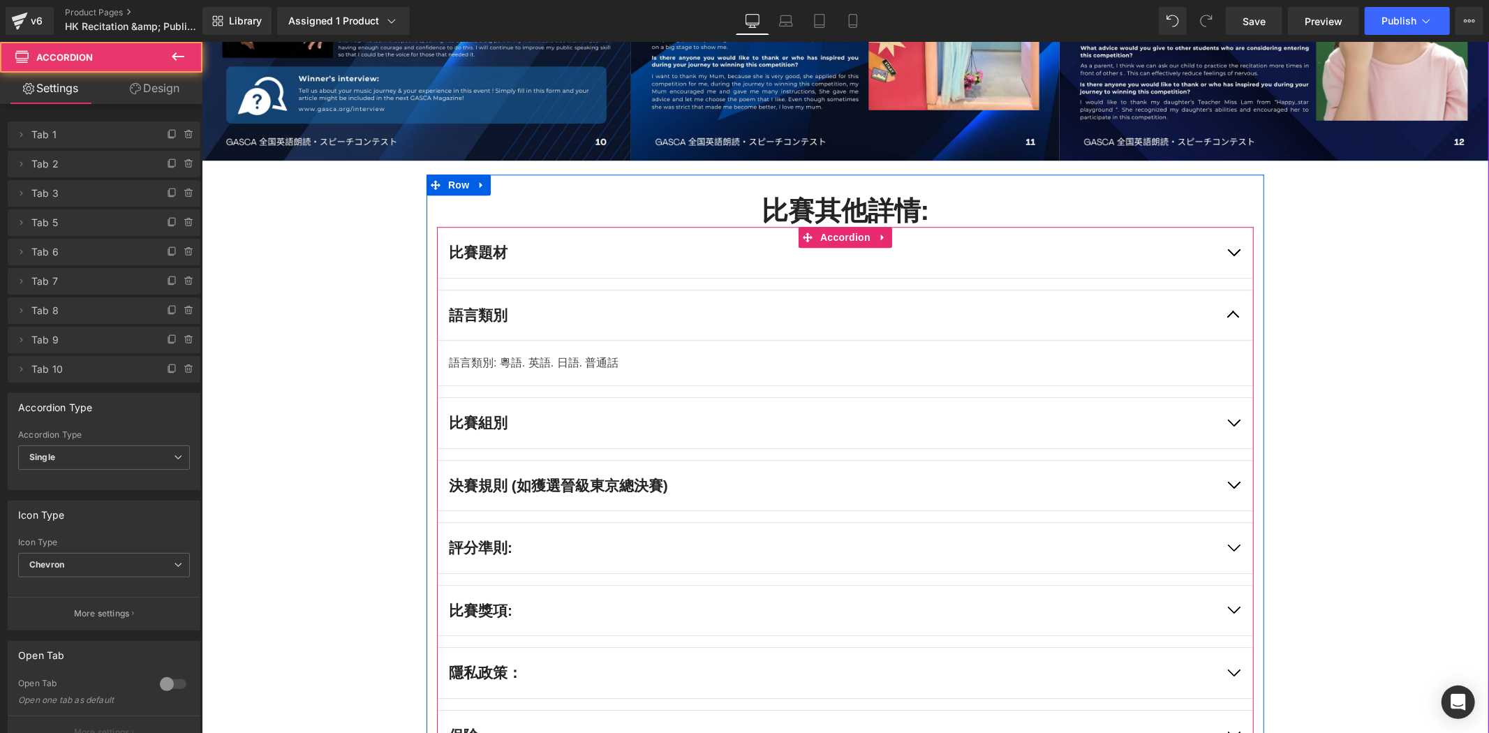
click at [1225, 316] on button "button" at bounding box center [1233, 315] width 39 height 50
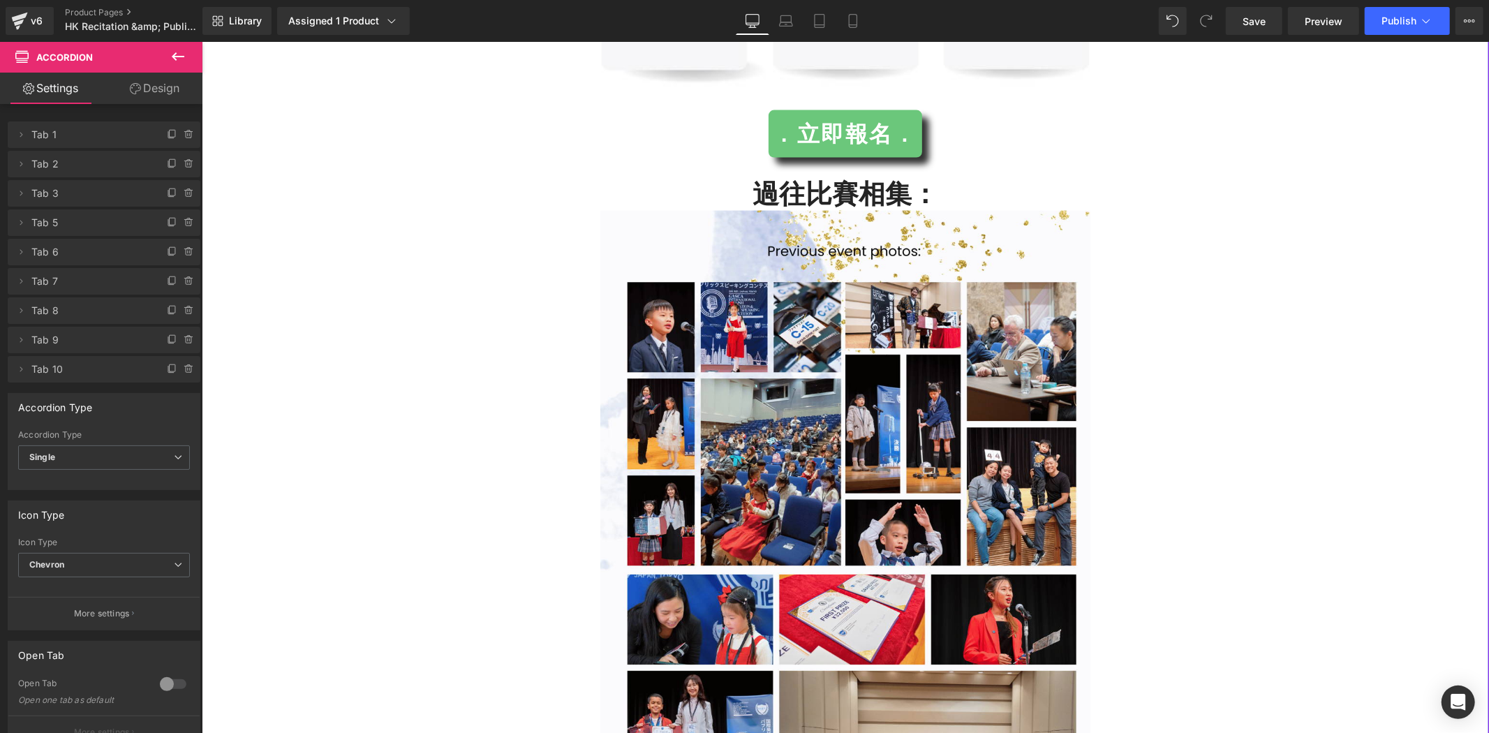
scroll to position [1810, 0]
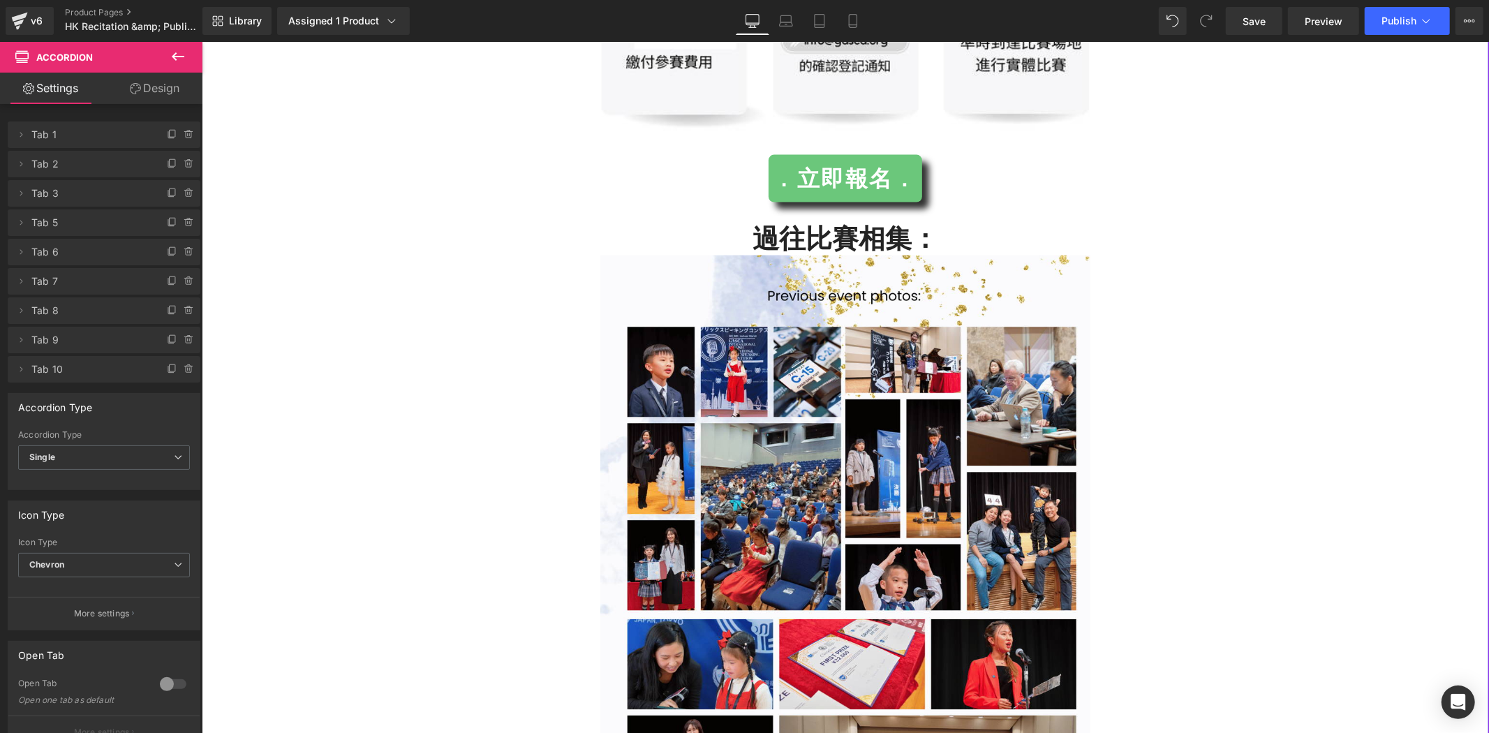
drag, startPoint x: 1246, startPoint y: 382, endPoint x: 1121, endPoint y: 78, distance: 329.1
click at [1246, 382] on div "Image" at bounding box center [844, 601] width 817 height 693
